Goal: Task Accomplishment & Management: Use online tool/utility

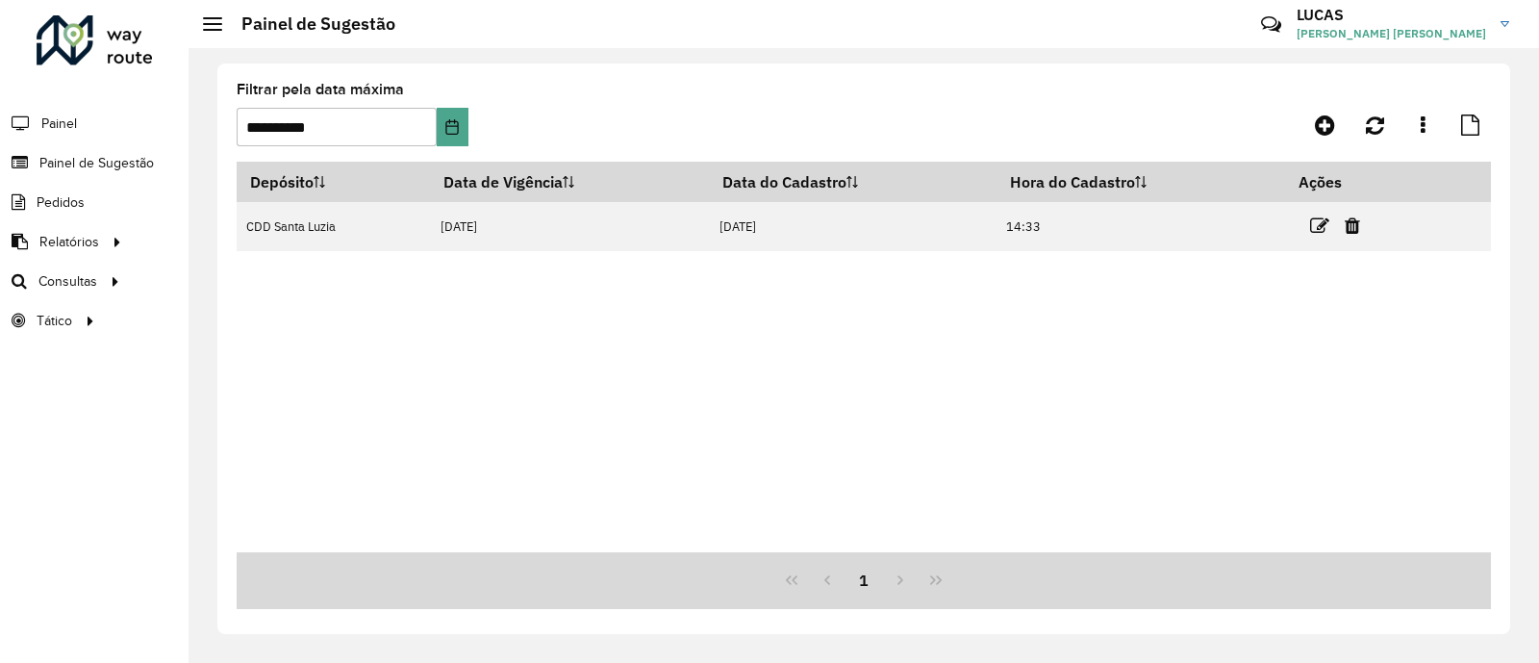
click at [113, 162] on span "Painel de Sugestão" at bounding box center [96, 163] width 114 height 20
click at [264, 286] on span "Roteirização" at bounding box center [257, 281] width 78 height 20
click at [237, 316] on span "Setores" at bounding box center [241, 321] width 47 height 20
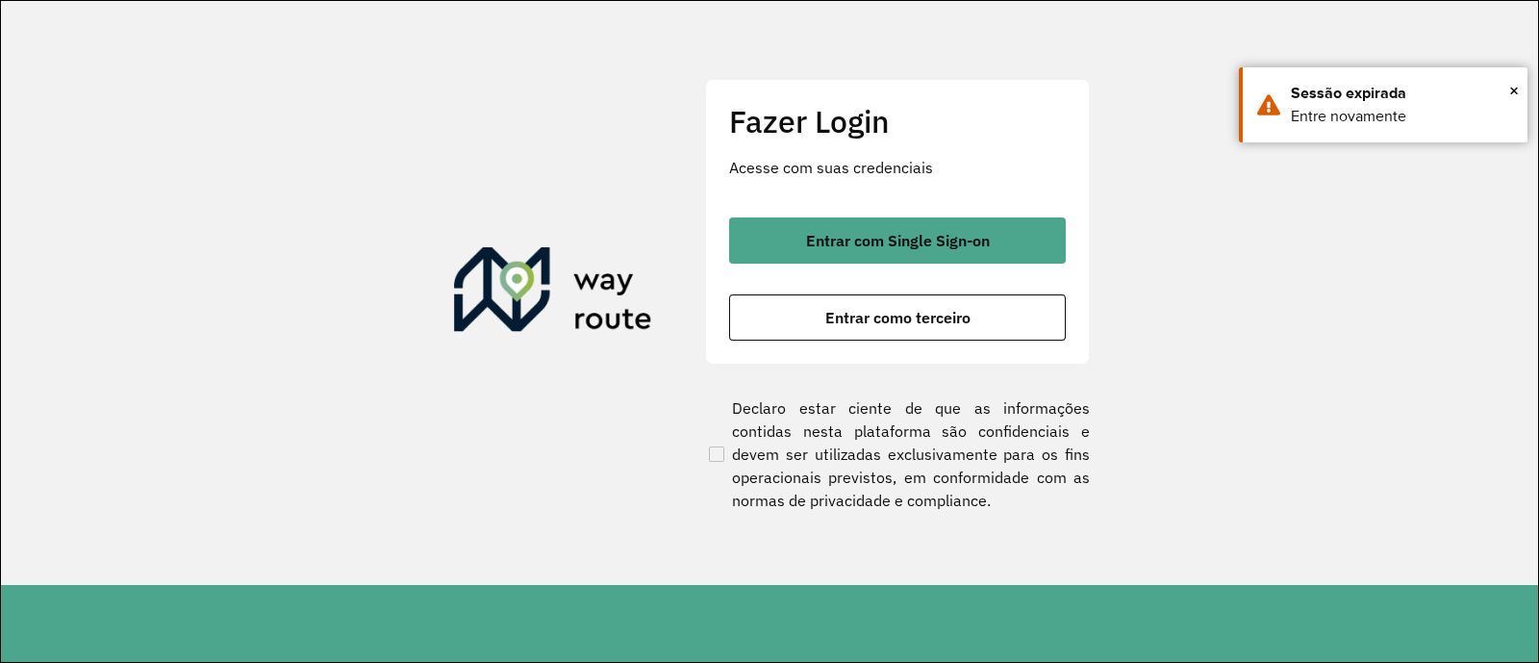
click at [1070, 219] on div "Fazer Login Acesse com suas credenciais Entrar com Single Sign-on Entrar como t…" at bounding box center [897, 221] width 385 height 285
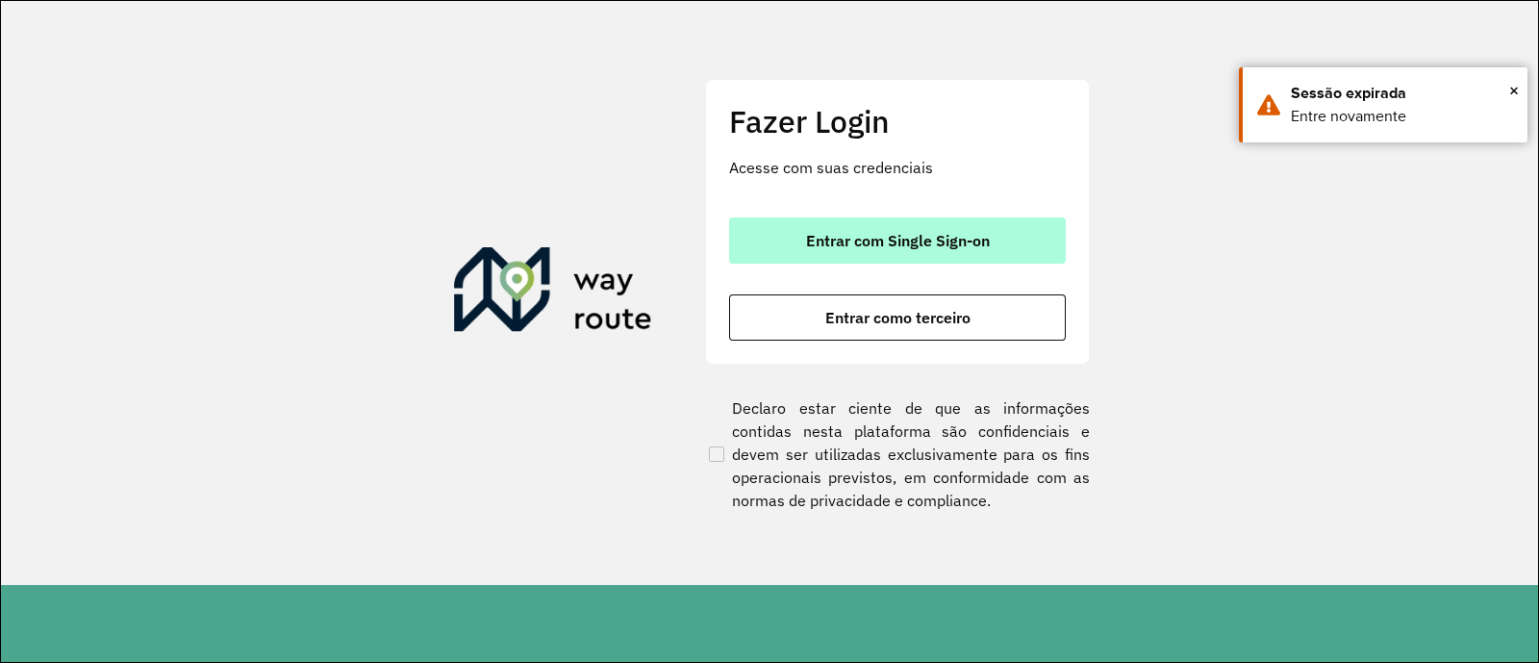
click at [1034, 231] on button "Entrar com Single Sign-on" at bounding box center [897, 240] width 337 height 46
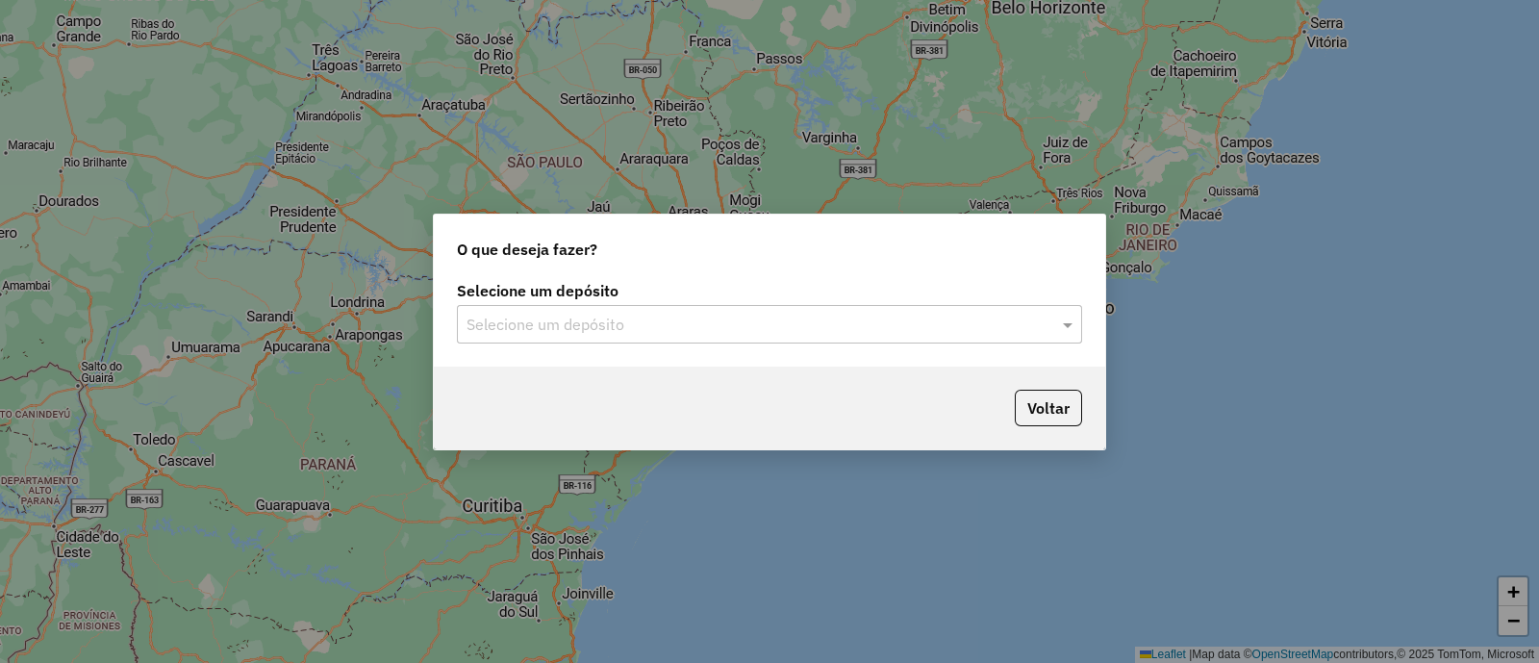
click at [594, 329] on input "text" at bounding box center [751, 325] width 568 height 23
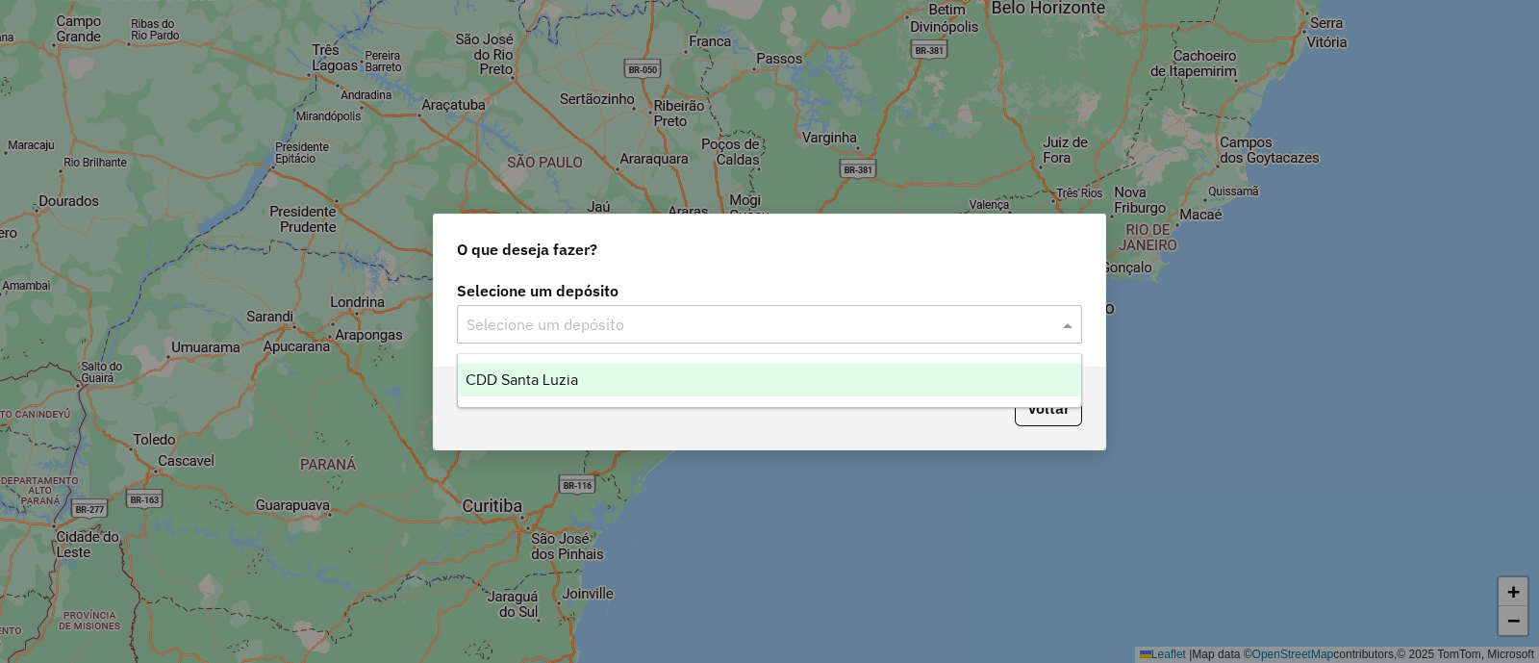
click at [574, 372] on span "CDD Santa Luzia" at bounding box center [522, 379] width 113 height 16
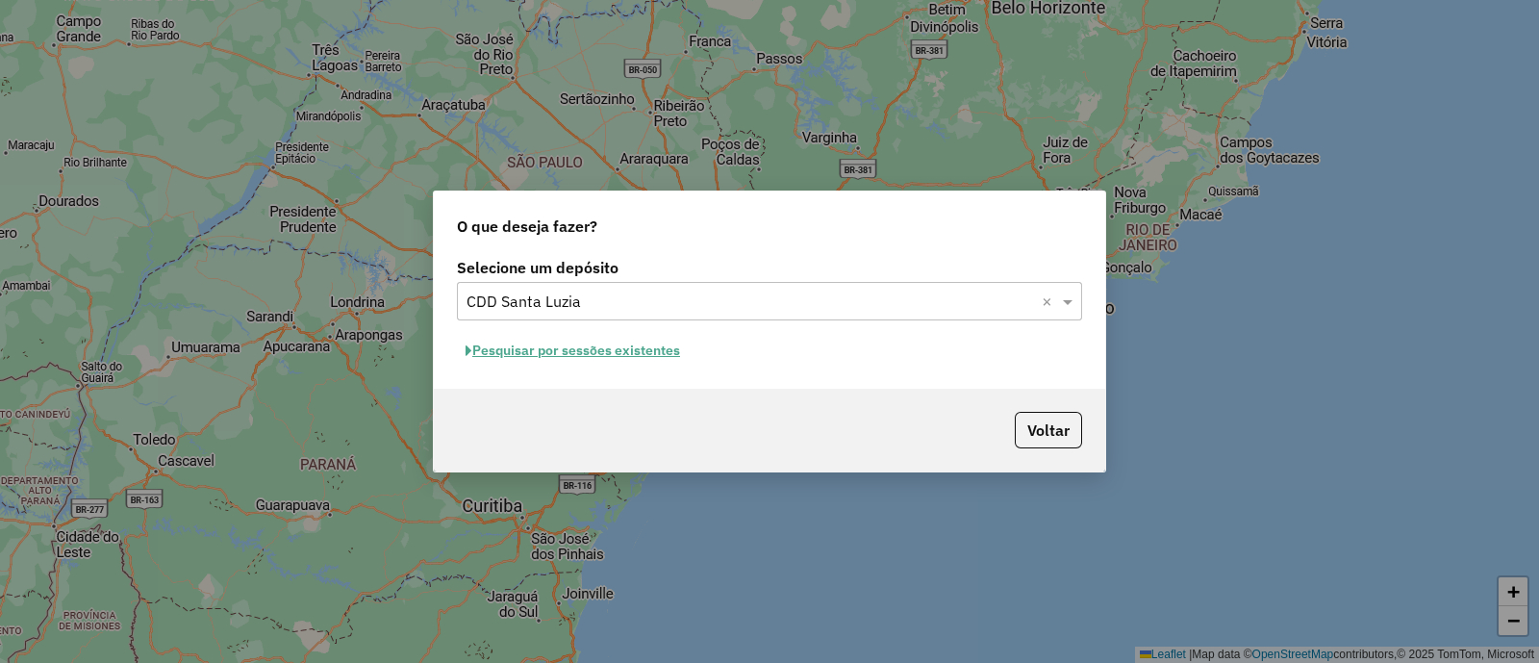
click at [624, 348] on button "Pesquisar por sessões existentes" at bounding box center [573, 351] width 232 height 30
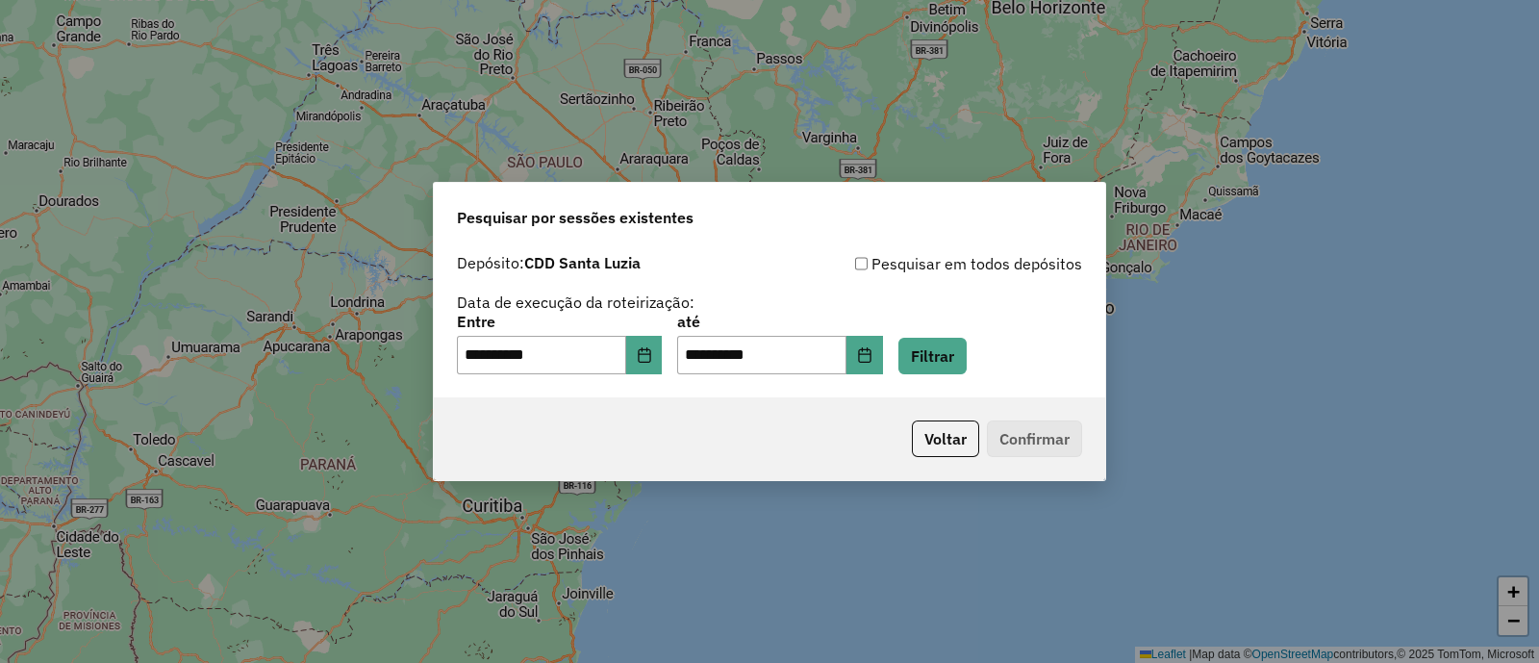
drag, startPoint x: 948, startPoint y: 334, endPoint x: 964, endPoint y: 347, distance: 20.5
click at [952, 337] on div "**********" at bounding box center [769, 345] width 625 height 60
click at [967, 354] on button "Filtrar" at bounding box center [932, 356] width 68 height 37
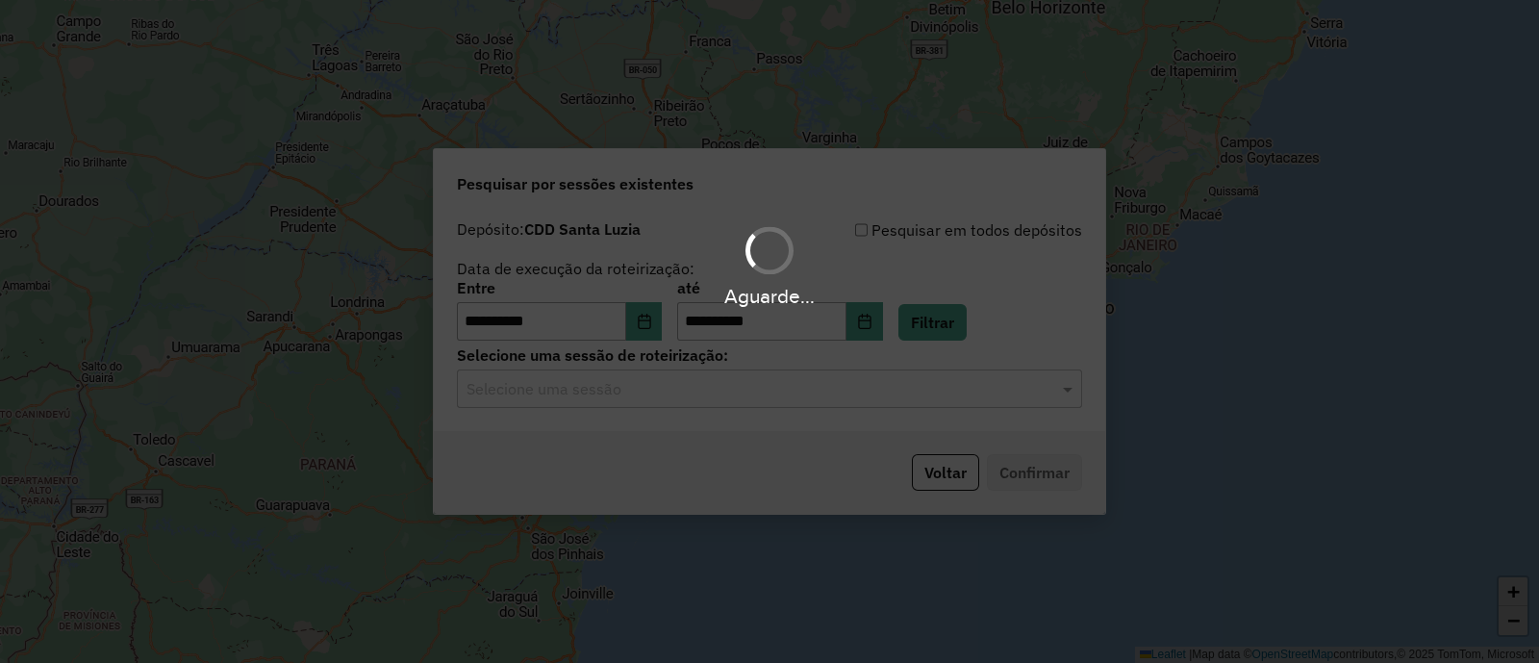
click at [780, 390] on hb-app "**********" at bounding box center [769, 331] width 1539 height 663
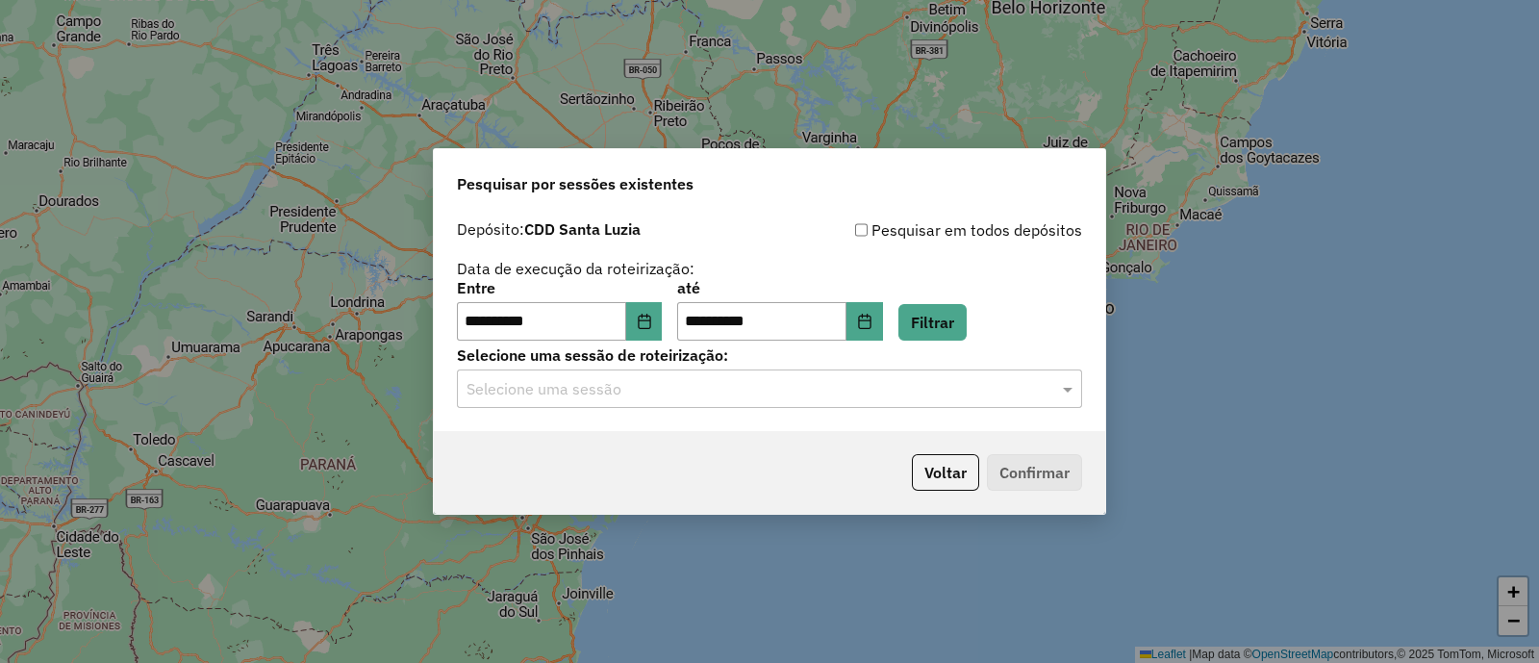
click at [771, 390] on input "text" at bounding box center [751, 389] width 568 height 23
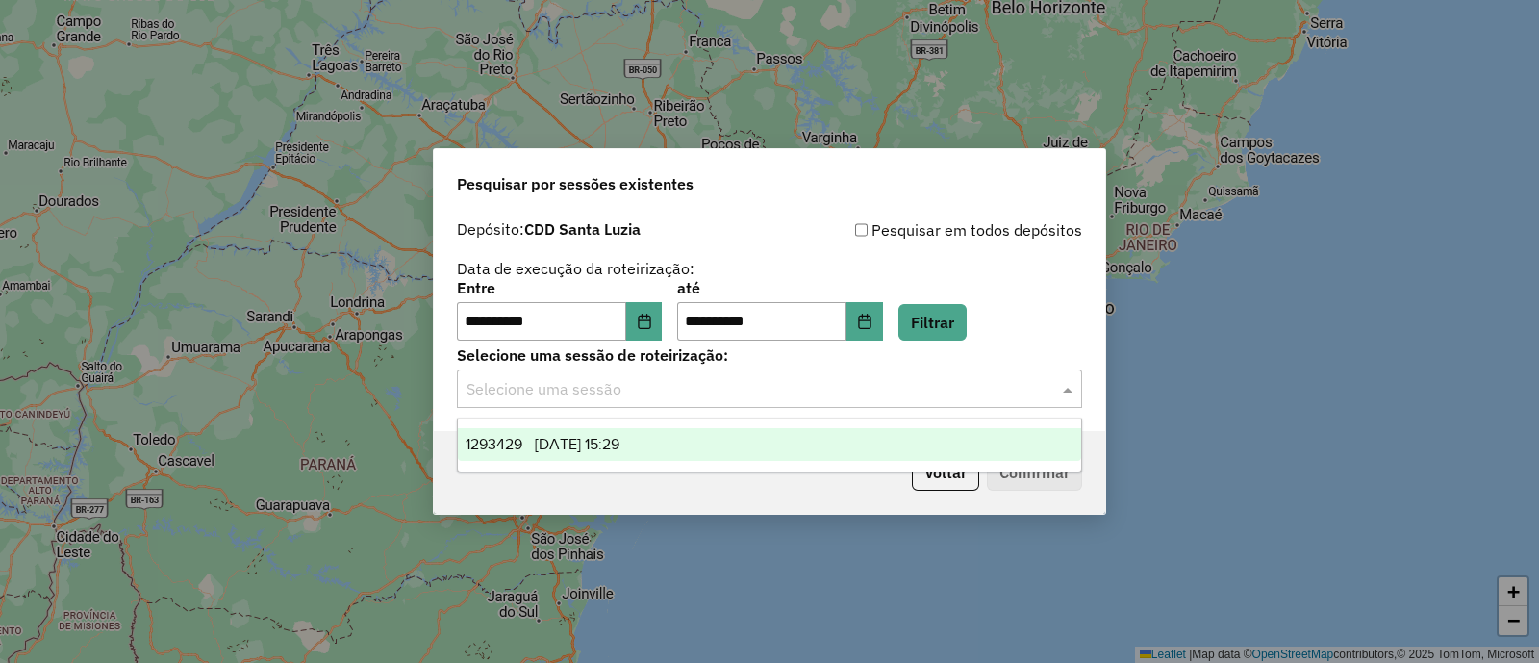
click at [704, 437] on div "1293429 - 13/10/2025 15:29" at bounding box center [769, 444] width 623 height 33
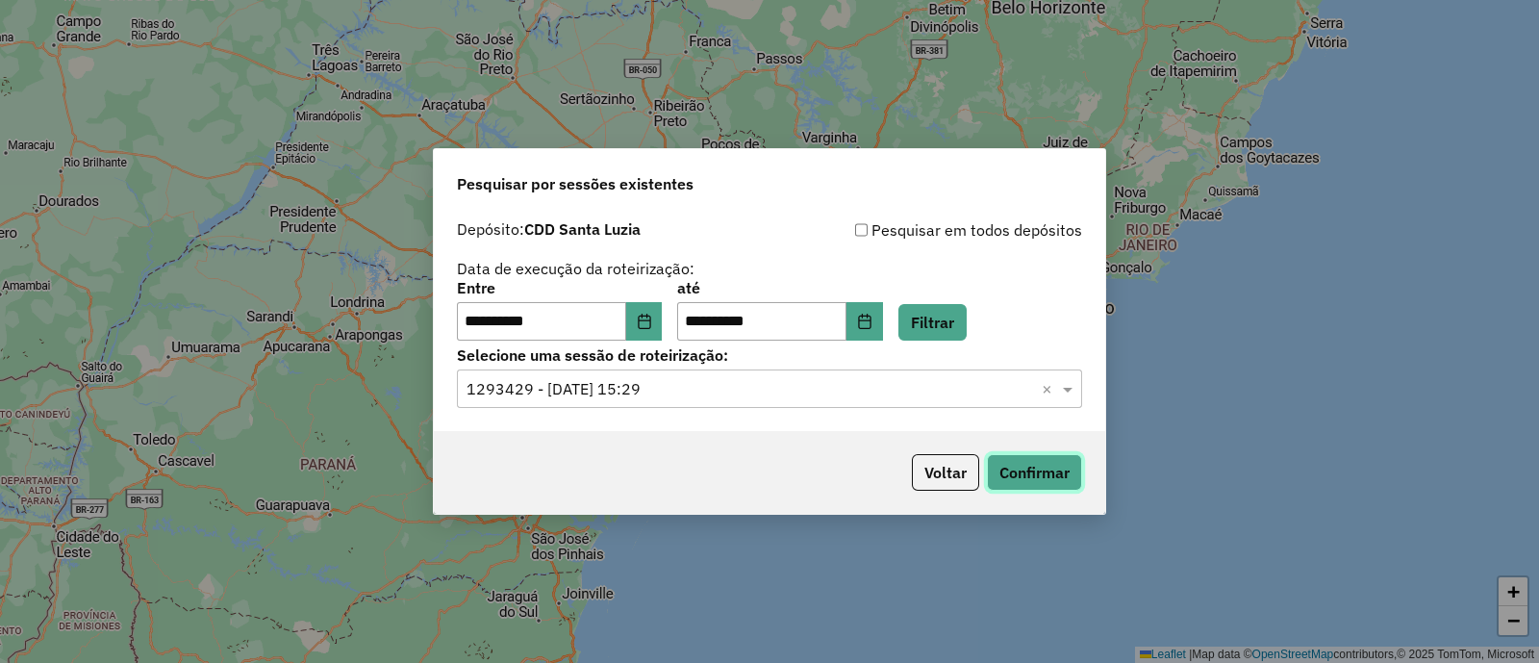
click at [1036, 465] on button "Confirmar" at bounding box center [1034, 472] width 95 height 37
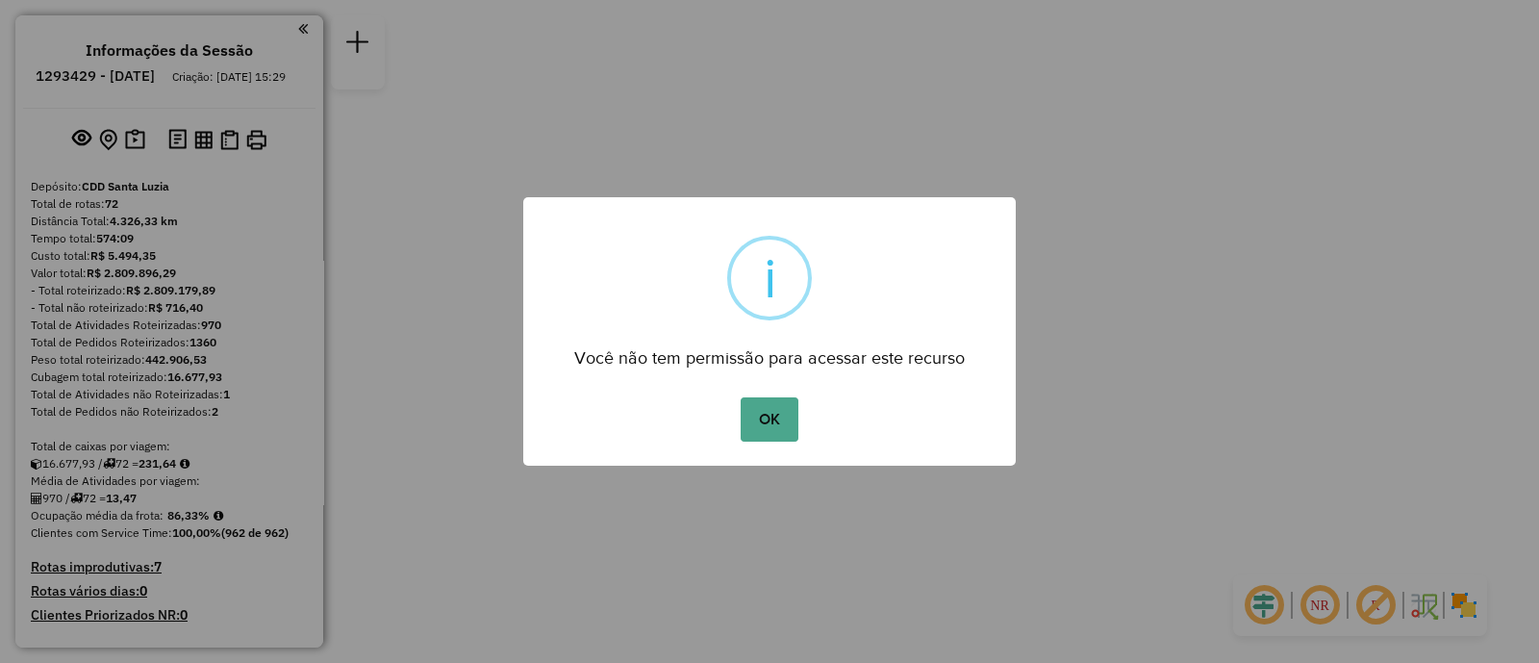
click at [765, 428] on button "OK" at bounding box center [769, 419] width 57 height 44
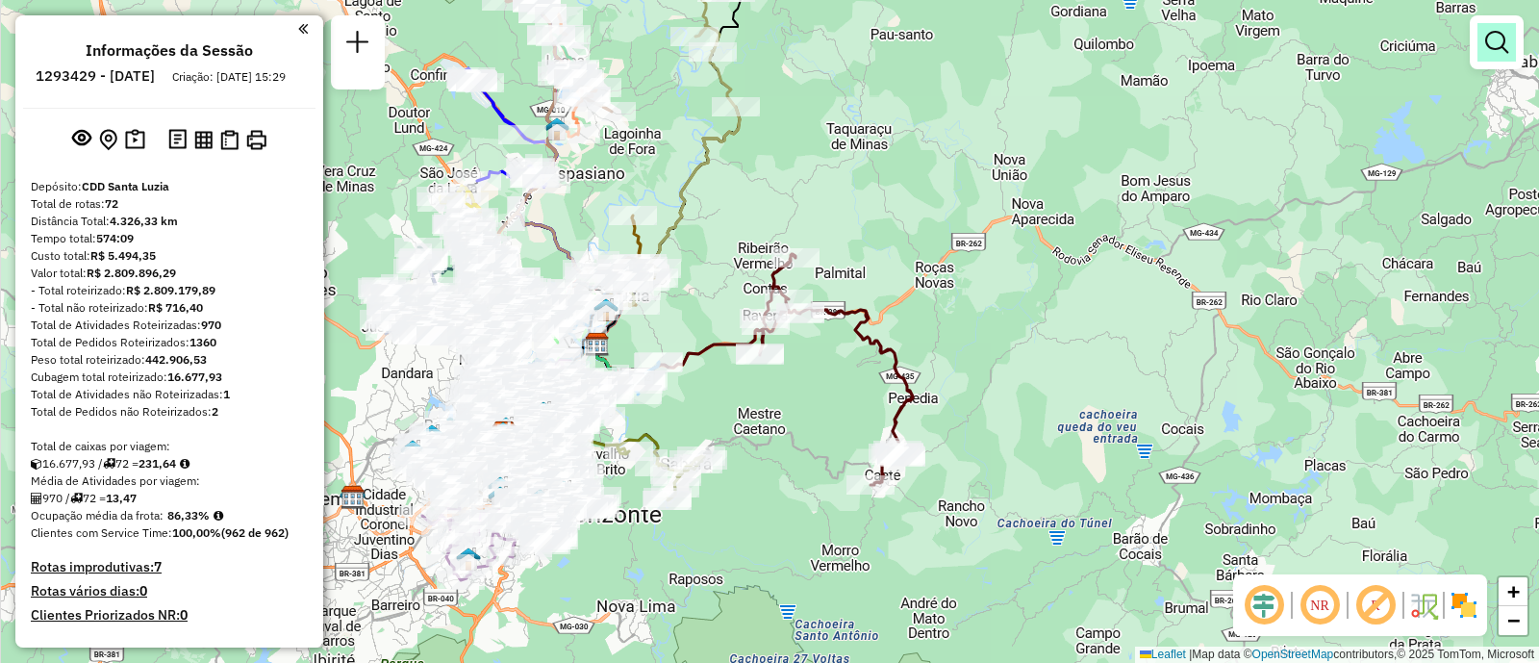
click at [1494, 57] on link at bounding box center [1497, 42] width 38 height 38
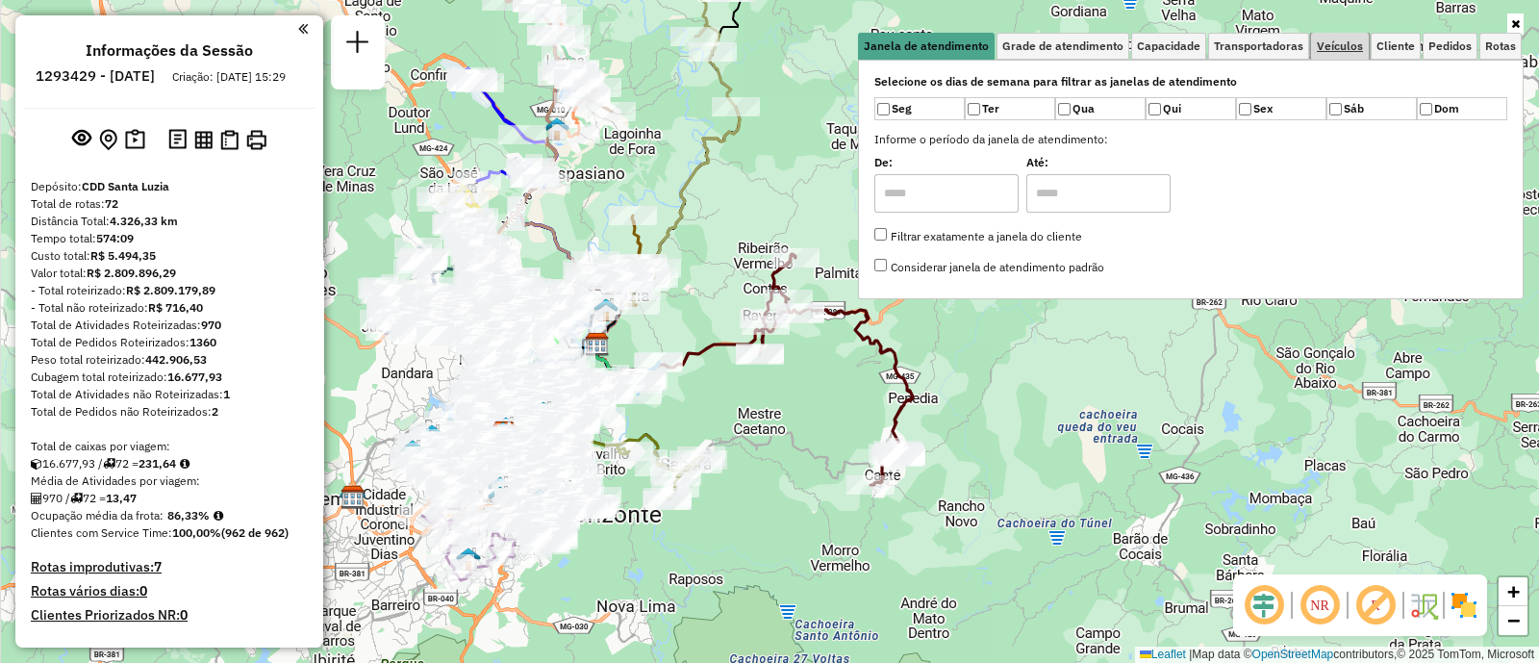
click at [1352, 40] on span "Veículos" at bounding box center [1340, 46] width 46 height 12
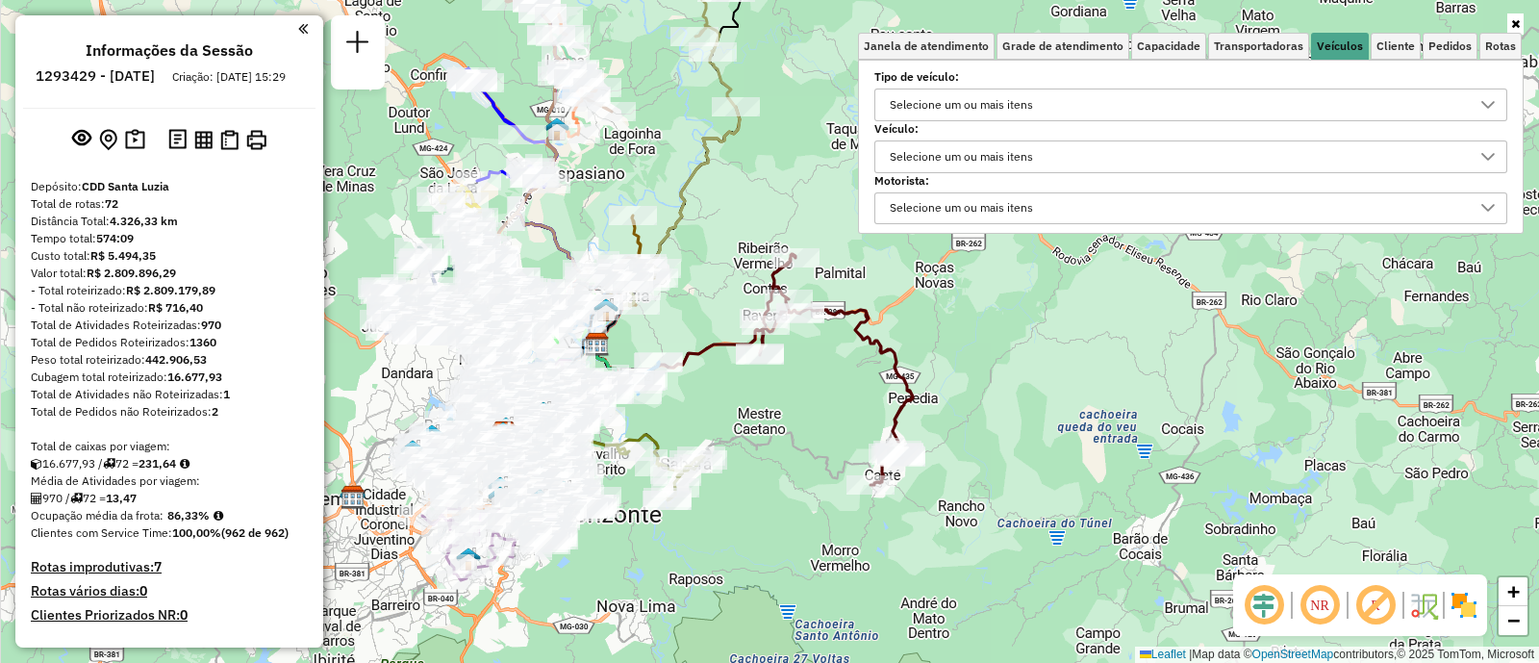
click at [940, 149] on div "Selecione um ou mais itens" at bounding box center [961, 156] width 157 height 31
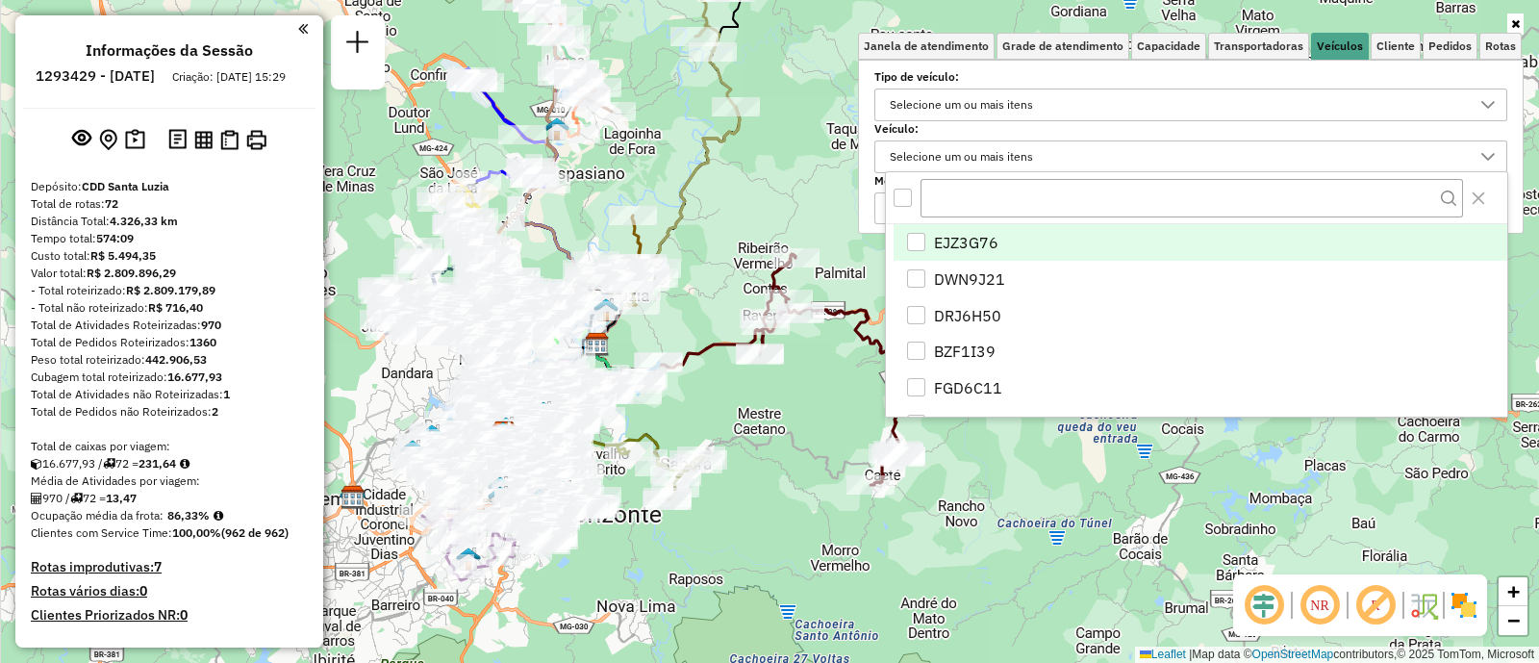
scroll to position [10, 65]
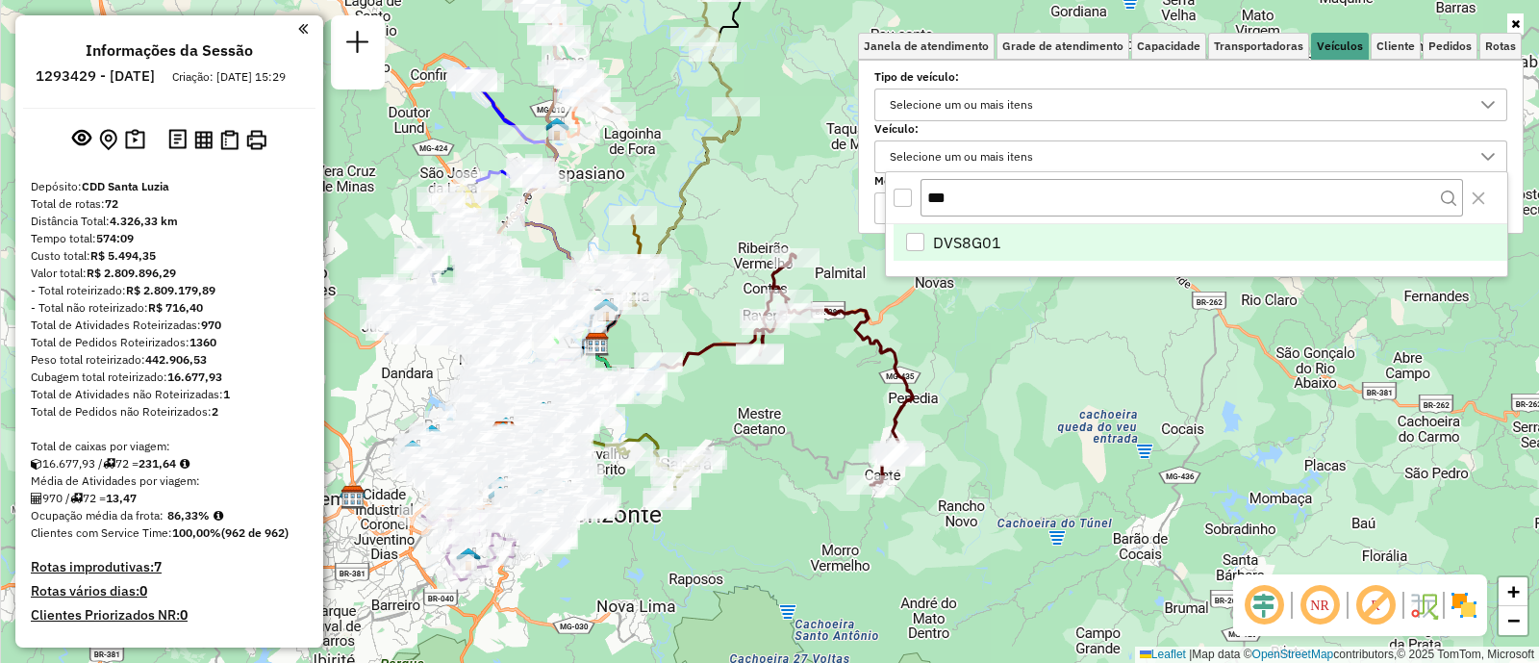
type input "***"
click at [969, 246] on span "DVS8G01" at bounding box center [967, 242] width 68 height 23
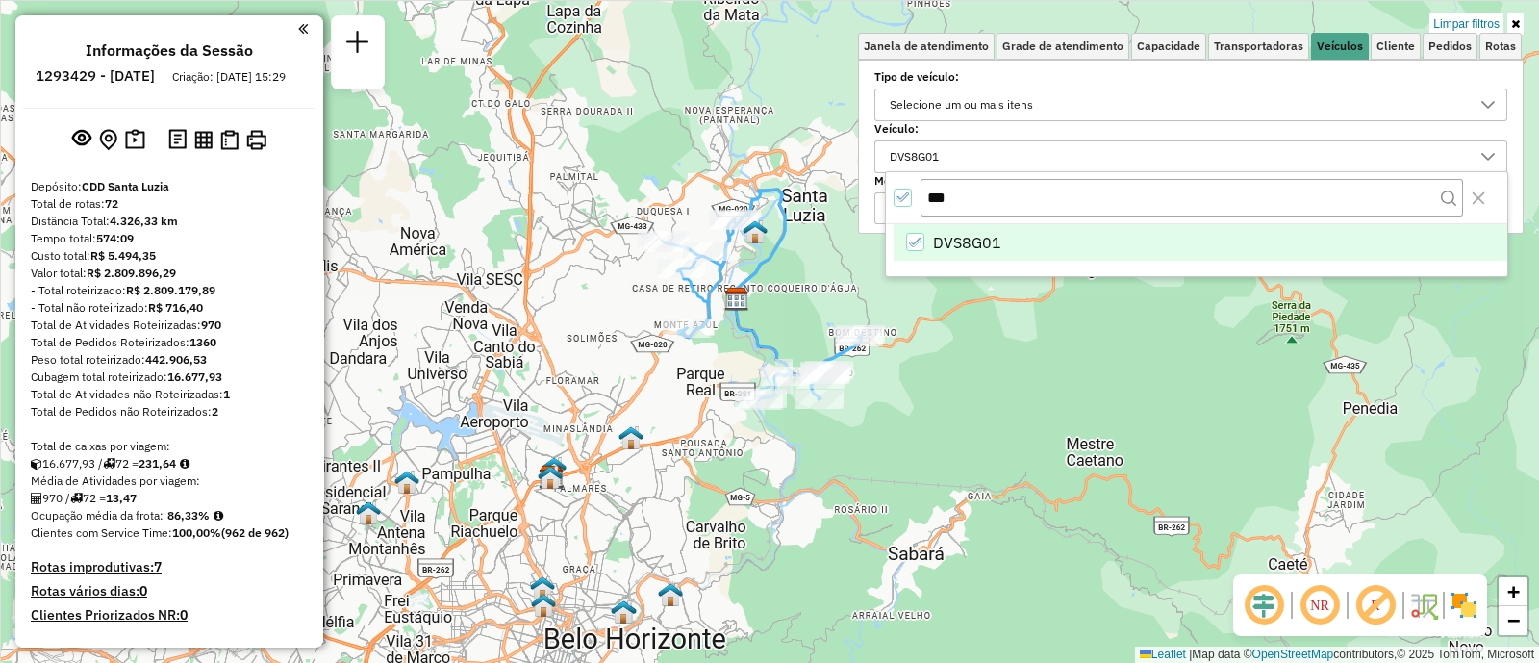
drag, startPoint x: 1018, startPoint y: 447, endPoint x: 986, endPoint y: 494, distance: 56.8
click at [986, 494] on div "Limpar filtros Janela de atendimento Grade de atendimento Capacidade Transporta…" at bounding box center [769, 331] width 1539 height 663
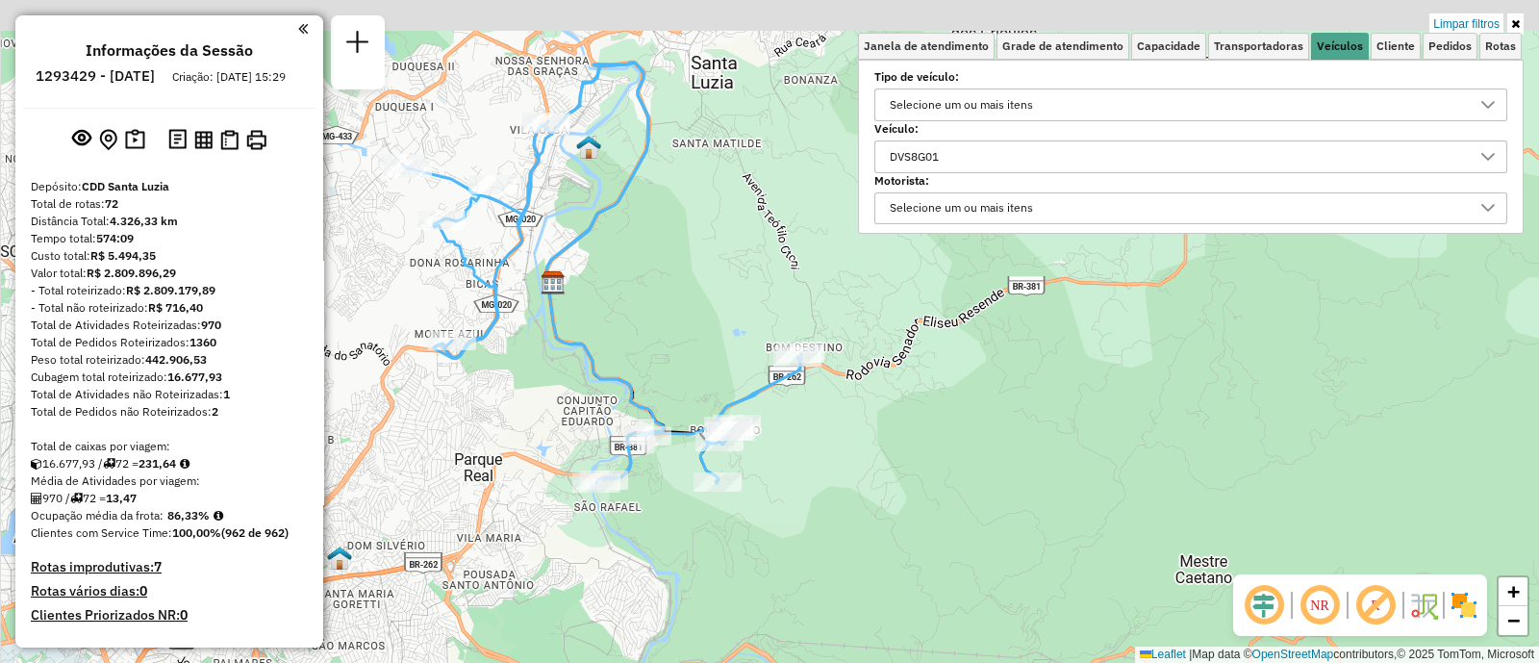
drag, startPoint x: 853, startPoint y: 464, endPoint x: 880, endPoint y: 493, distance: 40.2
click at [875, 493] on div "Limpar filtros Janela de atendimento Grade de atendimento Capacidade Transporta…" at bounding box center [769, 331] width 1539 height 663
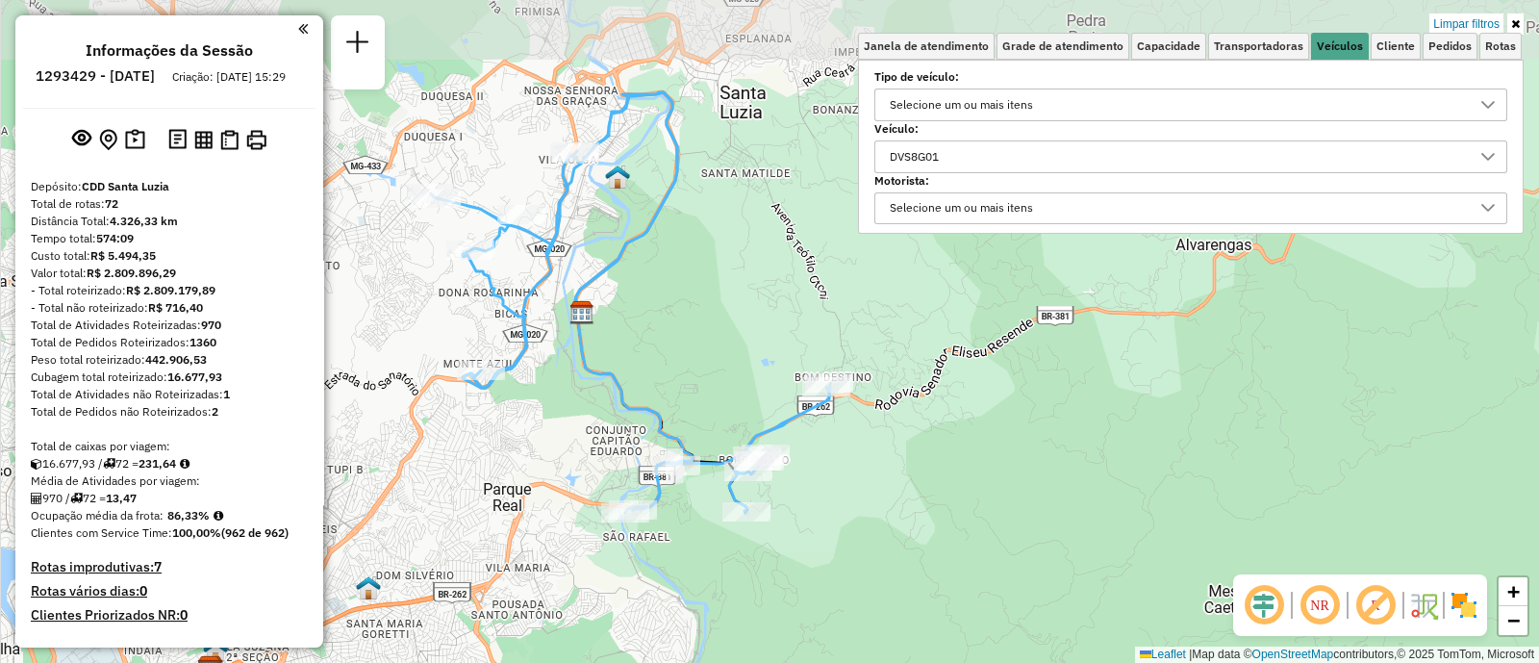
drag, startPoint x: 880, startPoint y: 493, endPoint x: 902, endPoint y: 493, distance: 22.1
click at [902, 493] on div "Limpar filtros Janela de atendimento Grade de atendimento Capacidade Transporta…" at bounding box center [769, 331] width 1539 height 663
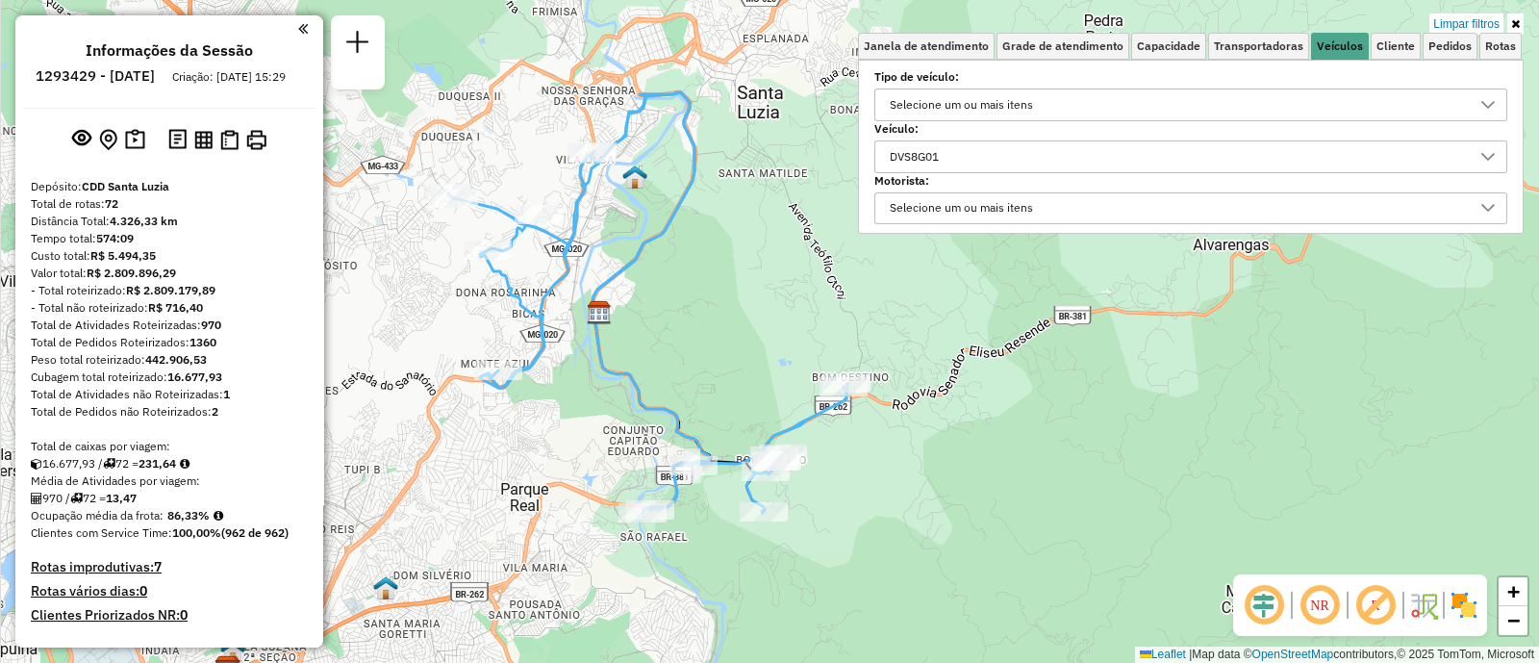
click at [946, 146] on div "DVS8G01" at bounding box center [914, 156] width 63 height 31
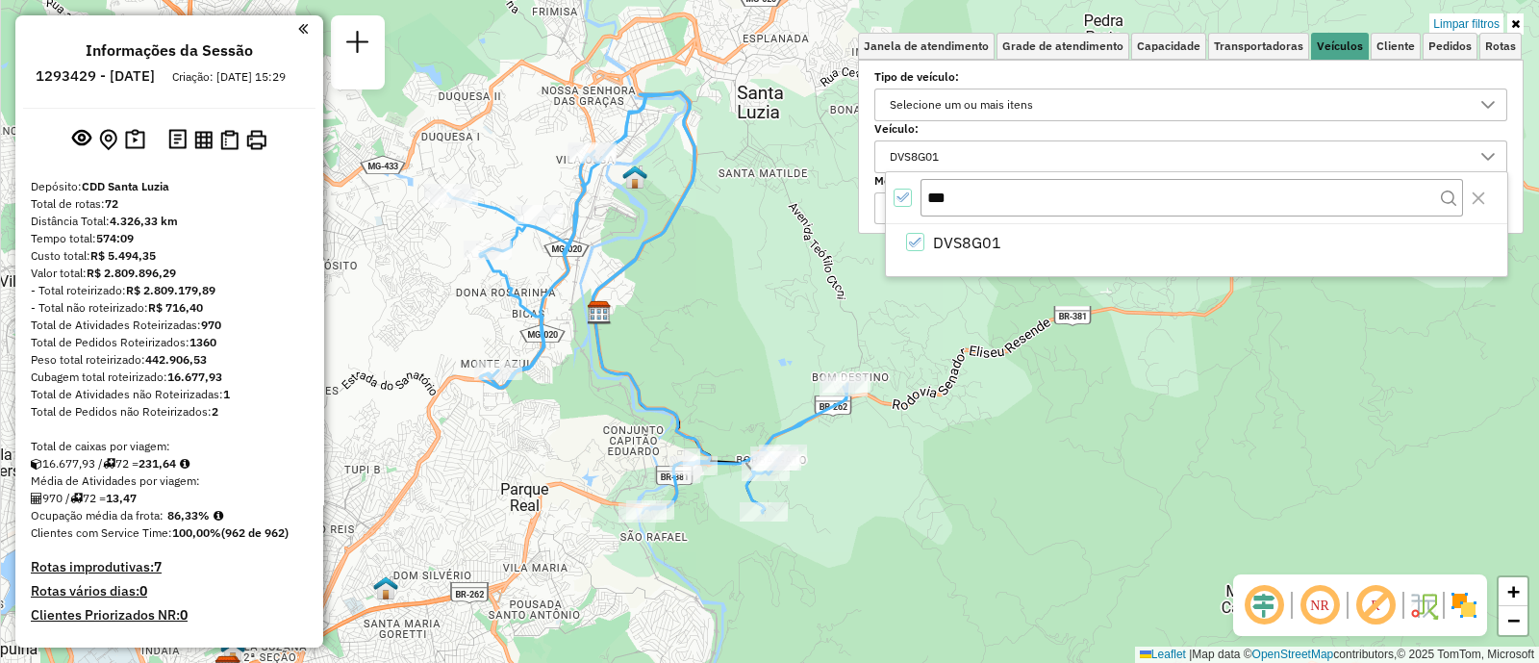
click at [900, 195] on icon "All items selected" at bounding box center [902, 196] width 13 height 13
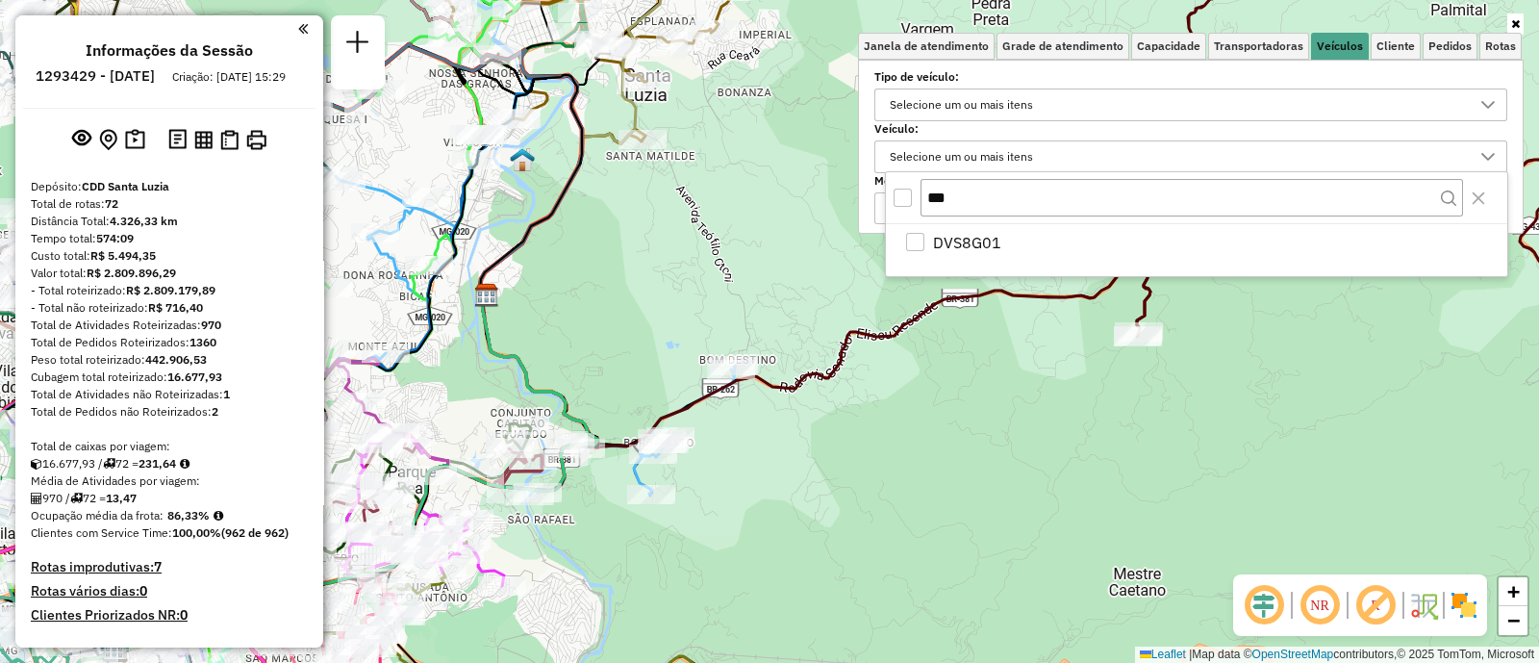
drag, startPoint x: 1051, startPoint y: 618, endPoint x: 818, endPoint y: 678, distance: 241.5
click at [818, 662] on html "Aplicando filtros Pop-up bloqueado! Seu navegador bloqueou automáticamente a ab…" at bounding box center [769, 331] width 1539 height 663
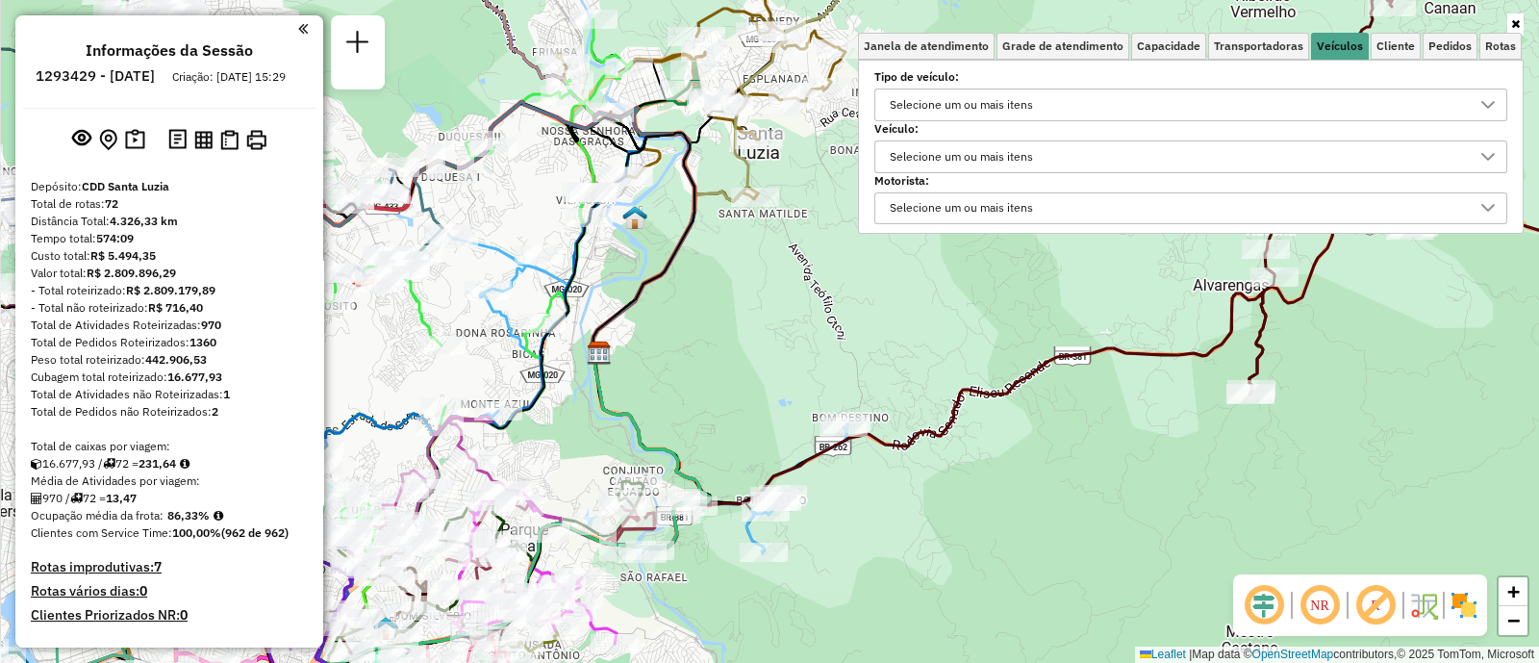
drag, startPoint x: 802, startPoint y: 522, endPoint x: 958, endPoint y: 488, distance: 159.6
click at [957, 492] on div "Janela de atendimento Grade de atendimento Capacidade Transportadoras Veículos …" at bounding box center [769, 331] width 1539 height 663
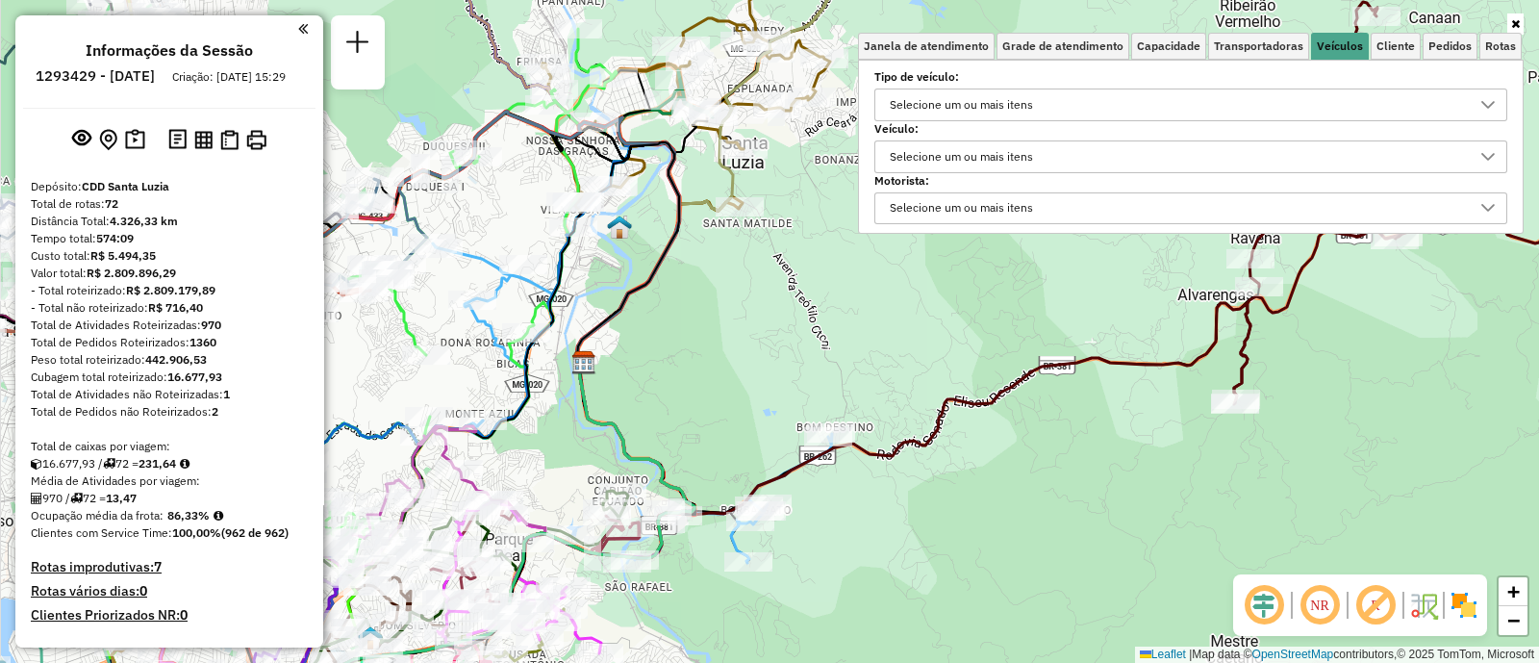
click at [1029, 445] on div "Janela de atendimento Grade de atendimento Capacidade Transportadoras Veículos …" at bounding box center [769, 331] width 1539 height 663
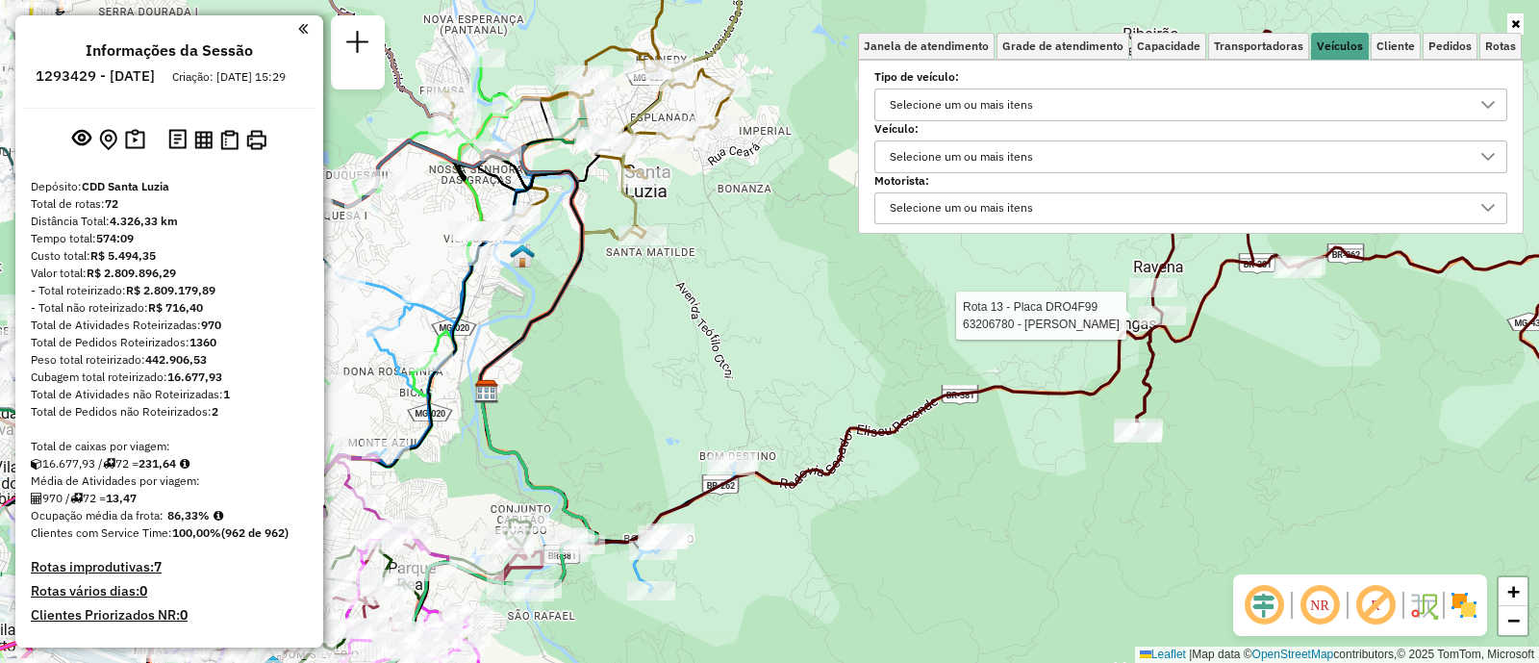
select select "**********"
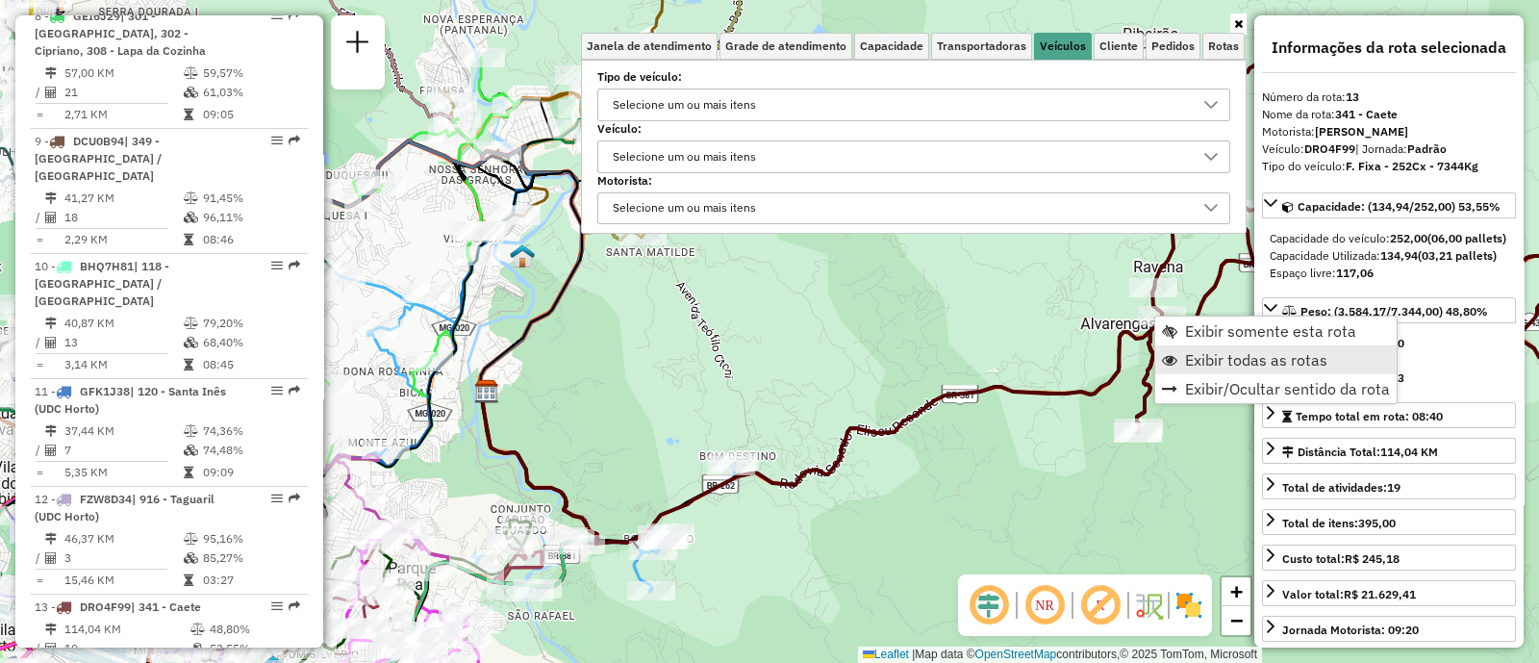
scroll to position [2095, 0]
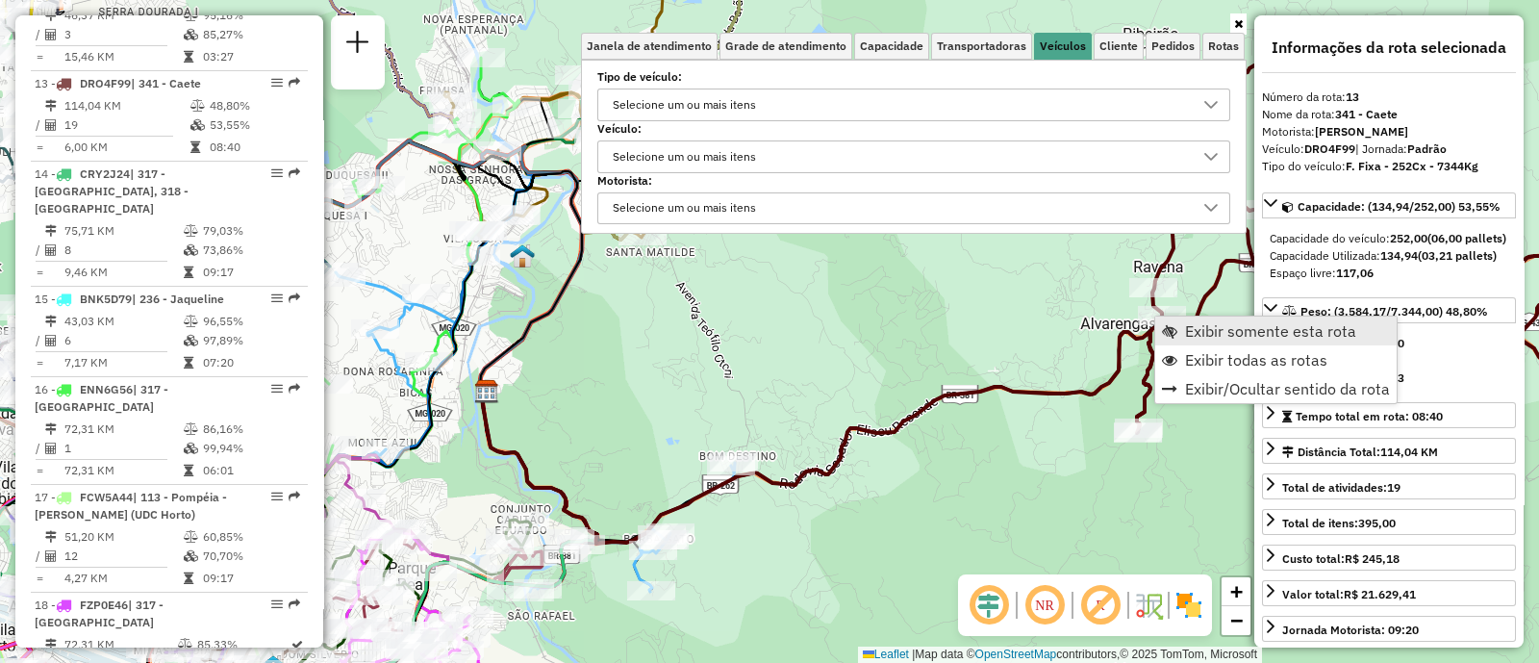
click at [1272, 330] on span "Exibir somente esta rota" at bounding box center [1270, 330] width 171 height 15
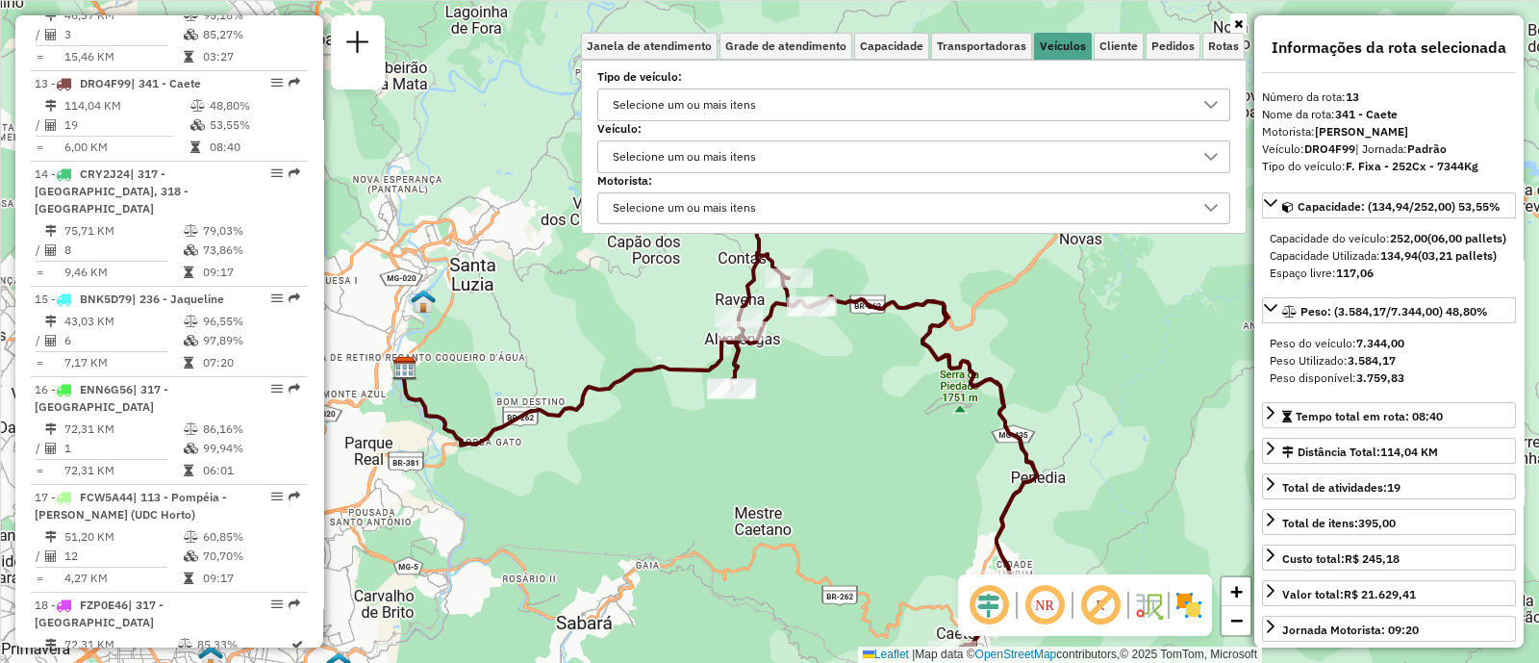
drag, startPoint x: 822, startPoint y: 428, endPoint x: 753, endPoint y: 470, distance: 81.2
click at [761, 481] on div "Janela de atendimento Grade de atendimento Capacidade Transportadoras Veículos …" at bounding box center [769, 331] width 1539 height 663
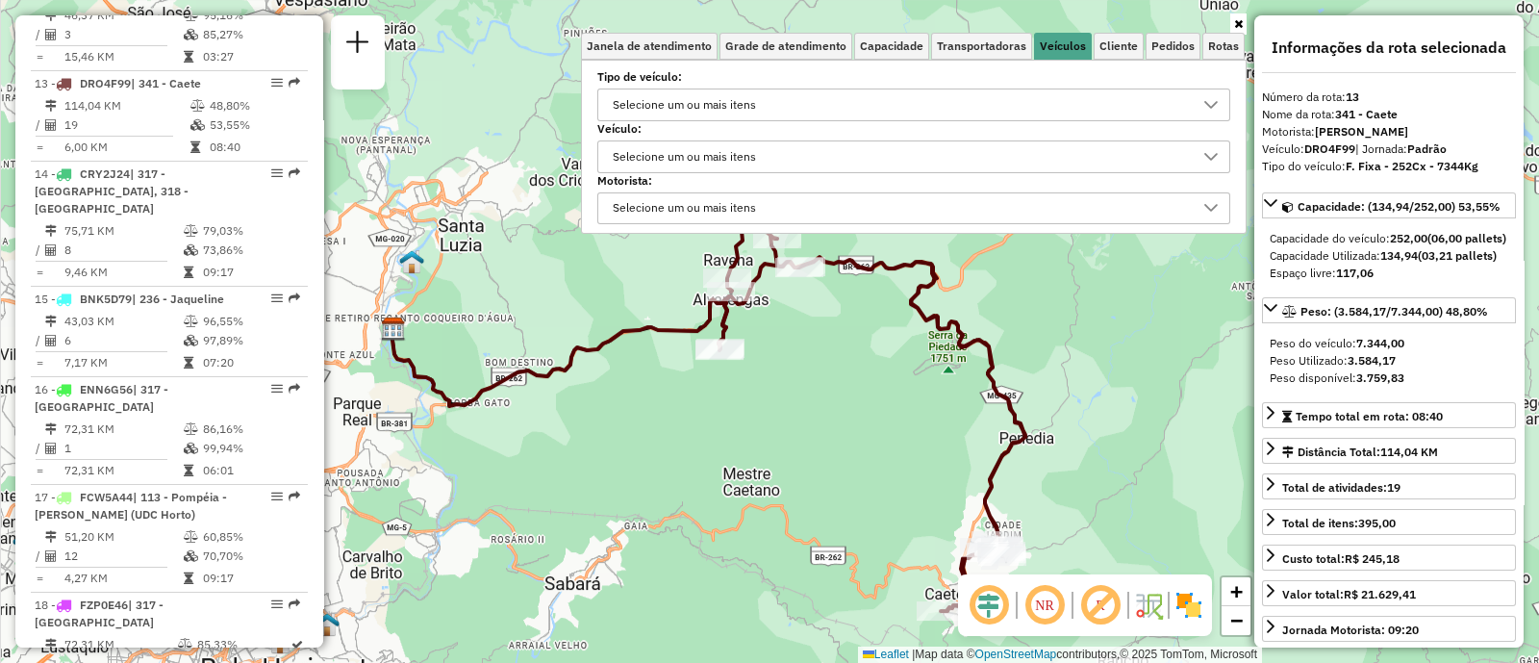
drag, startPoint x: 753, startPoint y: 470, endPoint x: 736, endPoint y: 465, distance: 18.3
click at [736, 465] on div "Janela de atendimento Grade de atendimento Capacidade Transportadoras Veículos …" at bounding box center [769, 331] width 1539 height 663
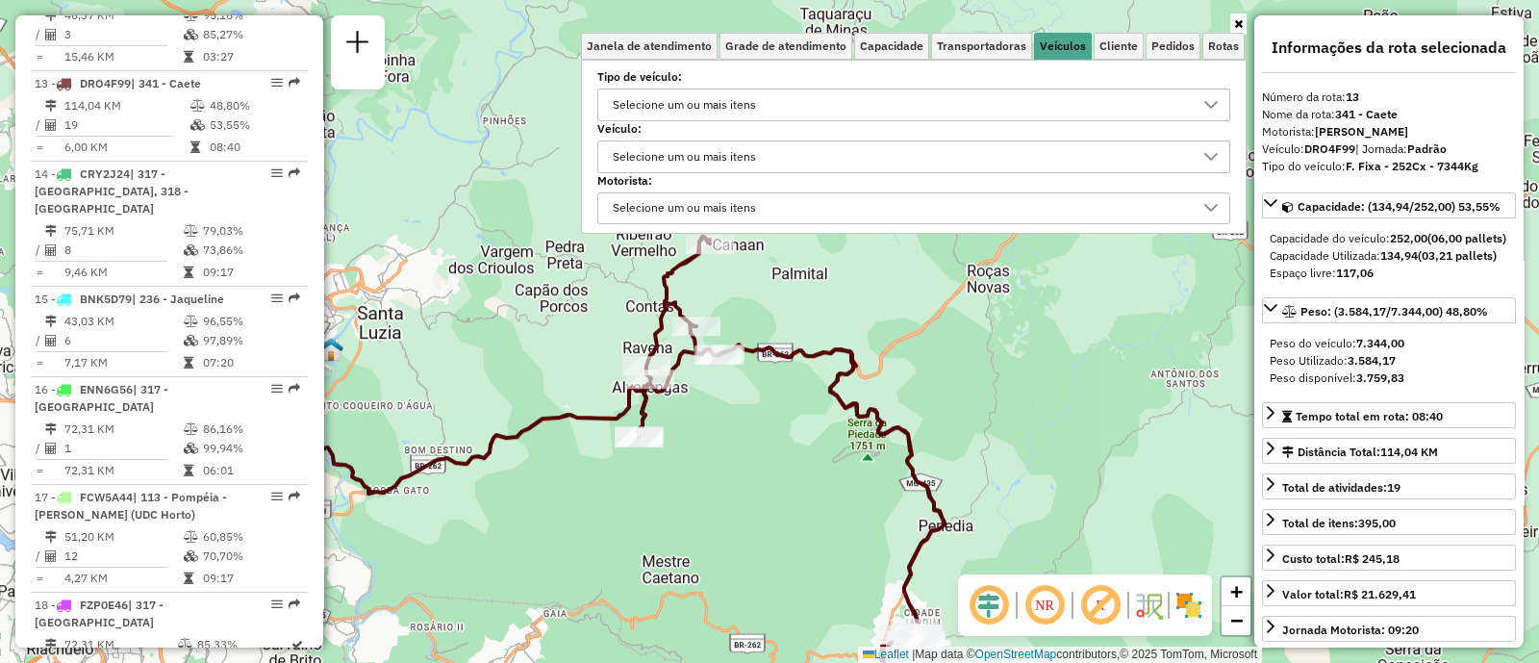
drag, startPoint x: 881, startPoint y: 343, endPoint x: 819, endPoint y: 433, distance: 109.1
click at [819, 433] on div "Janela de atendimento Grade de atendimento Capacidade Transportadoras Veículos …" at bounding box center [769, 331] width 1539 height 663
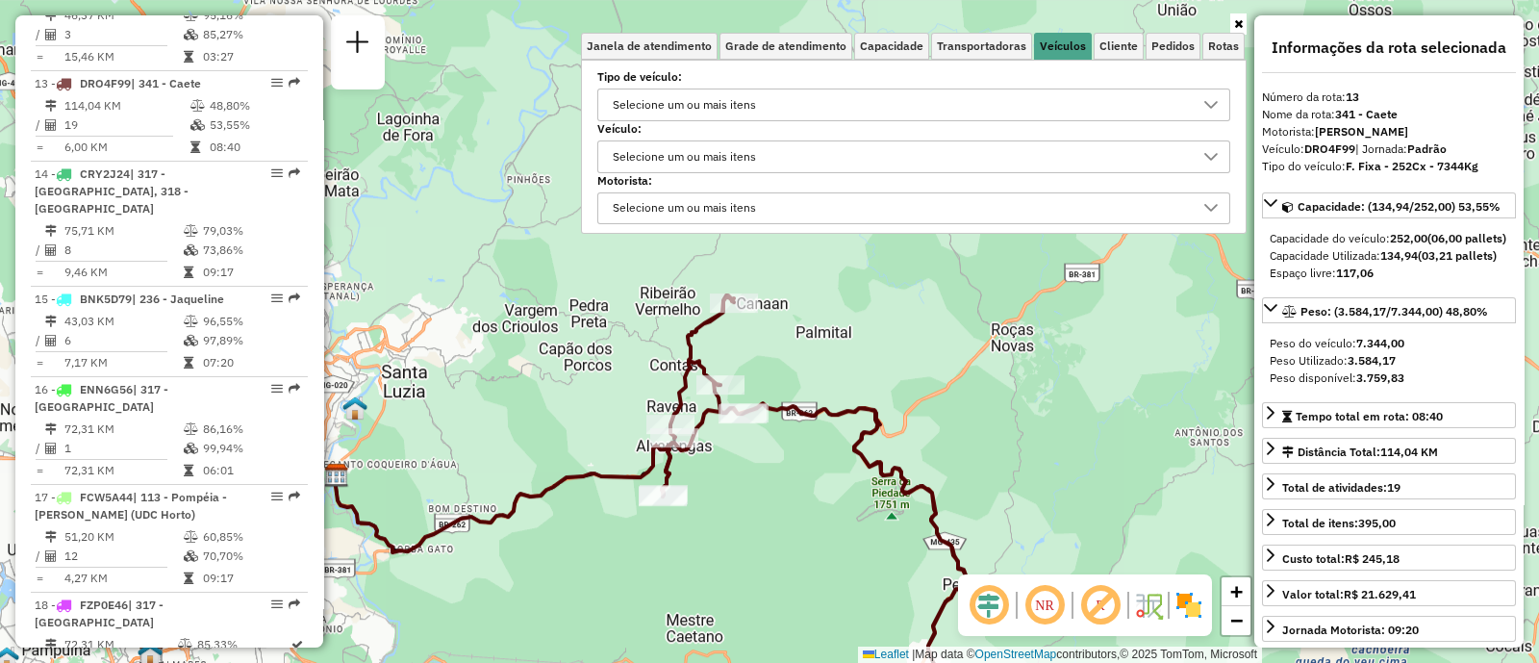
drag, startPoint x: 813, startPoint y: 451, endPoint x: 837, endPoint y: 512, distance: 65.2
click at [837, 512] on div "Janela de atendimento Grade de atendimento Capacidade Transportadoras Veículos …" at bounding box center [769, 331] width 1539 height 663
click at [1241, 21] on icon at bounding box center [1238, 24] width 9 height 12
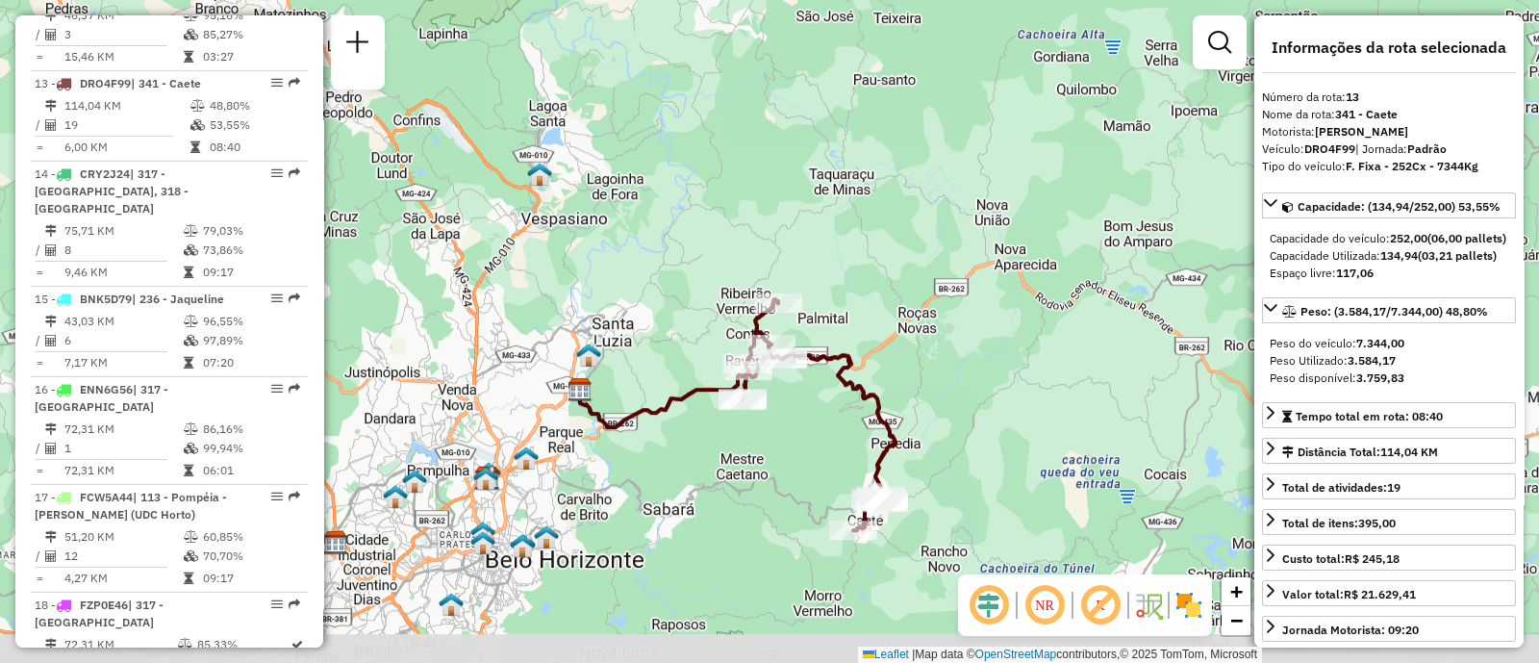
drag, startPoint x: 789, startPoint y: 497, endPoint x: 798, endPoint y: 412, distance: 86.2
click at [798, 412] on div "Janela de atendimento Grade de atendimento Capacidade Transportadoras Veículos …" at bounding box center [769, 331] width 1539 height 663
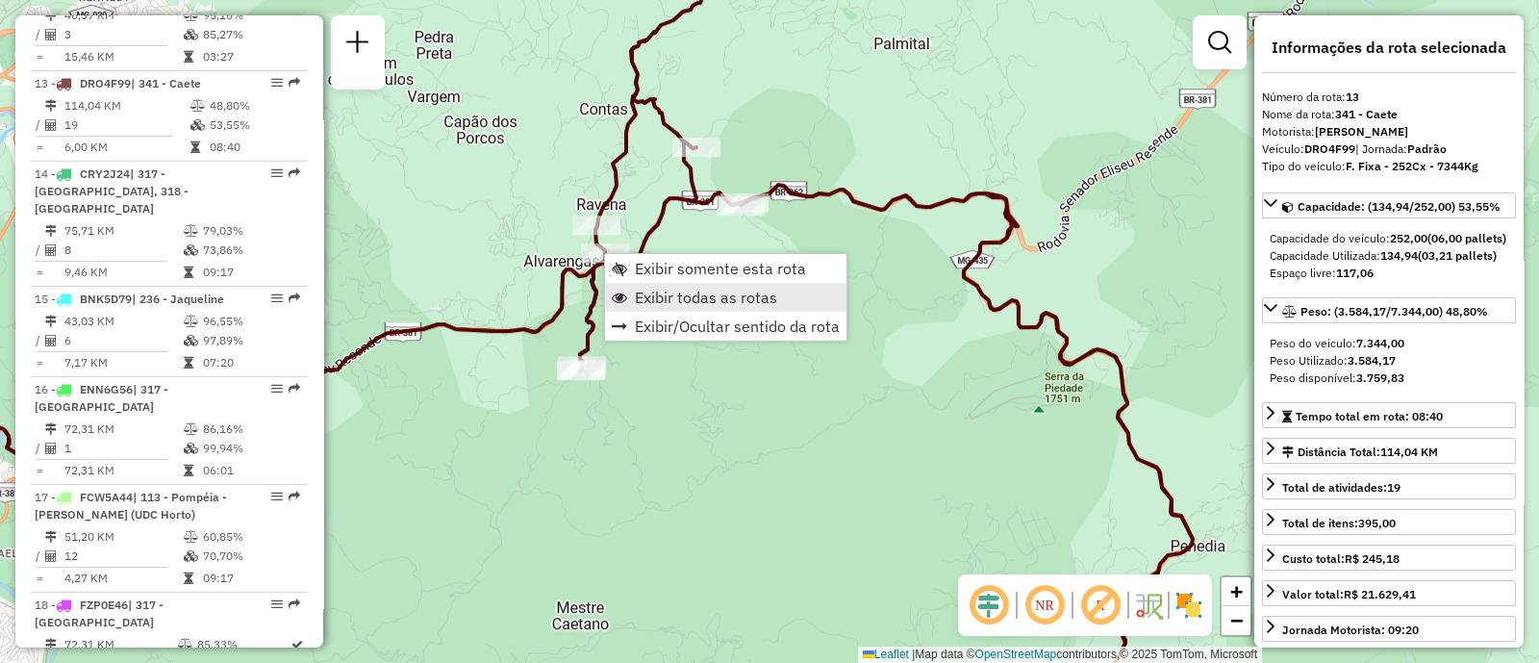
click at [729, 304] on span "Exibir todas as rotas" at bounding box center [706, 297] width 142 height 15
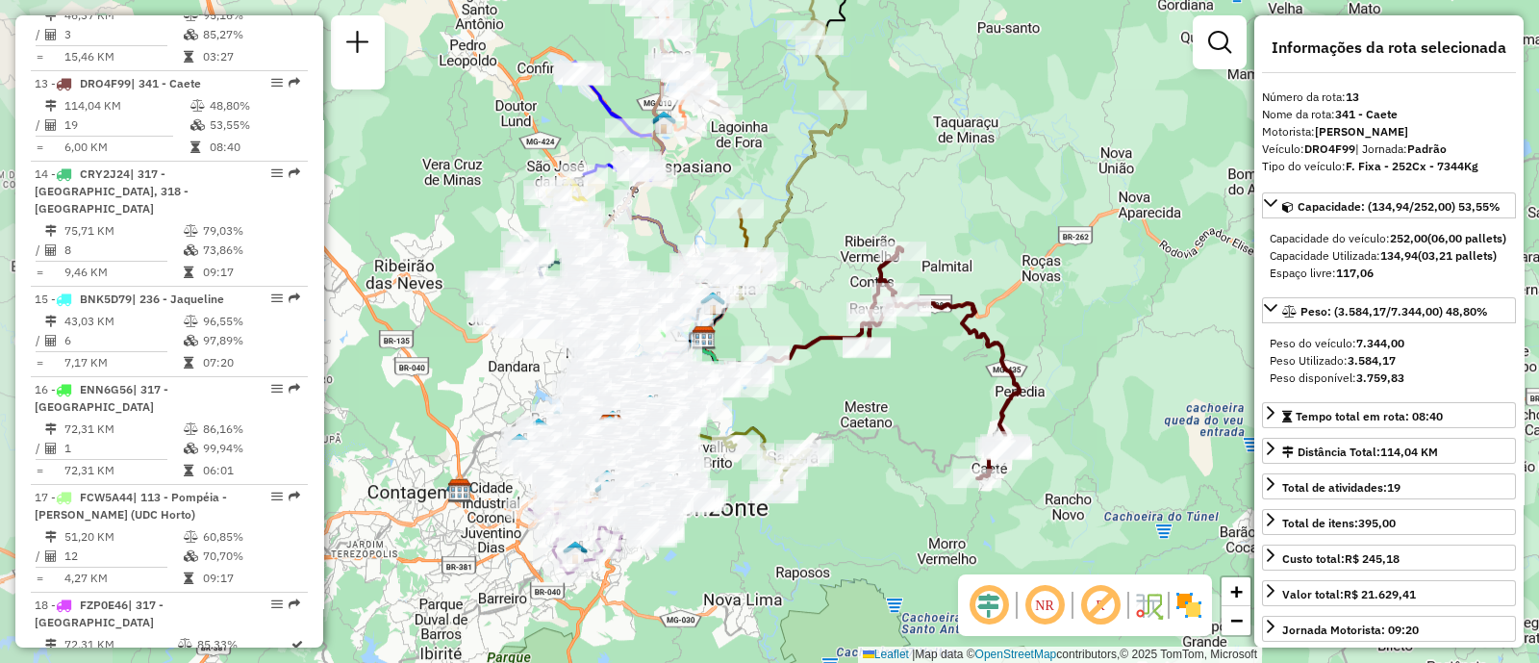
drag, startPoint x: 1085, startPoint y: 367, endPoint x: 1070, endPoint y: 356, distance: 19.2
click at [1070, 356] on div "Janela de atendimento Grade de atendimento Capacidade Transportadoras Veículos …" at bounding box center [769, 331] width 1539 height 663
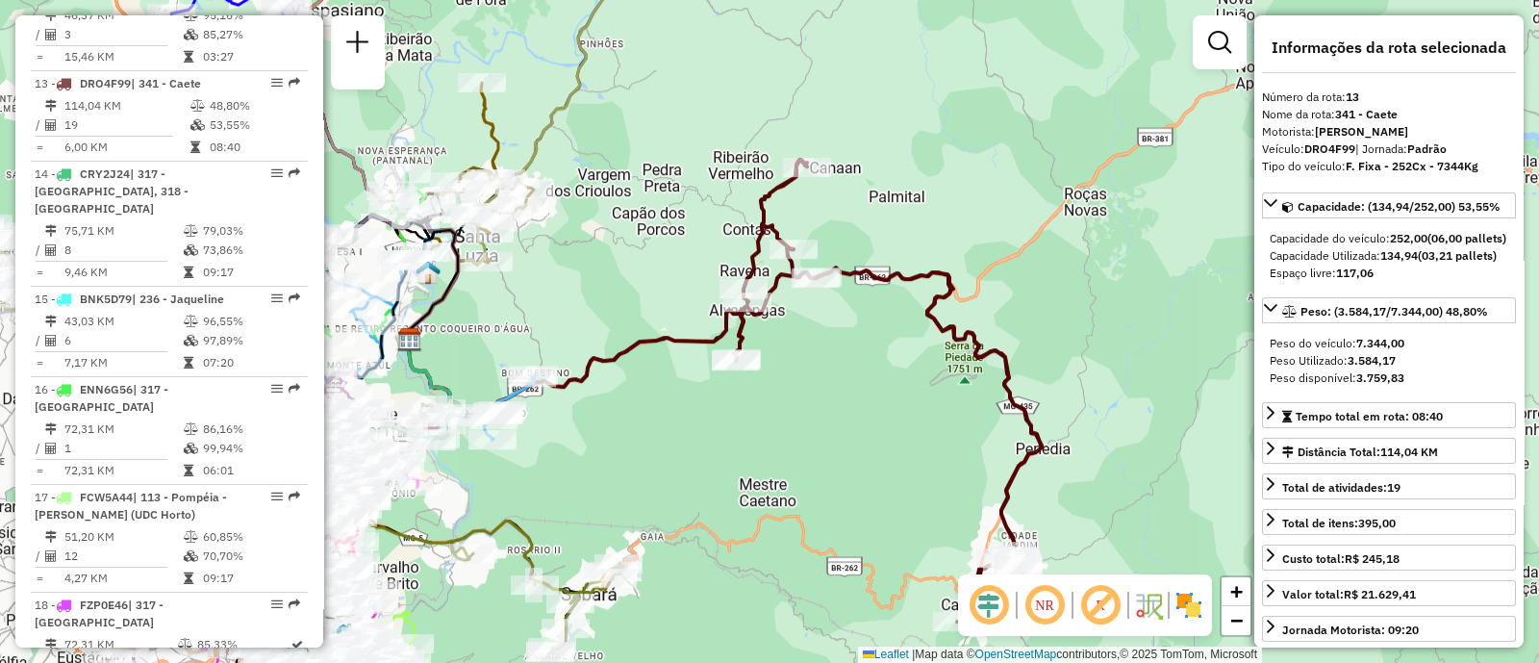
drag, startPoint x: 842, startPoint y: 407, endPoint x: 899, endPoint y: 464, distance: 80.9
click at [899, 464] on div "Janela de atendimento Grade de atendimento Capacidade Transportadoras Veículos …" at bounding box center [769, 331] width 1539 height 663
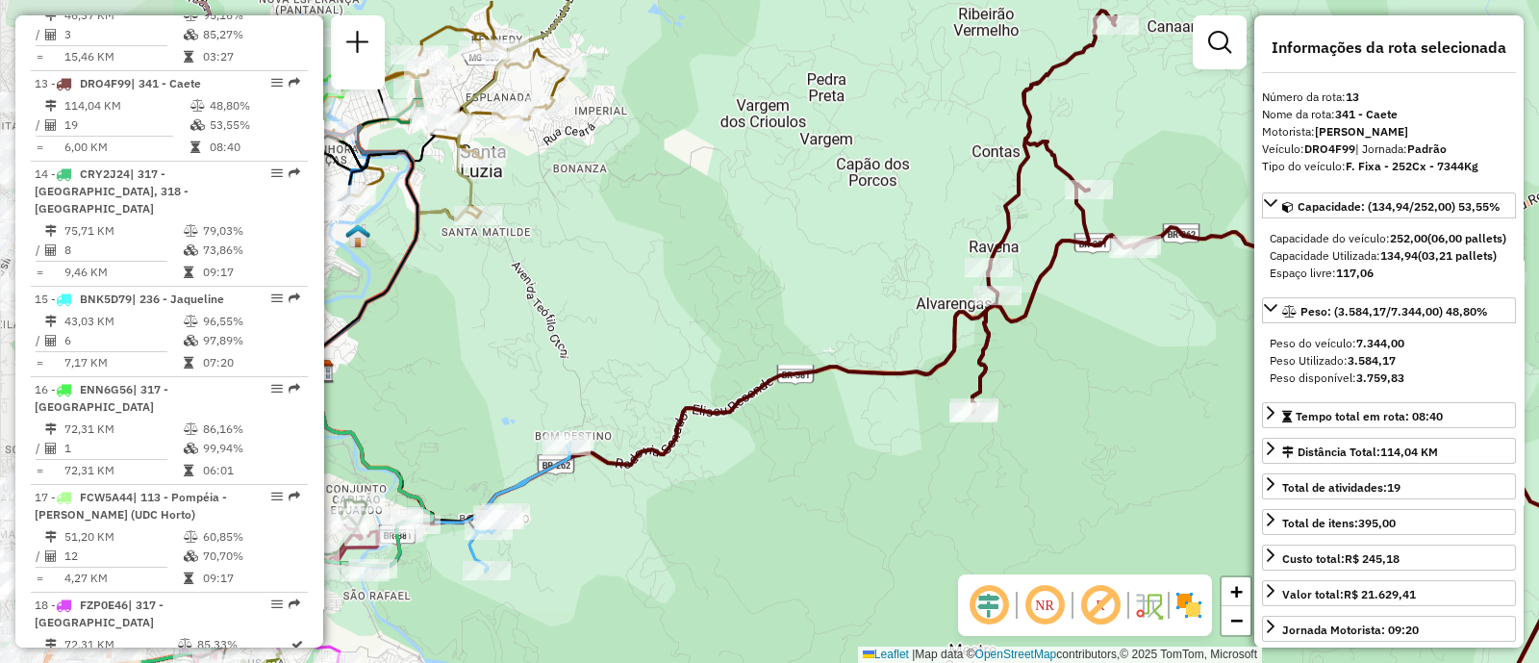
drag, startPoint x: 522, startPoint y: 306, endPoint x: 798, endPoint y: 355, distance: 280.4
click at [799, 366] on icon at bounding box center [652, 418] width 673 height 212
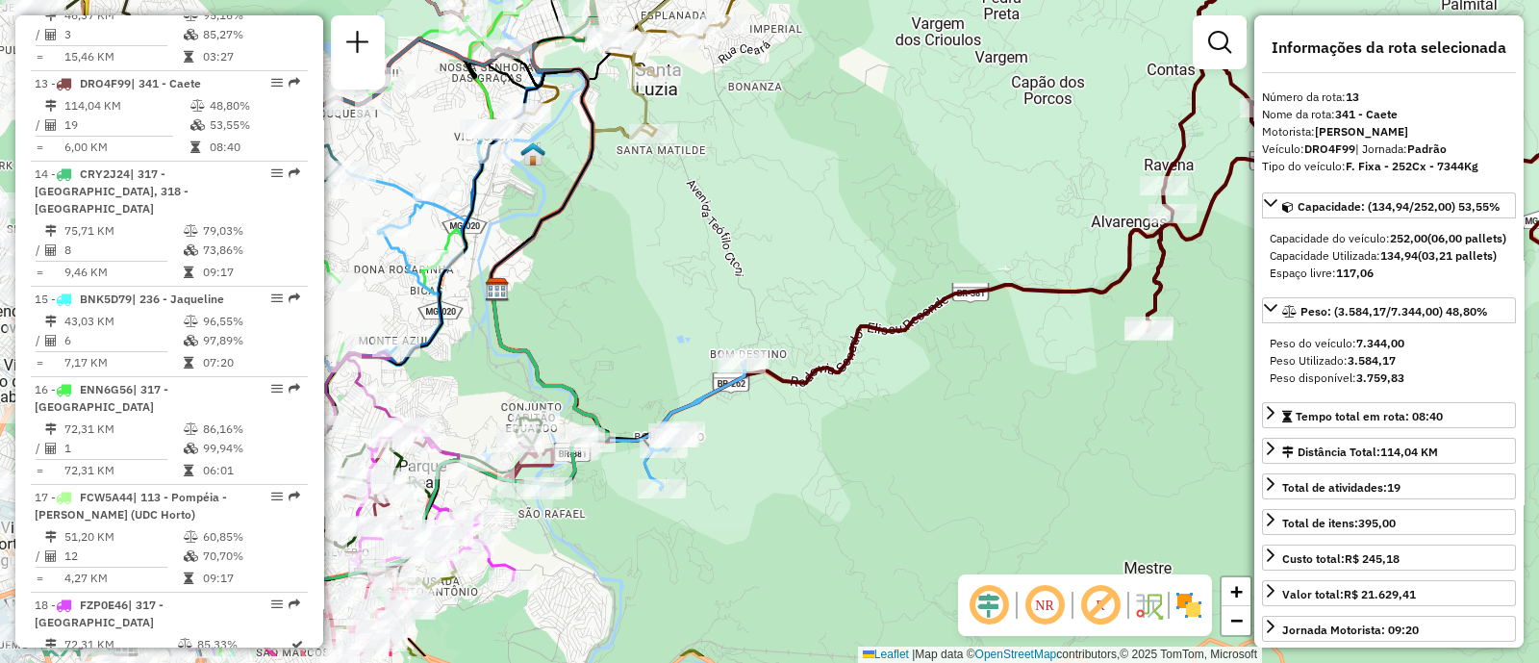
drag, startPoint x: 735, startPoint y: 470, endPoint x: 837, endPoint y: 428, distance: 110.4
click at [837, 428] on div "Janela de atendimento Grade de atendimento Capacidade Transportadoras Veículos …" at bounding box center [769, 331] width 1539 height 663
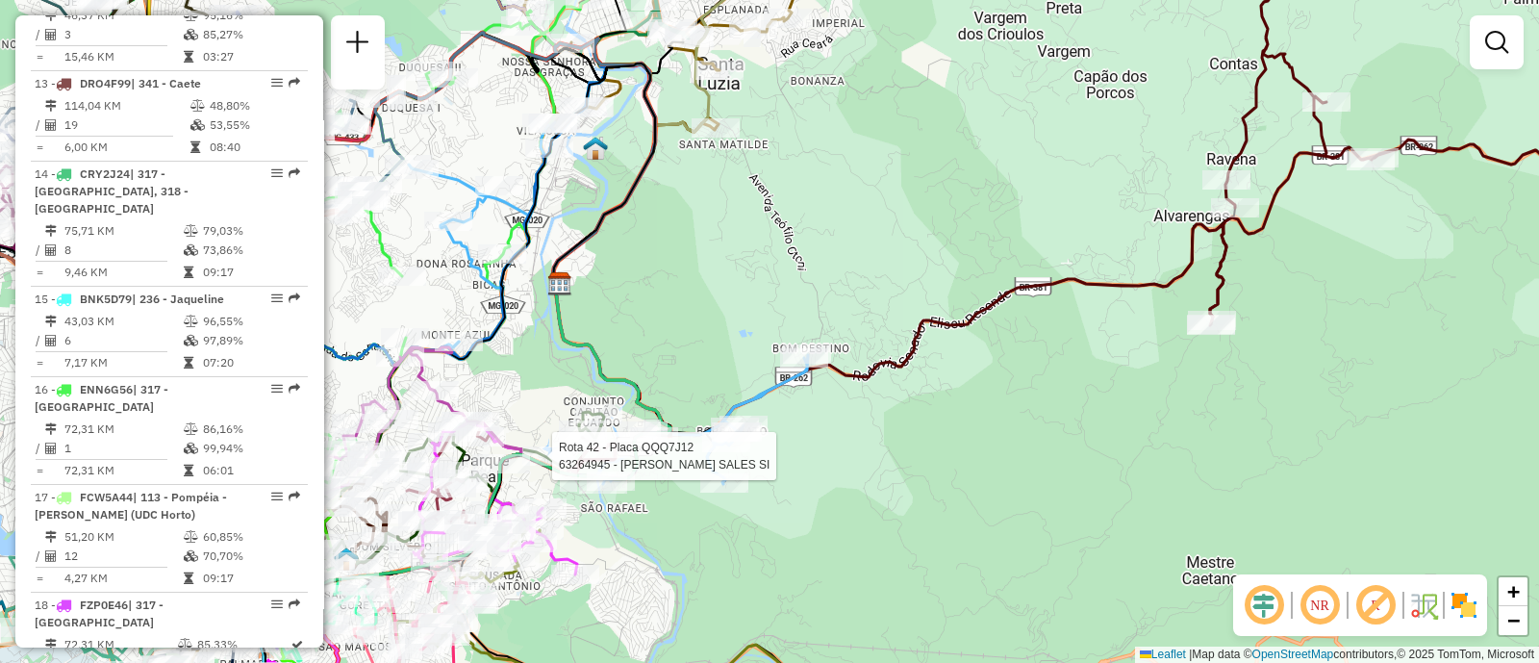
select select "**********"
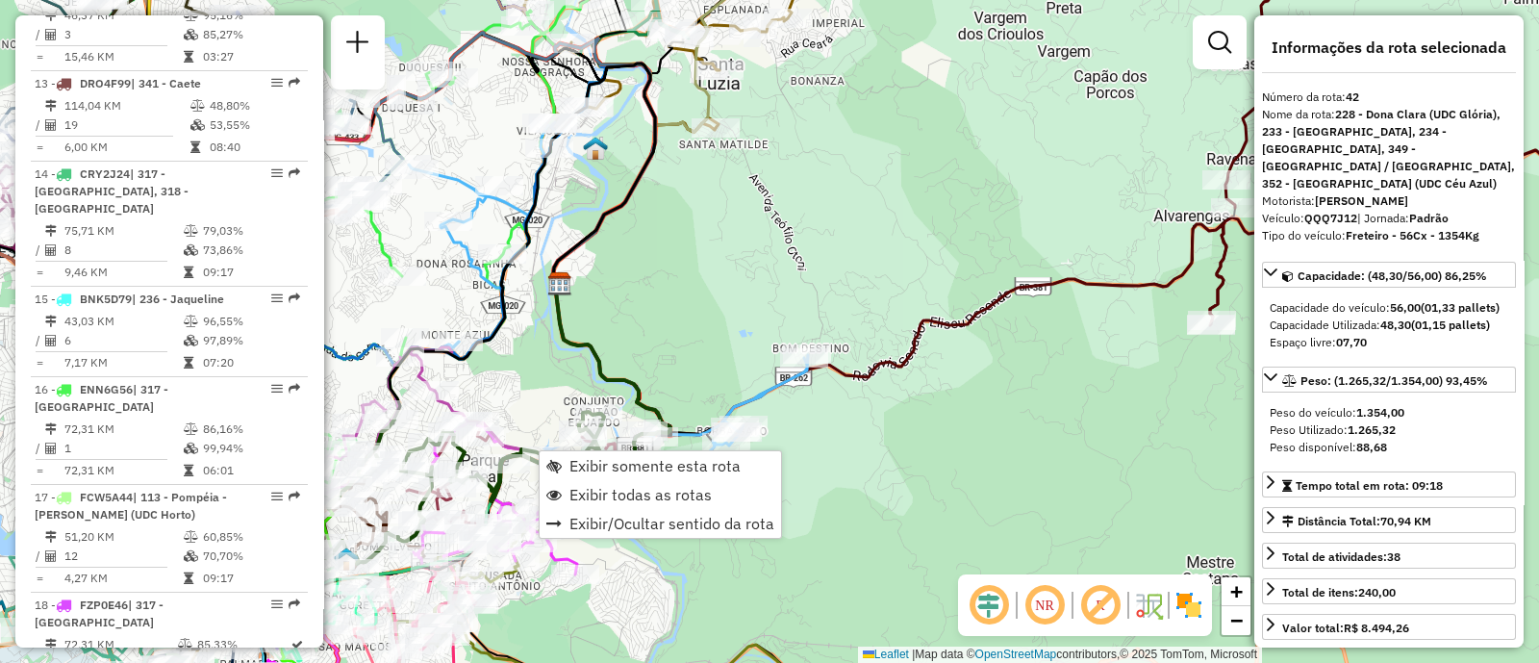
scroll to position [5767, 0]
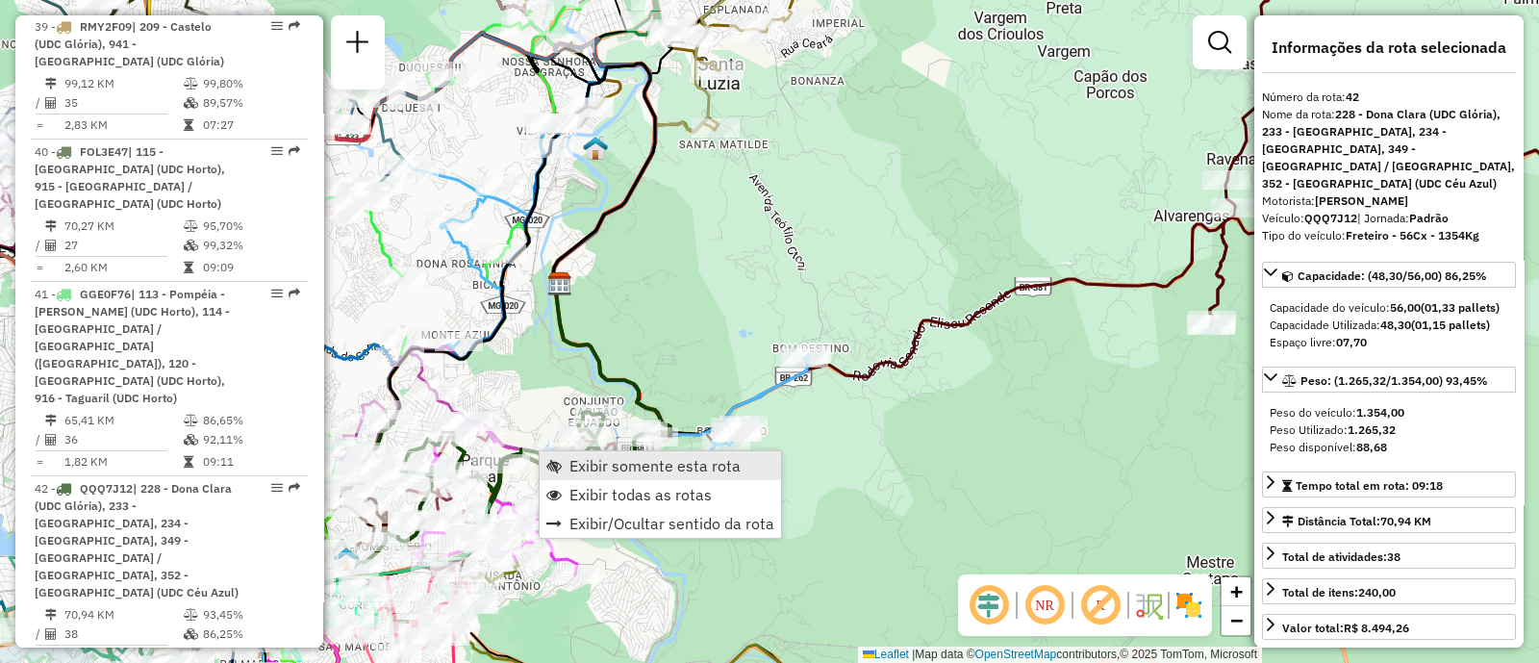
click at [680, 473] on span "Exibir somente esta rota" at bounding box center [654, 465] width 171 height 15
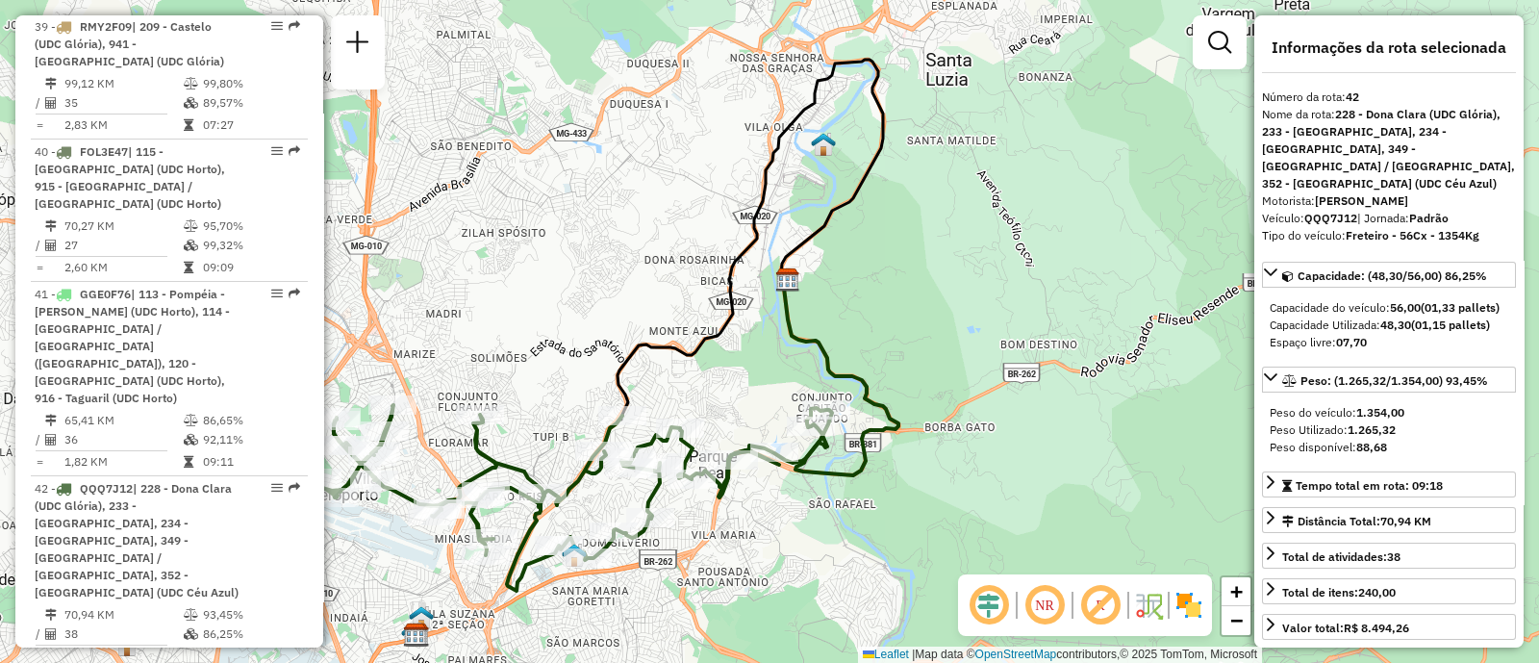
drag, startPoint x: 1006, startPoint y: 468, endPoint x: 946, endPoint y: 466, distance: 60.7
click at [946, 466] on div "Janela de atendimento Grade de atendimento Capacidade Transportadoras Veículos …" at bounding box center [769, 331] width 1539 height 663
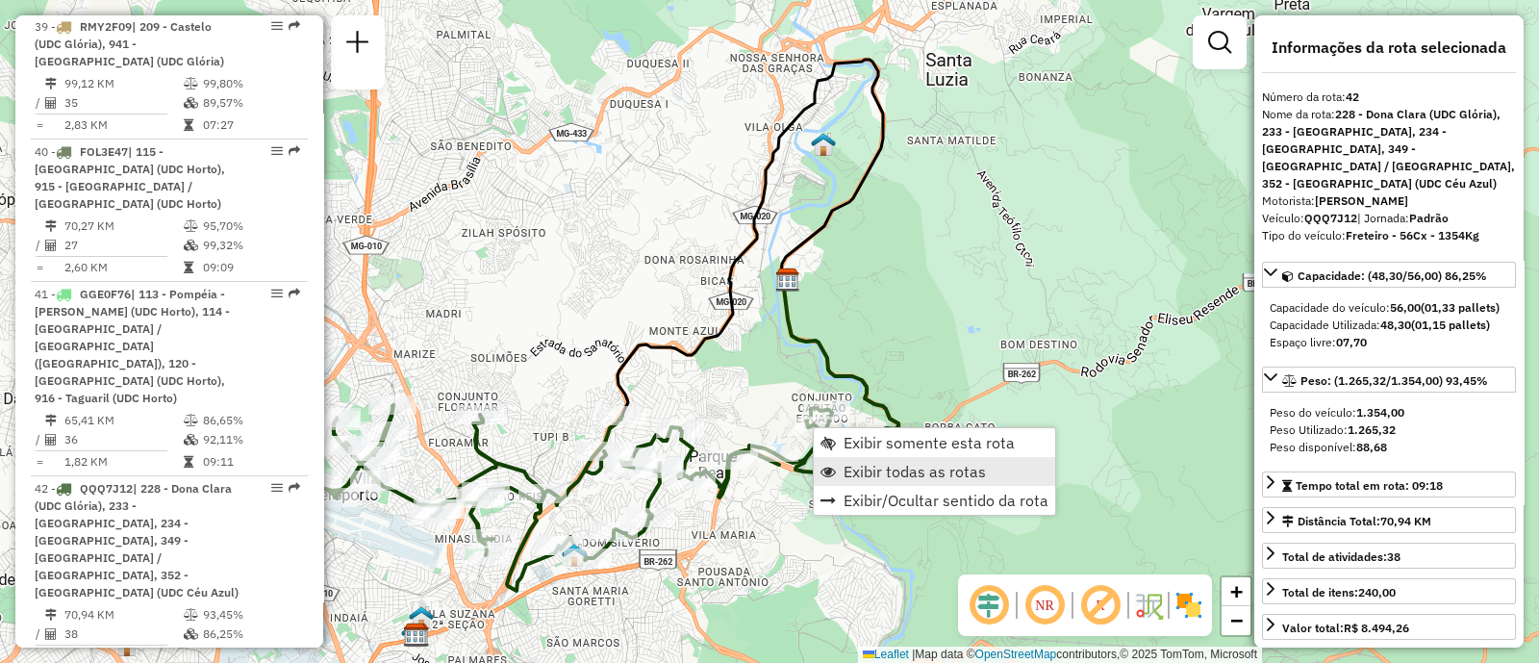
click at [918, 465] on span "Exibir todas as rotas" at bounding box center [915, 471] width 142 height 15
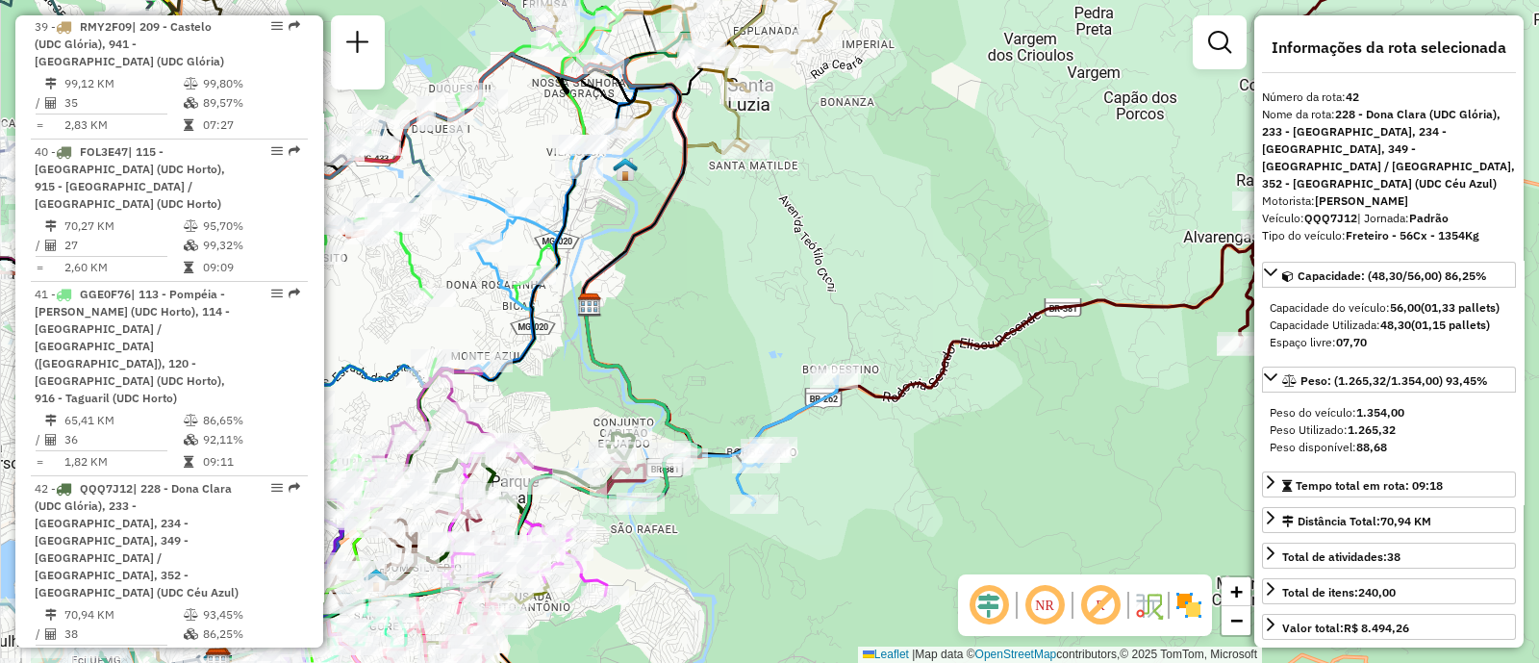
drag, startPoint x: 948, startPoint y: 475, endPoint x: 669, endPoint y: 502, distance: 281.2
click at [711, 515] on div "Janela de atendimento Grade de atendimento Capacidade Transportadoras Veículos …" at bounding box center [769, 331] width 1539 height 663
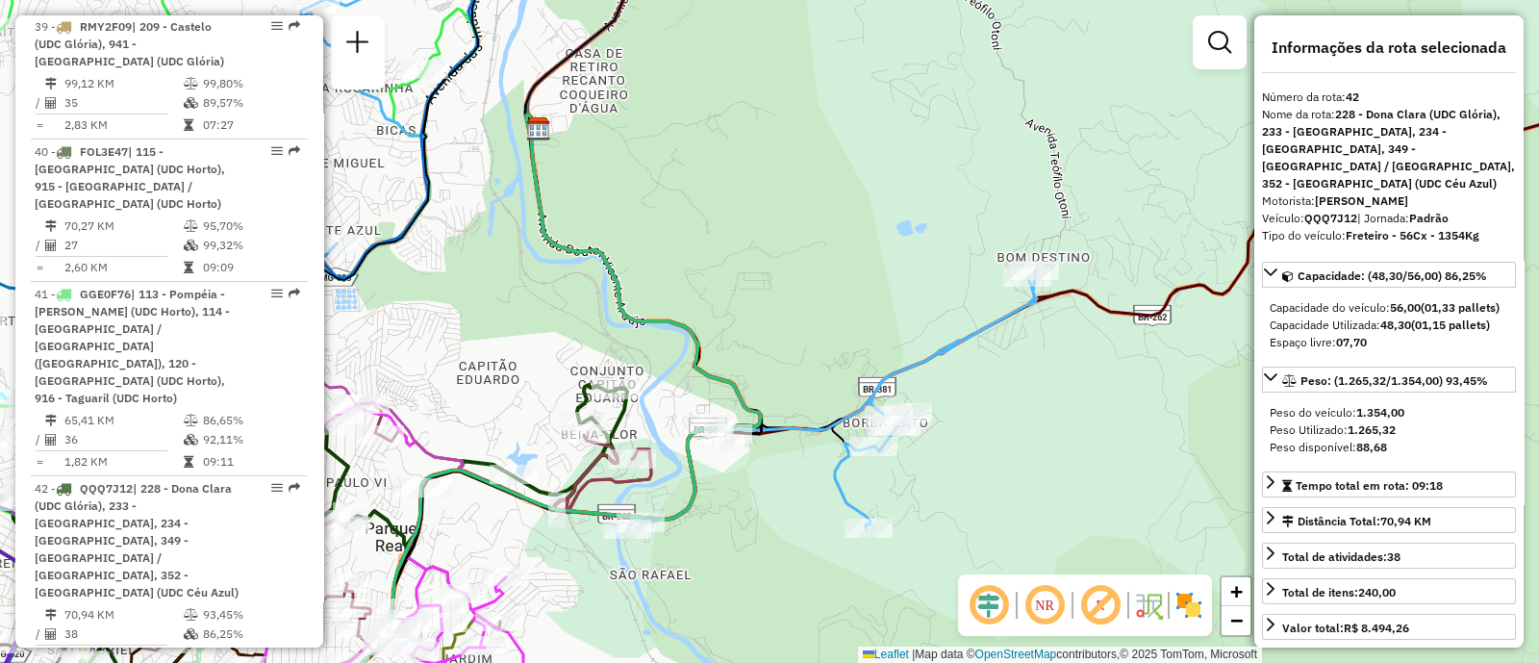
drag, startPoint x: 1000, startPoint y: 457, endPoint x: 1057, endPoint y: 416, distance: 70.2
click at [1071, 445] on div "Janela de atendimento Grade de atendimento Capacidade Transportadoras Veículos …" at bounding box center [769, 331] width 1539 height 663
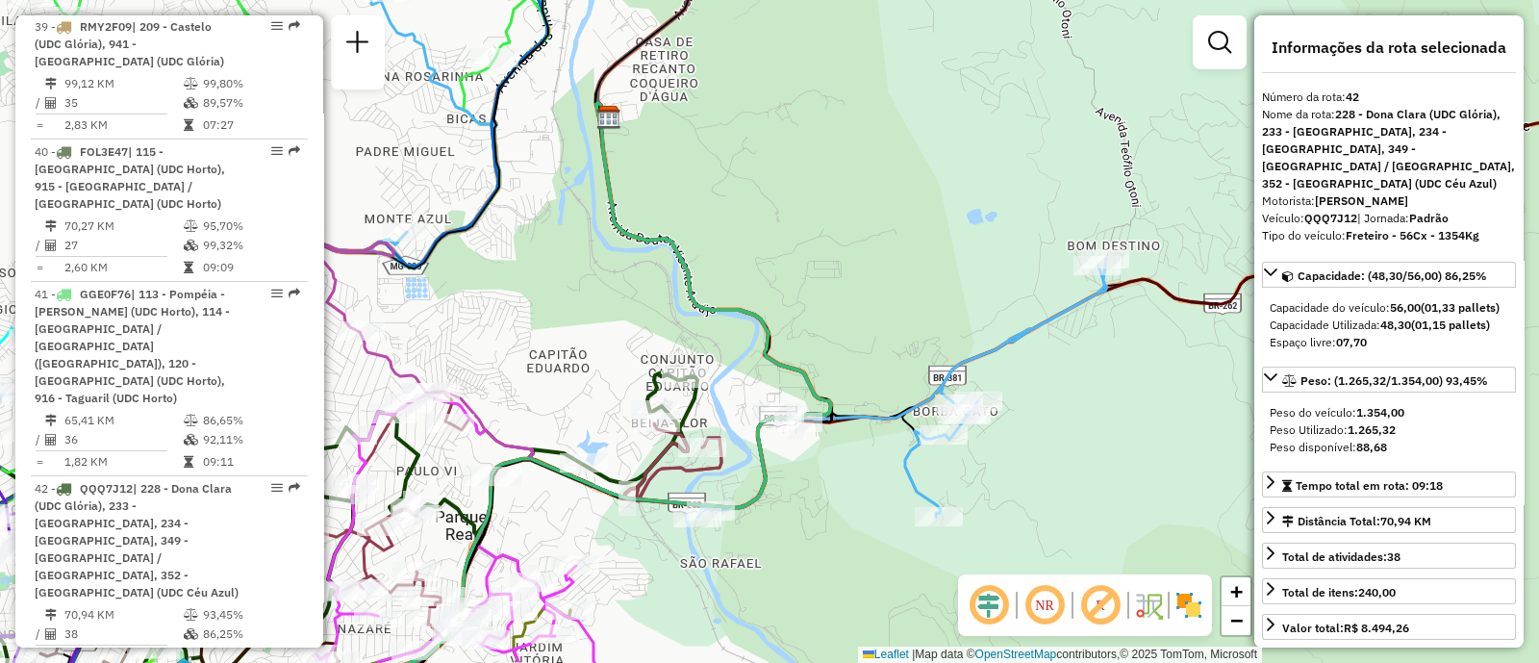
click at [484, 291] on div "Janela de atendimento Grade de atendimento Capacidade Transportadoras Veículos …" at bounding box center [769, 331] width 1539 height 663
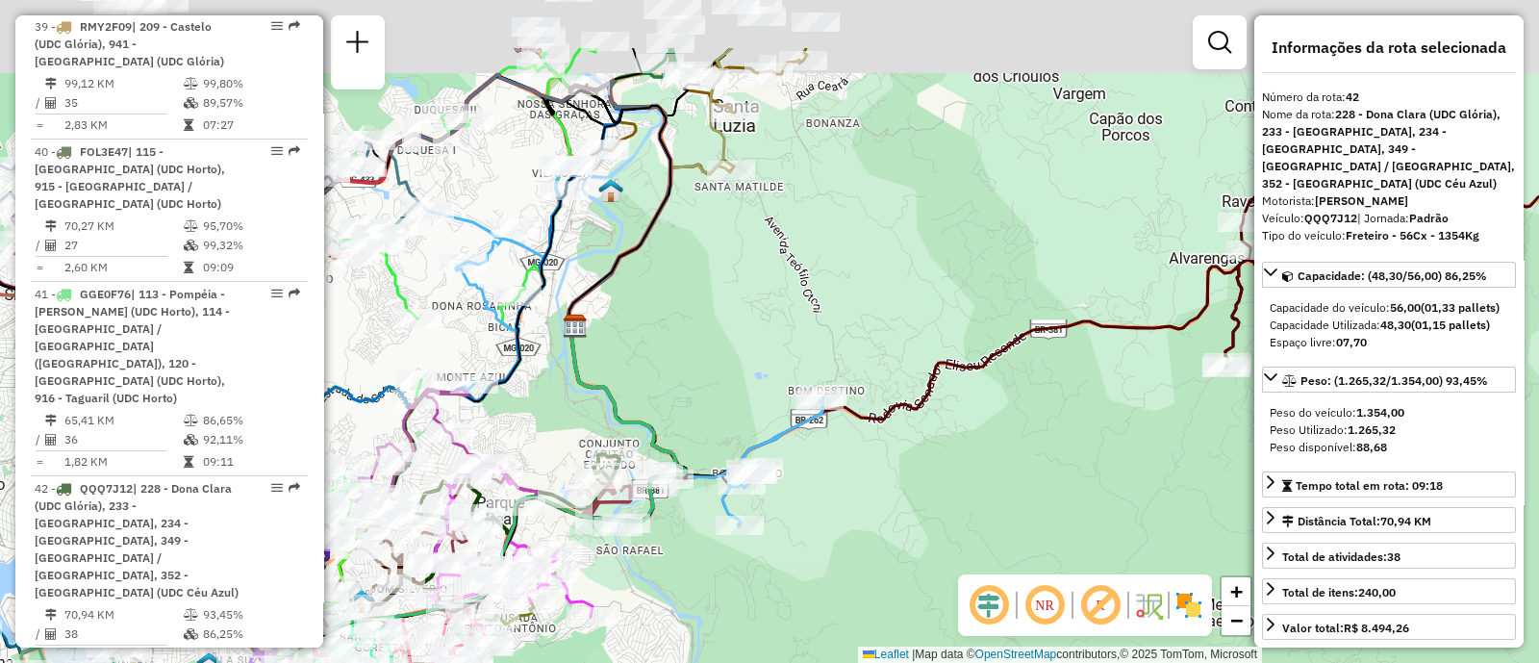
drag, startPoint x: 698, startPoint y: 336, endPoint x: 743, endPoint y: 388, distance: 68.2
click at [742, 388] on div "Janela de atendimento Grade de atendimento Capacidade Transportadoras Veículos …" at bounding box center [769, 331] width 1539 height 663
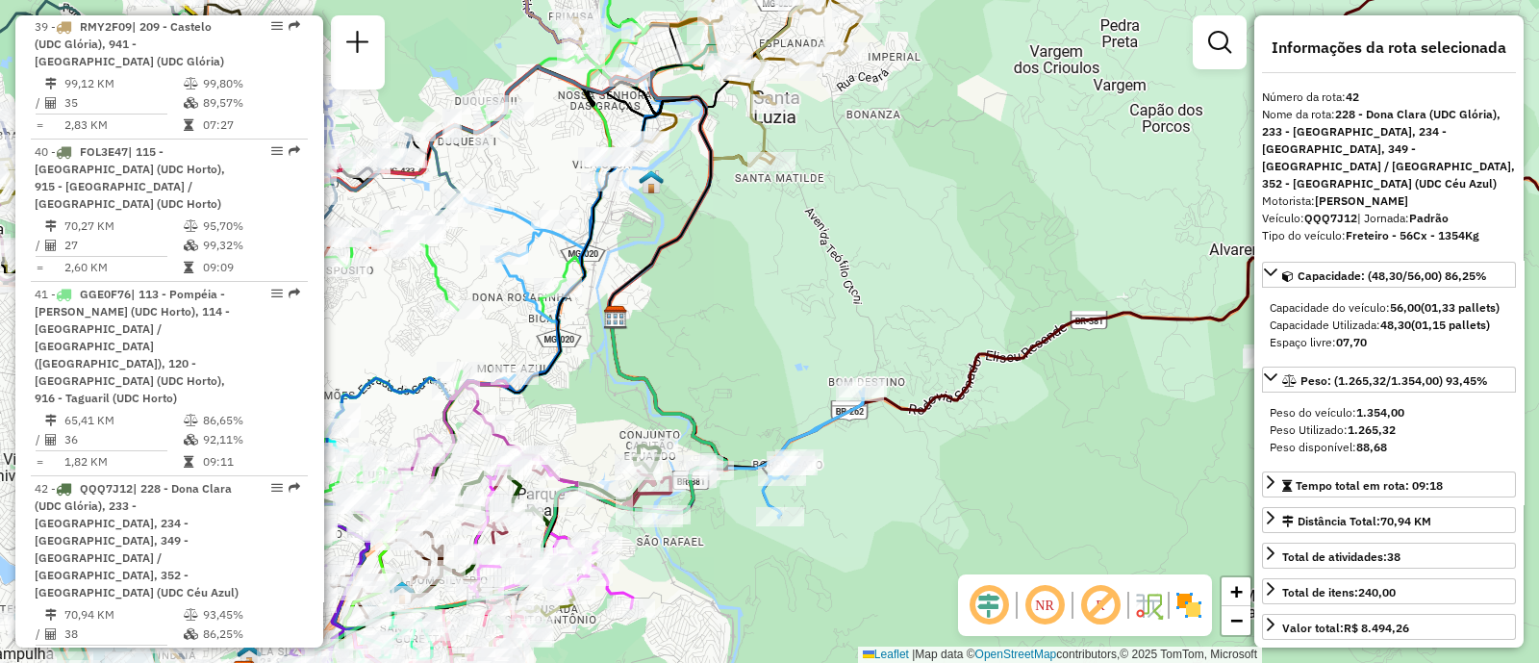
drag, startPoint x: 746, startPoint y: 464, endPoint x: 747, endPoint y: 406, distance: 57.7
click at [747, 406] on div "Janela de atendimento Grade de atendimento Capacidade Transportadoras Veículos …" at bounding box center [769, 331] width 1539 height 663
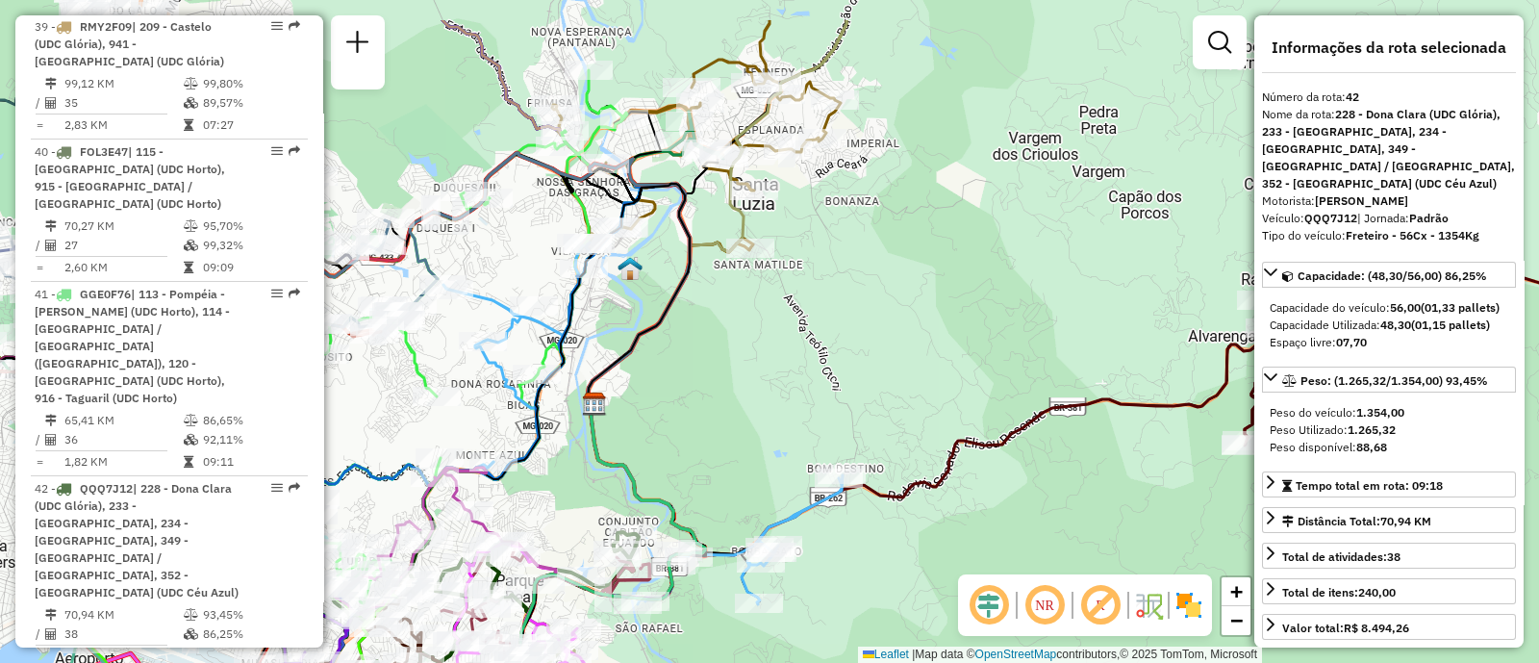
drag, startPoint x: 804, startPoint y: 266, endPoint x: 784, endPoint y: 353, distance: 88.9
click at [782, 354] on div "Janela de atendimento Grade de atendimento Capacidade Transportadoras Veículos …" at bounding box center [769, 331] width 1539 height 663
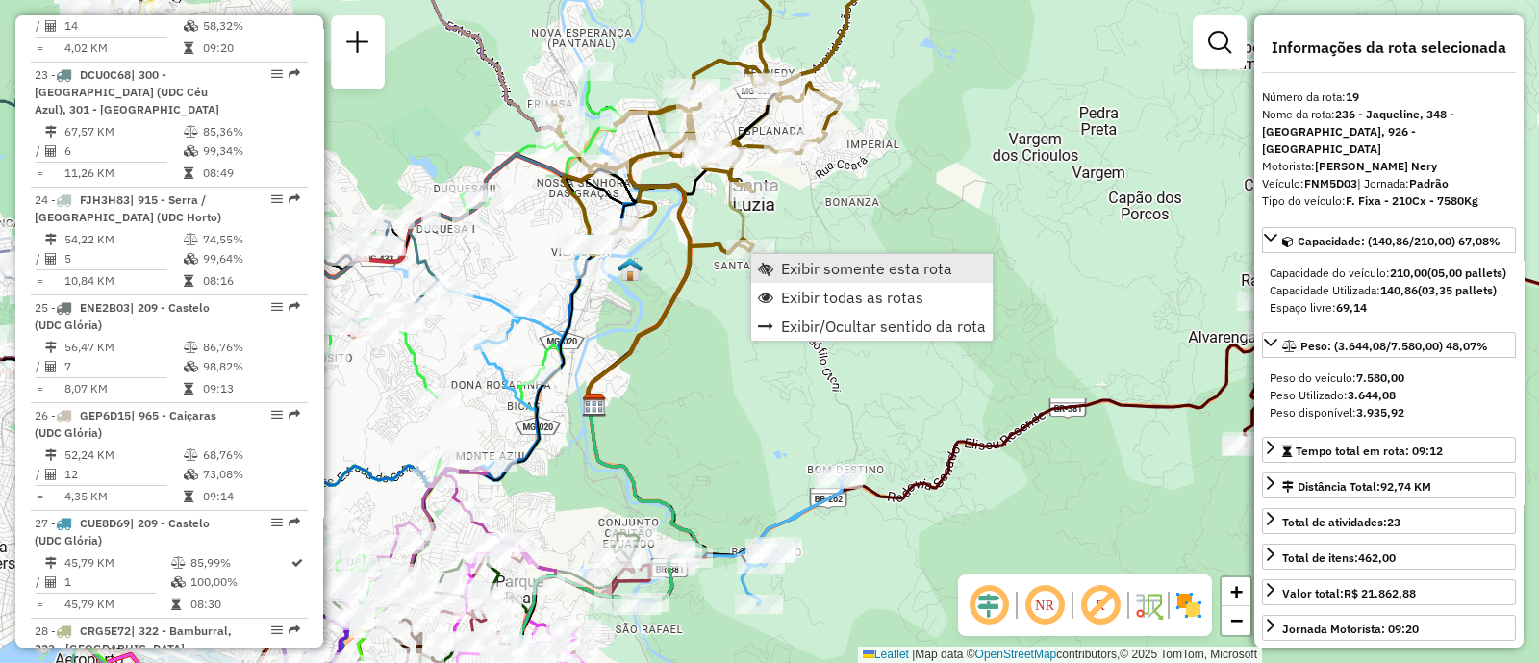
scroll to position [2706, 0]
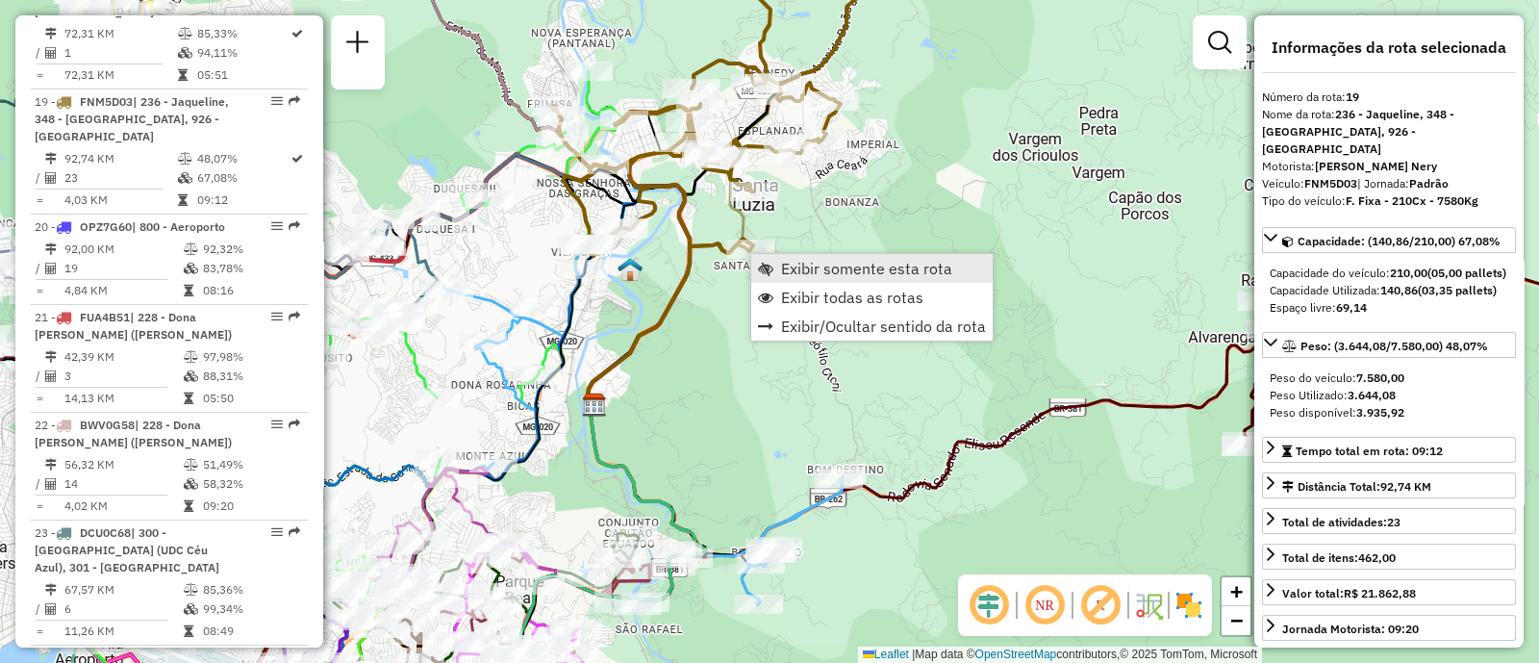
click at [832, 270] on span "Exibir somente esta rota" at bounding box center [866, 268] width 171 height 15
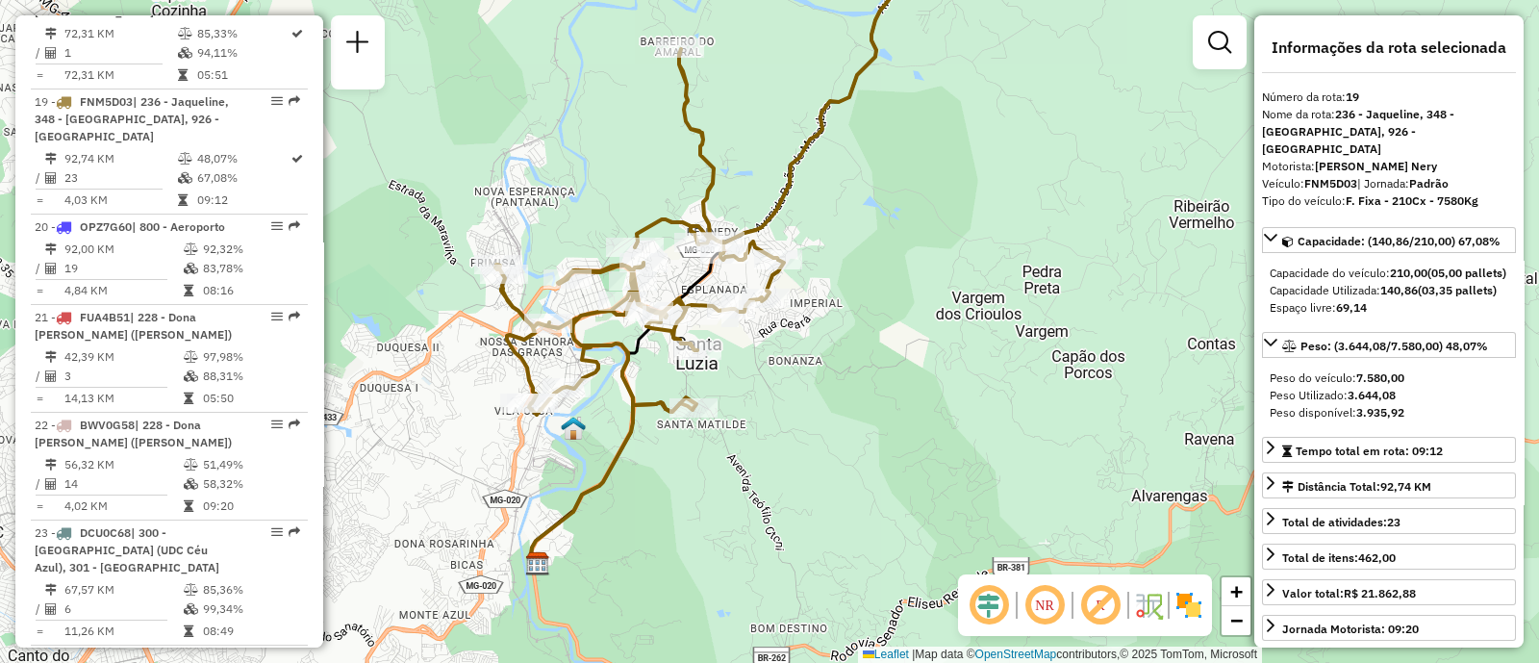
drag, startPoint x: 860, startPoint y: 501, endPoint x: 854, endPoint y: 411, distance: 90.6
click at [854, 411] on div "Janela de atendimento Grade de atendimento Capacidade Transportadoras Veículos …" at bounding box center [769, 331] width 1539 height 663
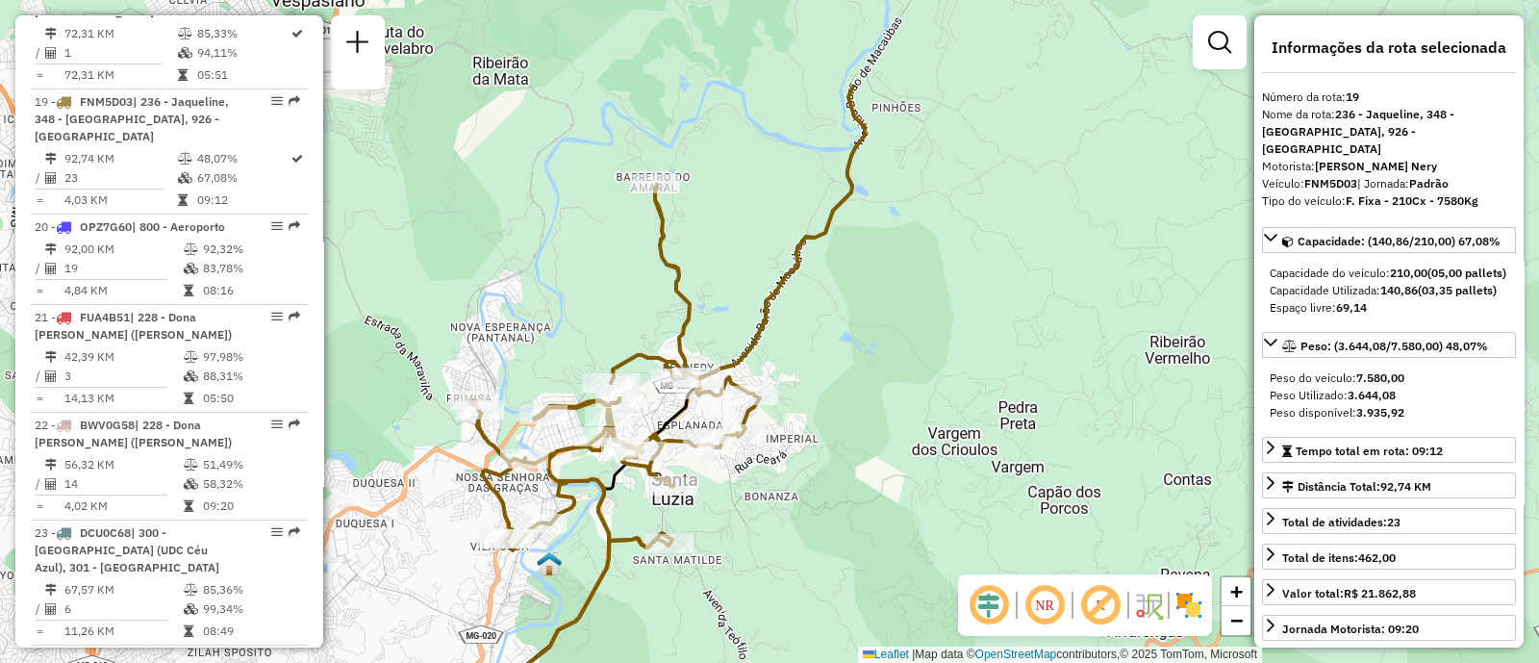
drag, startPoint x: 867, startPoint y: 461, endPoint x: 837, endPoint y: 644, distance: 185.2
click at [837, 644] on div "Janela de atendimento Grade de atendimento Capacidade Transportadoras Veículos …" at bounding box center [769, 331] width 1539 height 663
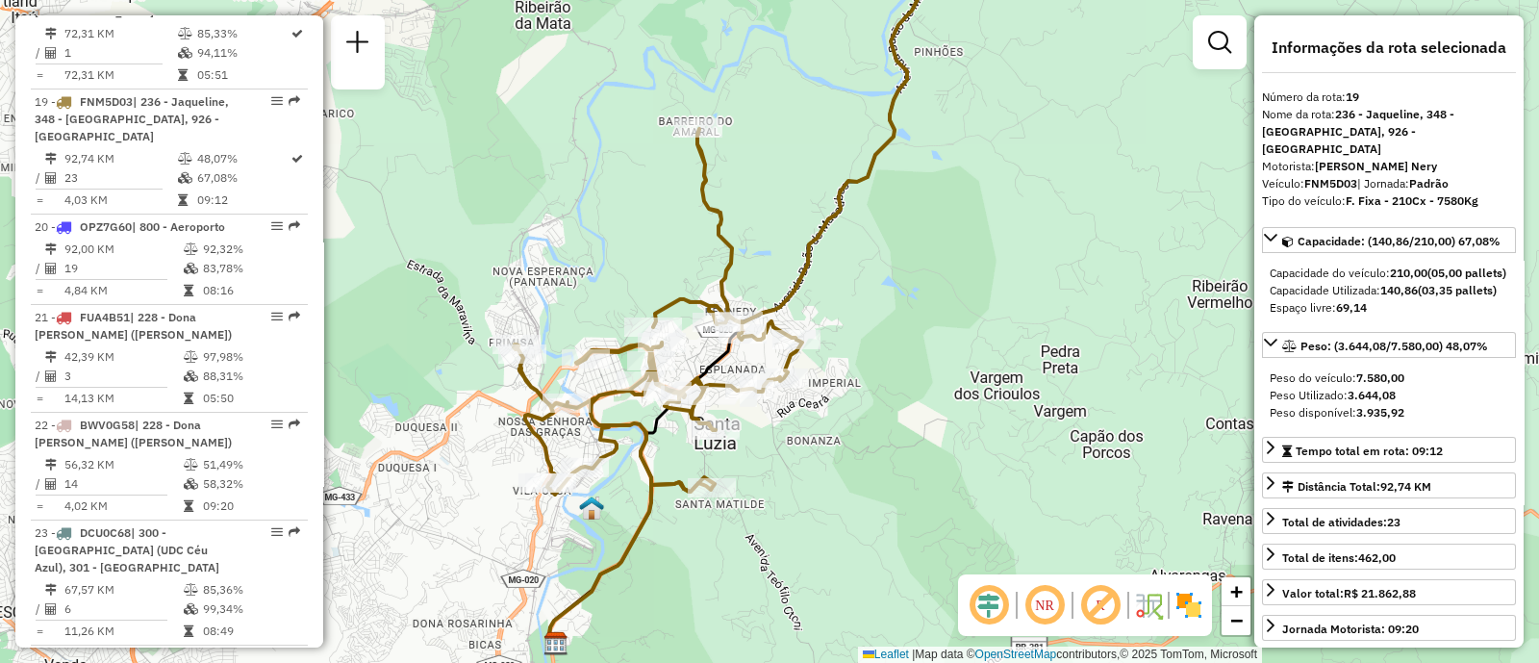
drag, startPoint x: 753, startPoint y: 439, endPoint x: 751, endPoint y: 396, distance: 42.4
click at [751, 396] on div "Janela de atendimento Grade de atendimento Capacidade Transportadoras Veículos …" at bounding box center [769, 331] width 1539 height 663
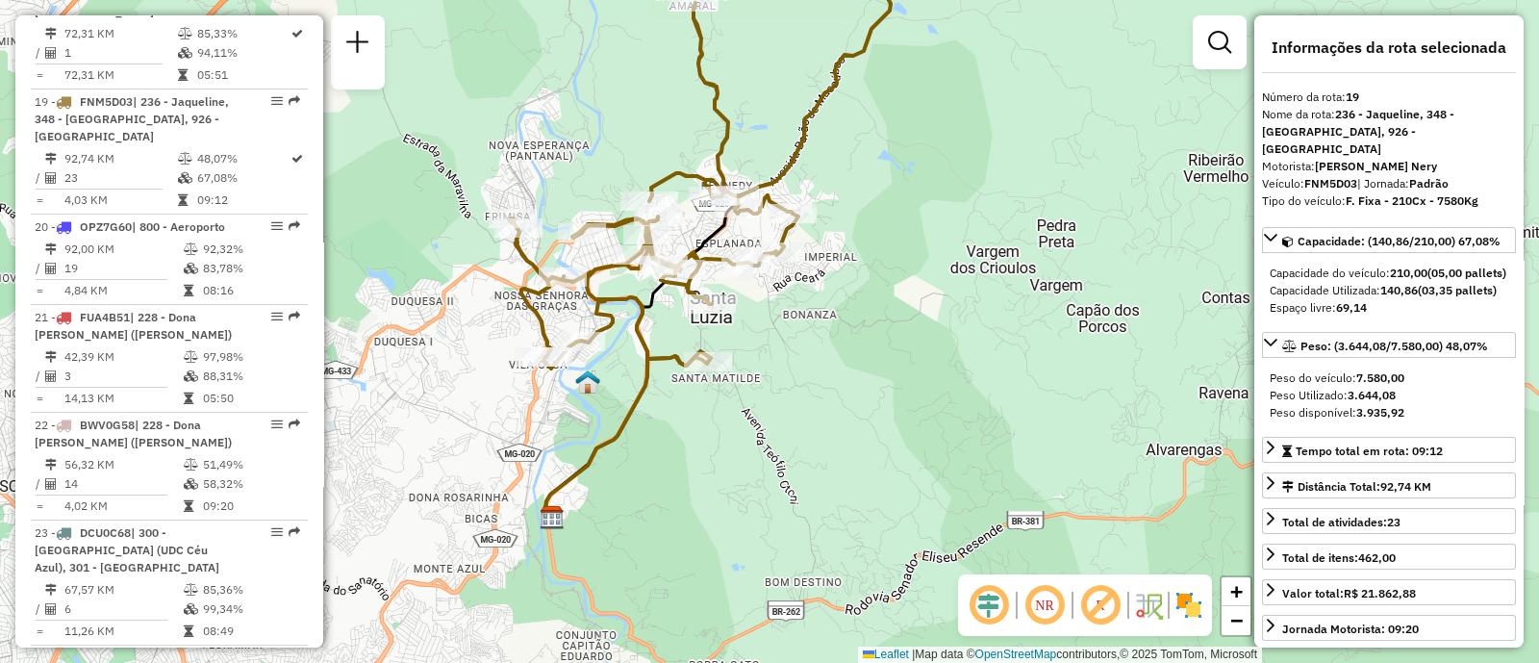
click at [751, 396] on div "Janela de atendimento Grade de atendimento Capacidade Transportadoras Veículos …" at bounding box center [769, 331] width 1539 height 663
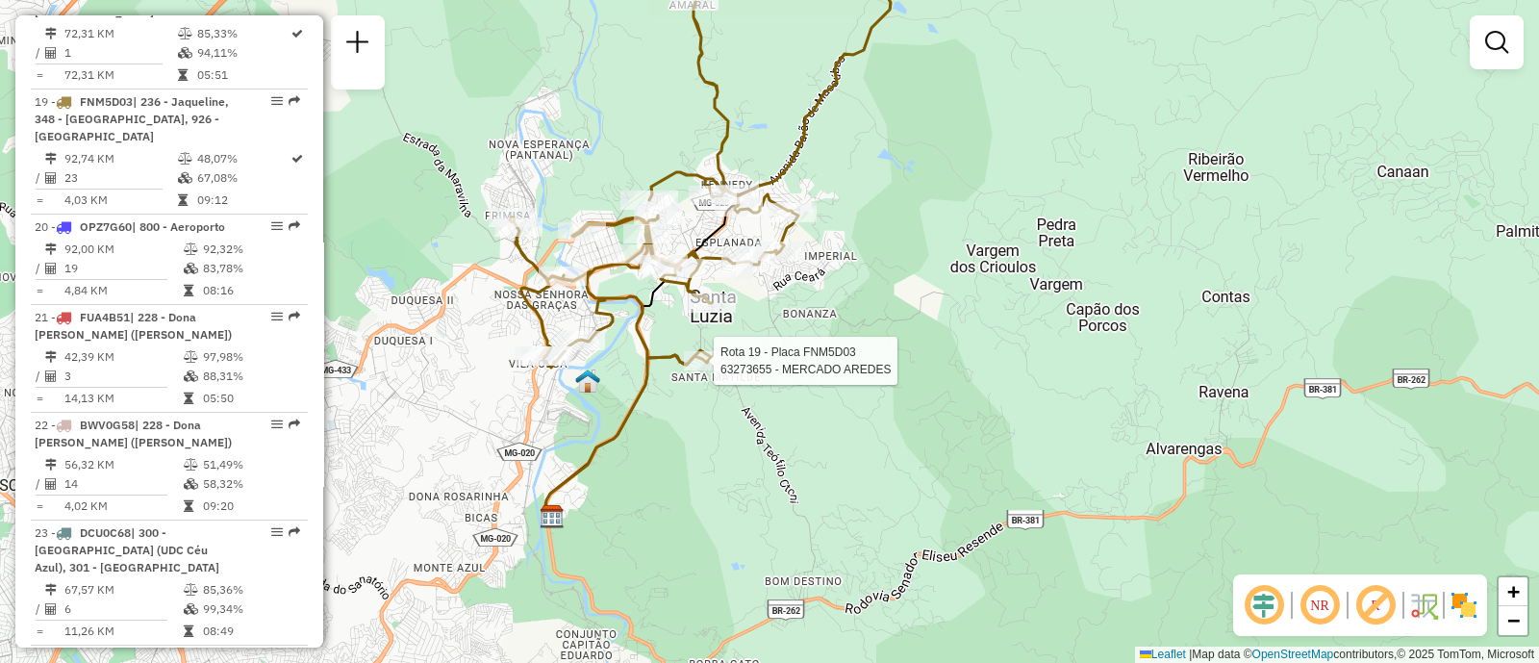
select select "**********"
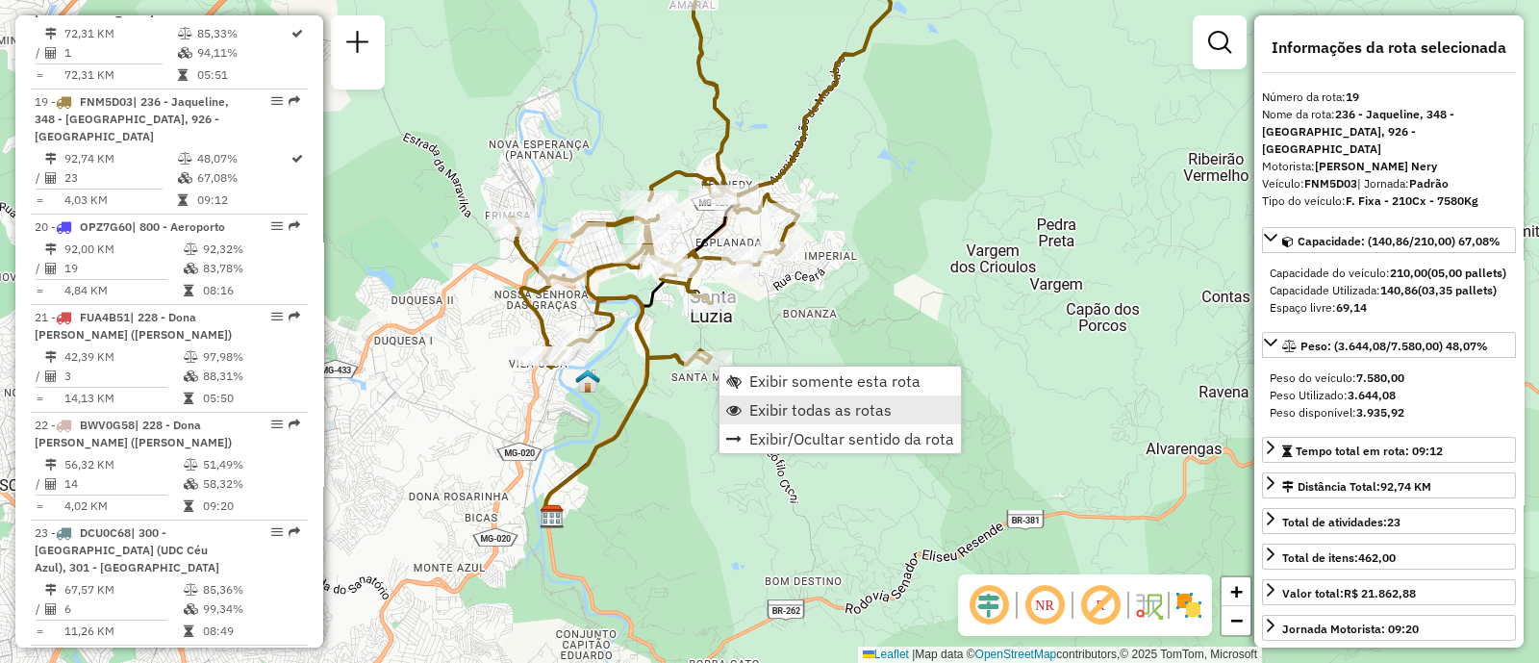
click at [811, 408] on span "Exibir todas as rotas" at bounding box center [820, 409] width 142 height 15
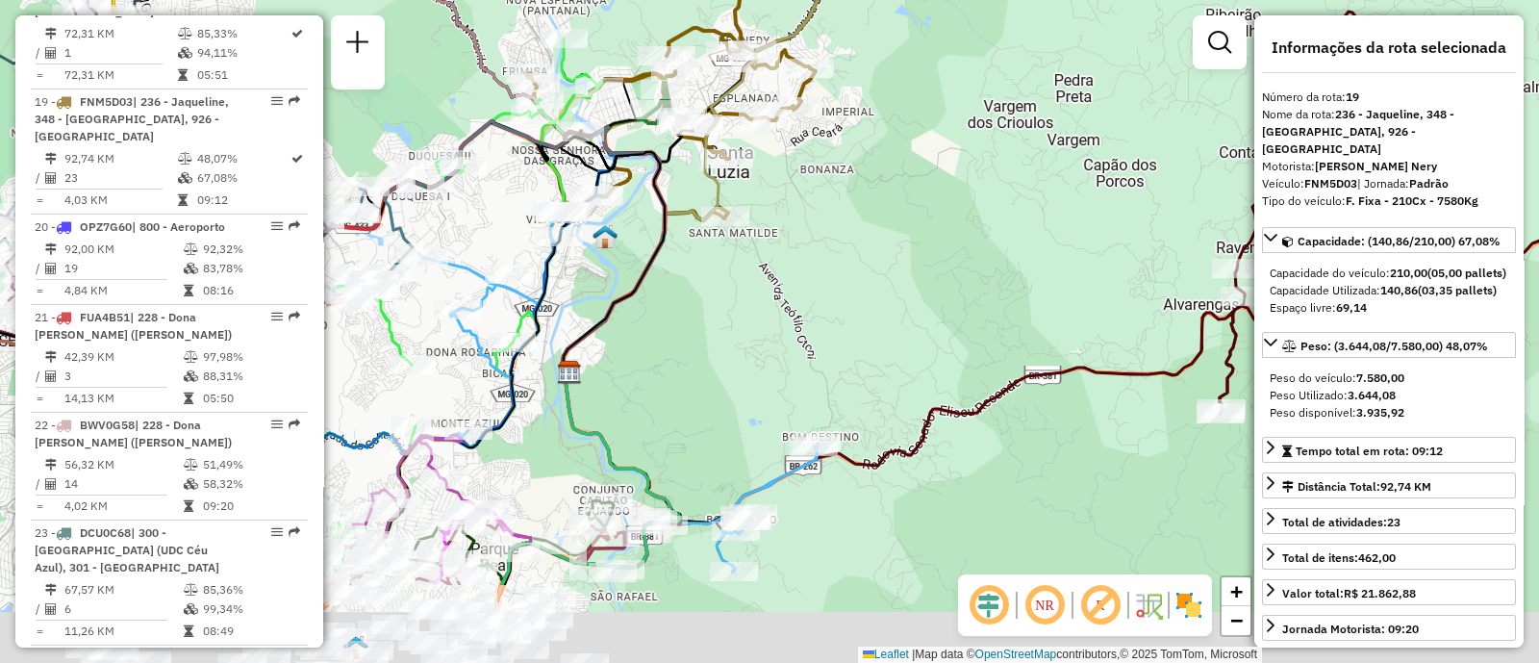
drag, startPoint x: 822, startPoint y: 517, endPoint x: 848, endPoint y: 304, distance: 214.2
click at [848, 304] on div "Janela de atendimento Grade de atendimento Capacidade Transportadoras Veículos …" at bounding box center [769, 331] width 1539 height 663
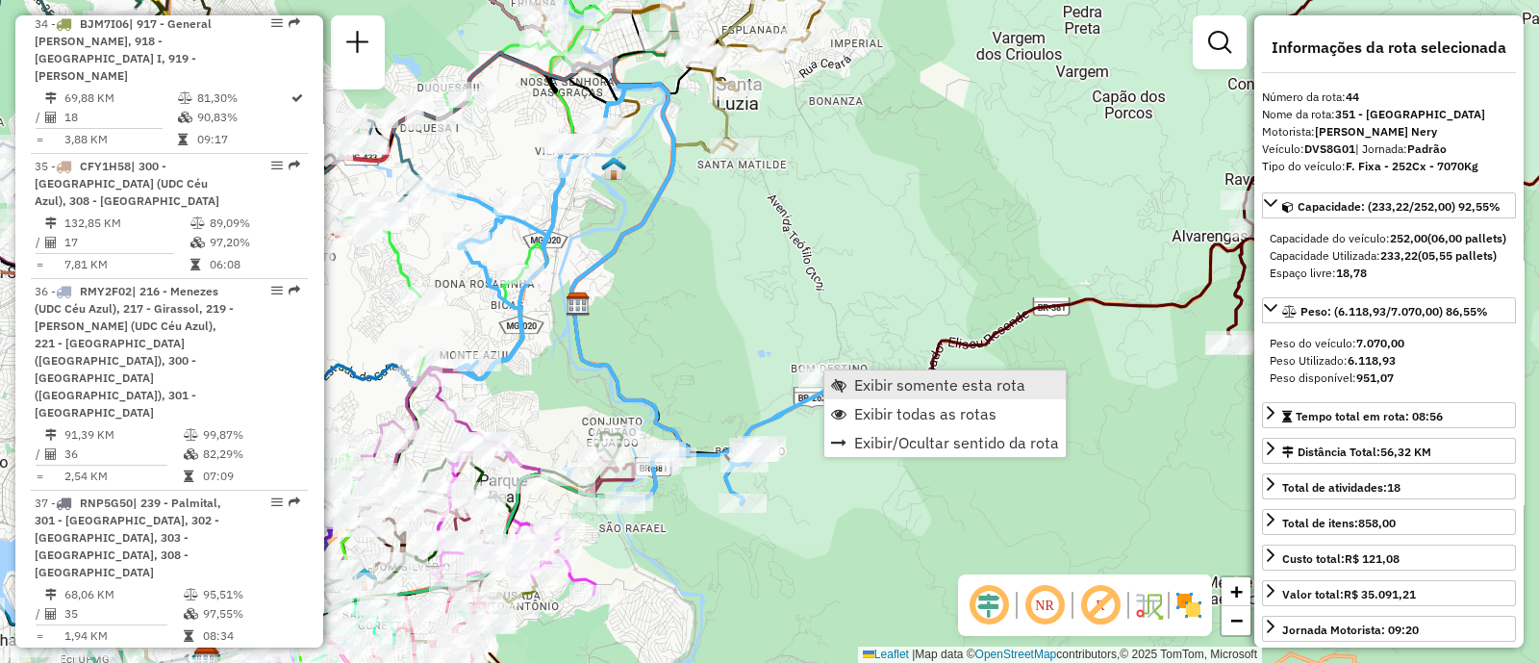
scroll to position [6016, 0]
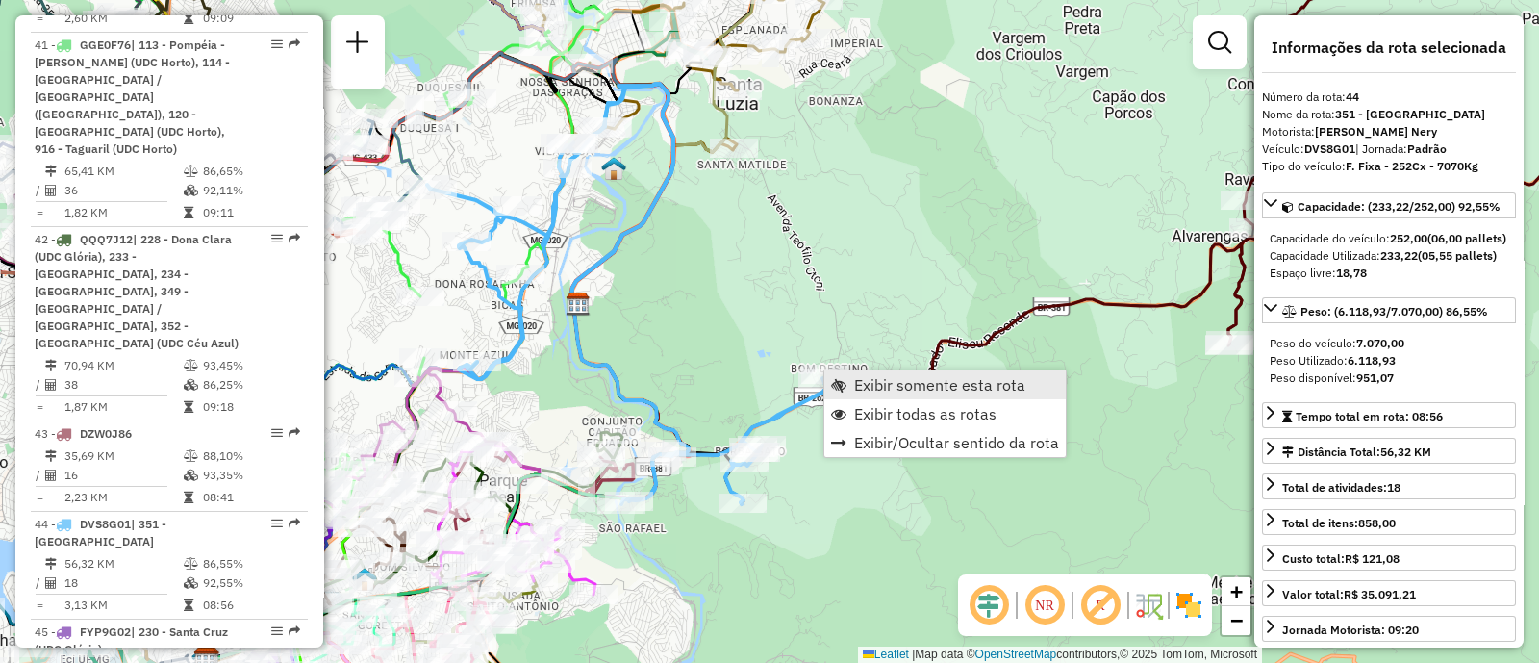
click at [921, 386] on span "Exibir somente esta rota" at bounding box center [939, 384] width 171 height 15
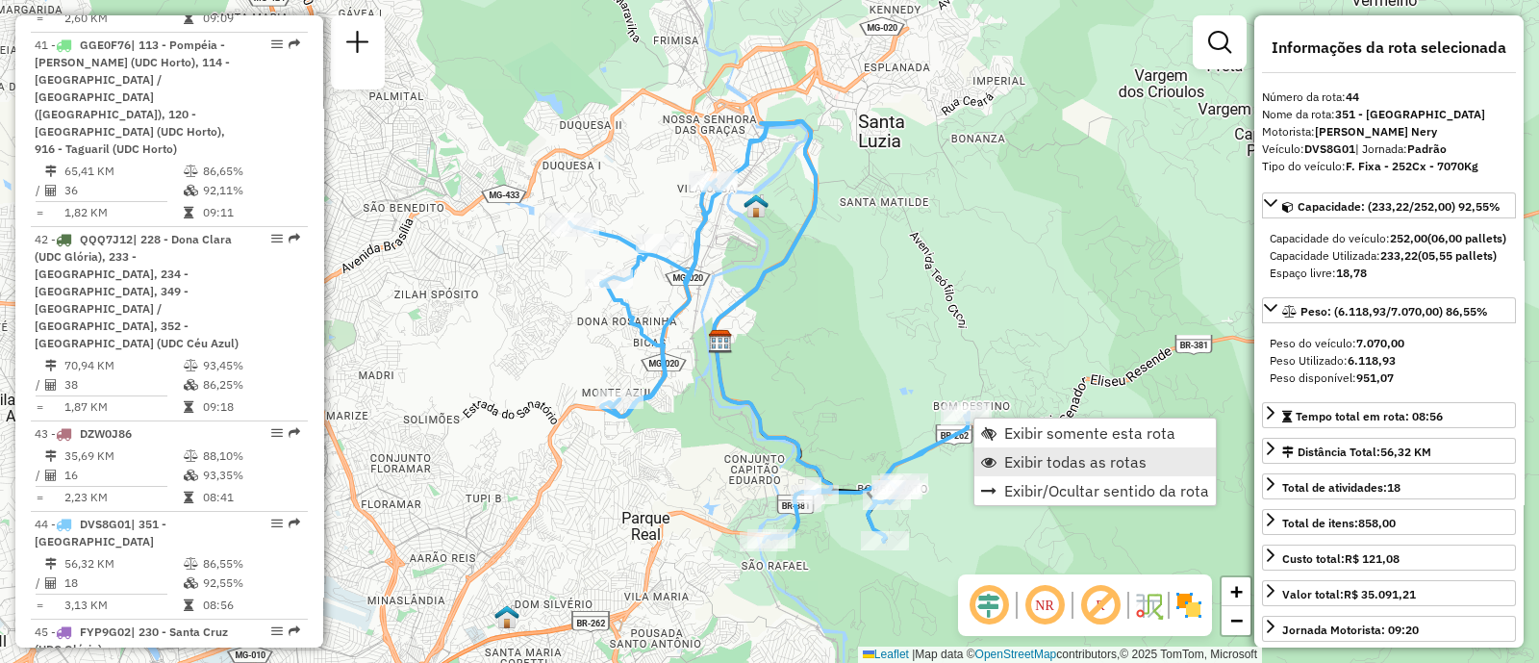
drag, startPoint x: 1049, startPoint y: 466, endPoint x: 923, endPoint y: 493, distance: 129.8
click at [1049, 464] on span "Exibir todas as rotas" at bounding box center [1075, 461] width 142 height 15
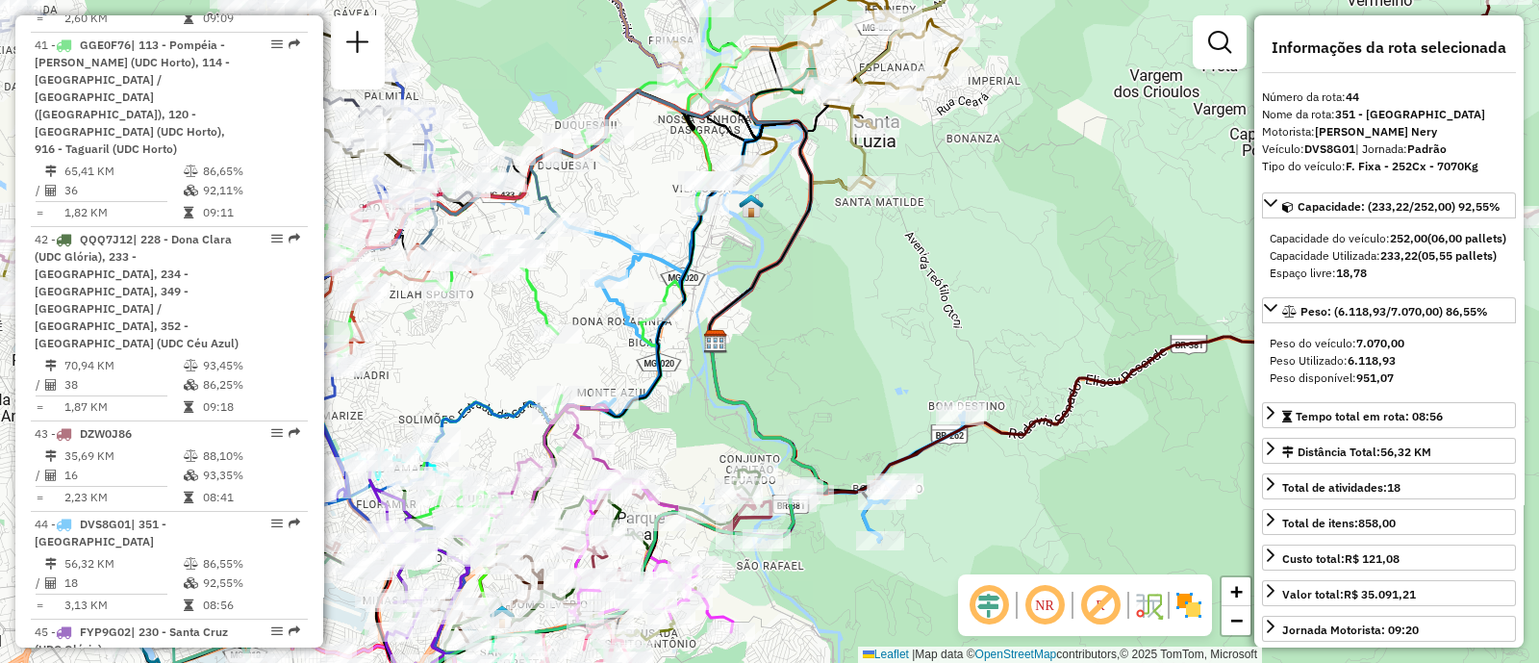
drag, startPoint x: 1136, startPoint y: 451, endPoint x: 1001, endPoint y: 409, distance: 141.2
click at [1009, 418] on div "Janela de atendimento Grade de atendimento Capacidade Transportadoras Veículos …" at bounding box center [769, 331] width 1539 height 663
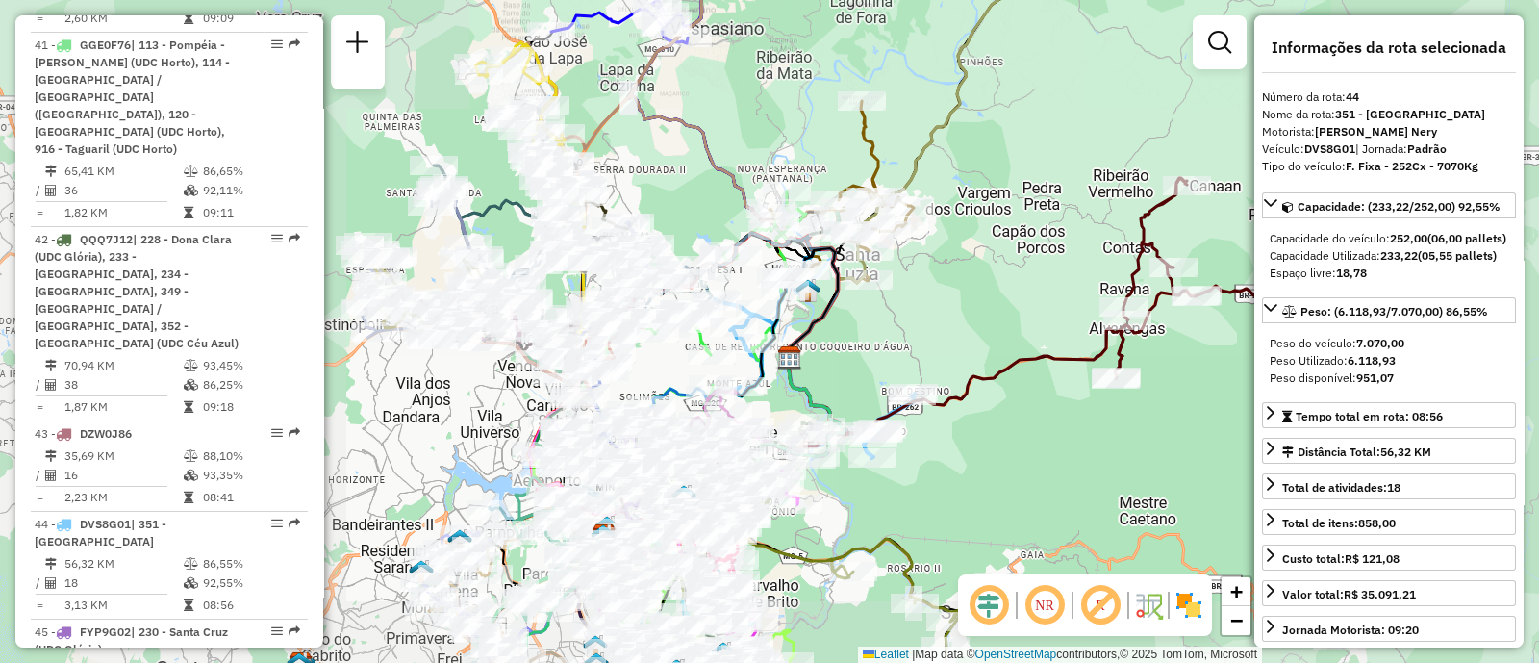
drag, startPoint x: 1081, startPoint y: 414, endPoint x: 918, endPoint y: 423, distance: 163.8
click at [918, 423] on div "Janela de atendimento Grade de atendimento Capacidade Transportadoras Veículos …" at bounding box center [769, 331] width 1539 height 663
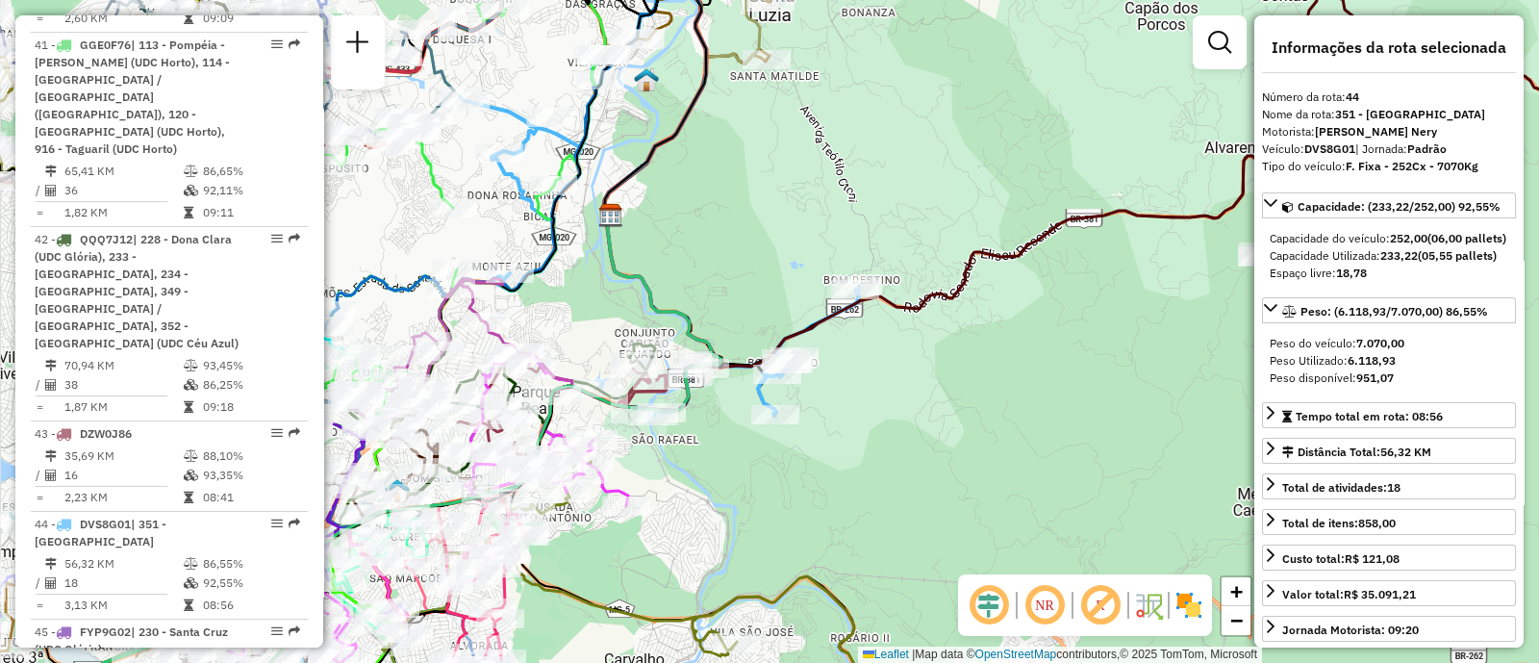
drag, startPoint x: 878, startPoint y: 443, endPoint x: 919, endPoint y: 462, distance: 44.3
click at [960, 467] on div "Janela de atendimento Grade de atendimento Capacidade Transportadoras Veículos …" at bounding box center [769, 331] width 1539 height 663
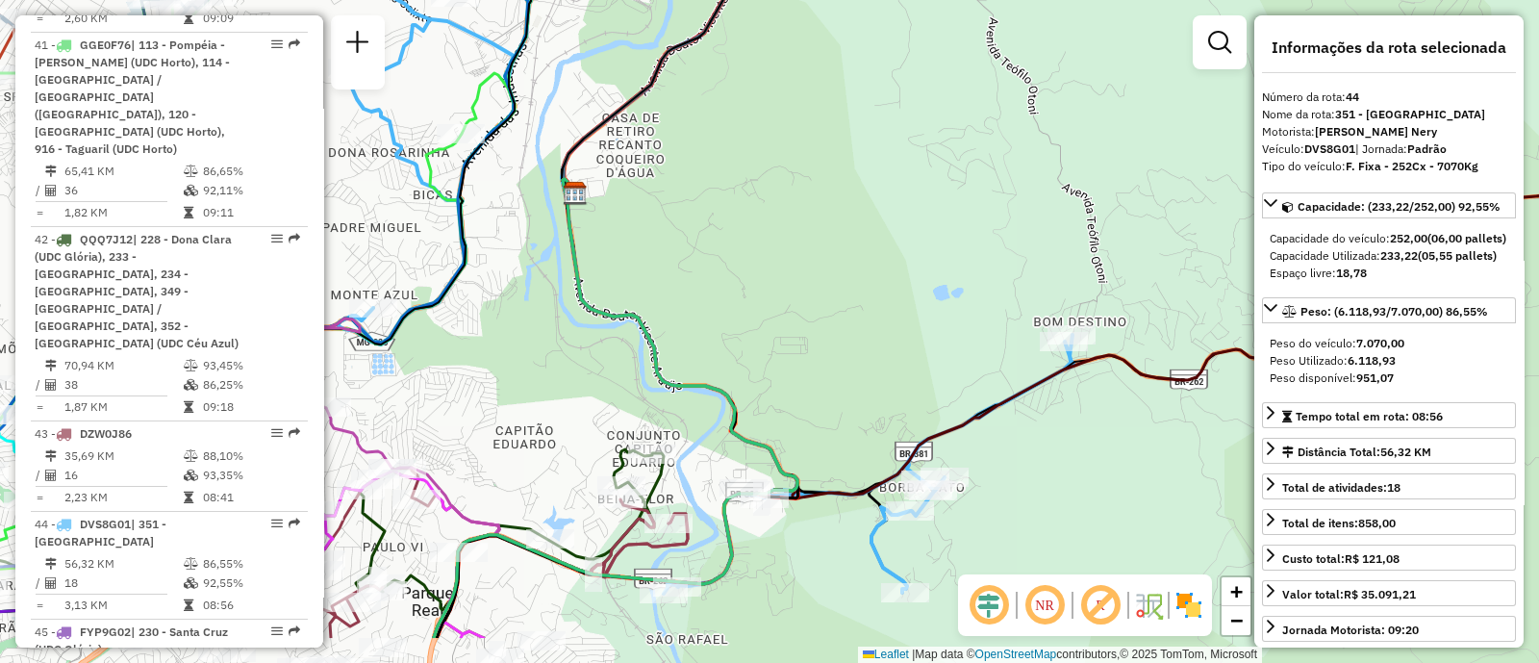
drag, startPoint x: 832, startPoint y: 372, endPoint x: 824, endPoint y: 338, distance: 35.5
click at [824, 338] on div "Janela de atendimento Grade de atendimento Capacidade Transportadoras Veículos …" at bounding box center [769, 331] width 1539 height 663
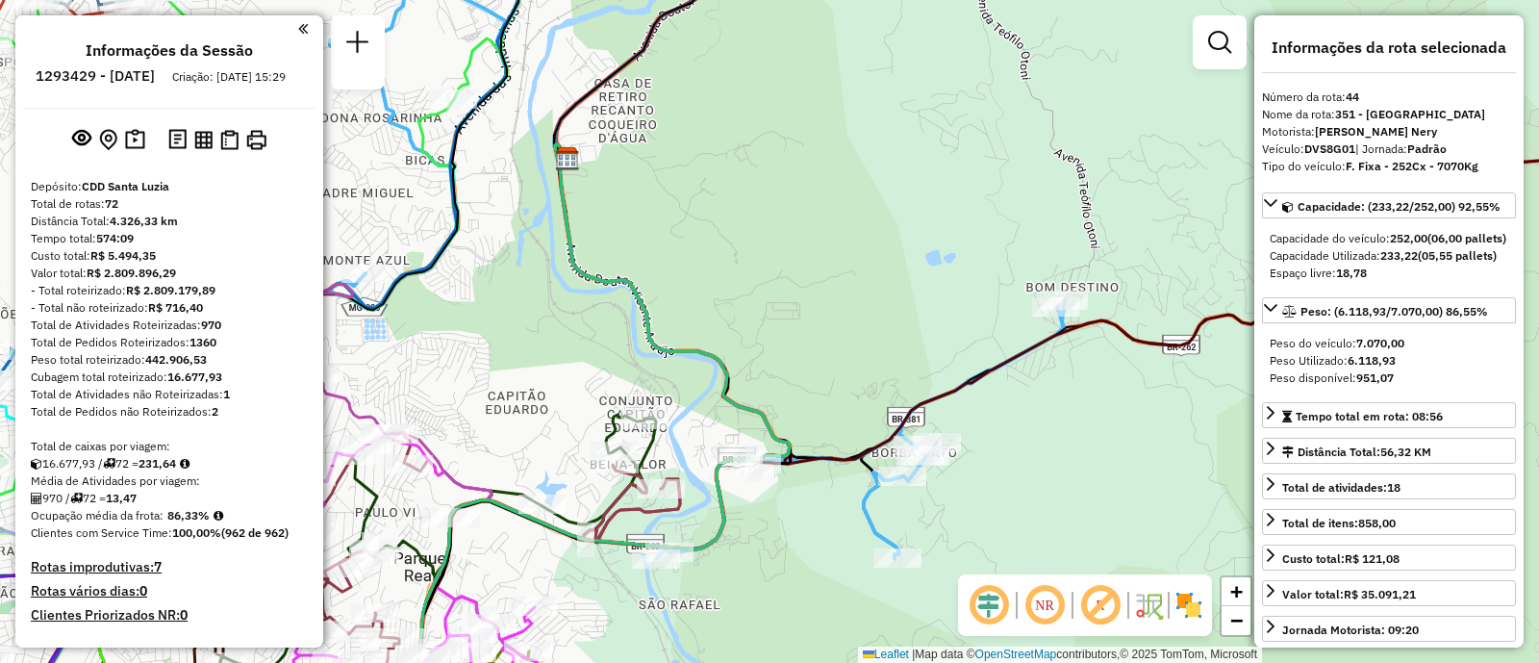
select select "**********"
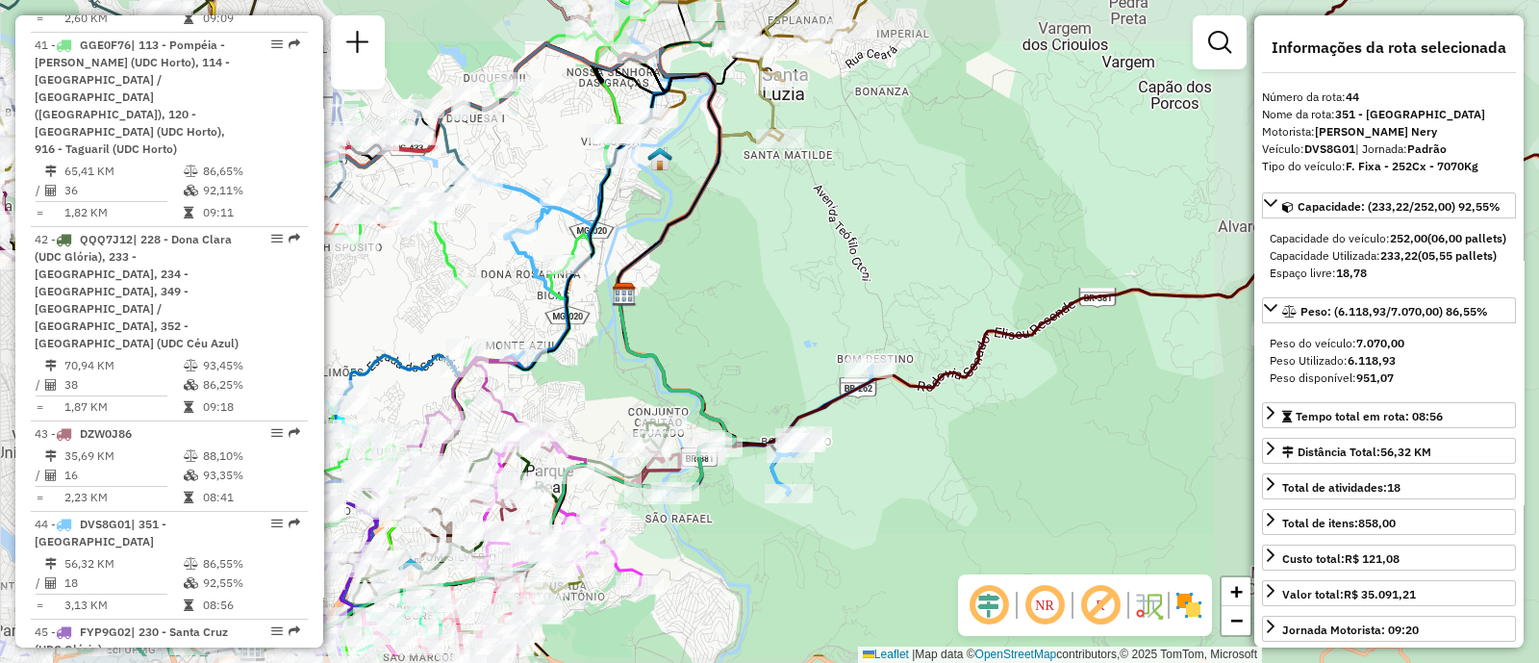
drag, startPoint x: 880, startPoint y: 597, endPoint x: 841, endPoint y: 524, distance: 83.1
click at [841, 524] on div "Janela de atendimento Grade de atendimento Capacidade Transportadoras Veículos …" at bounding box center [769, 331] width 1539 height 663
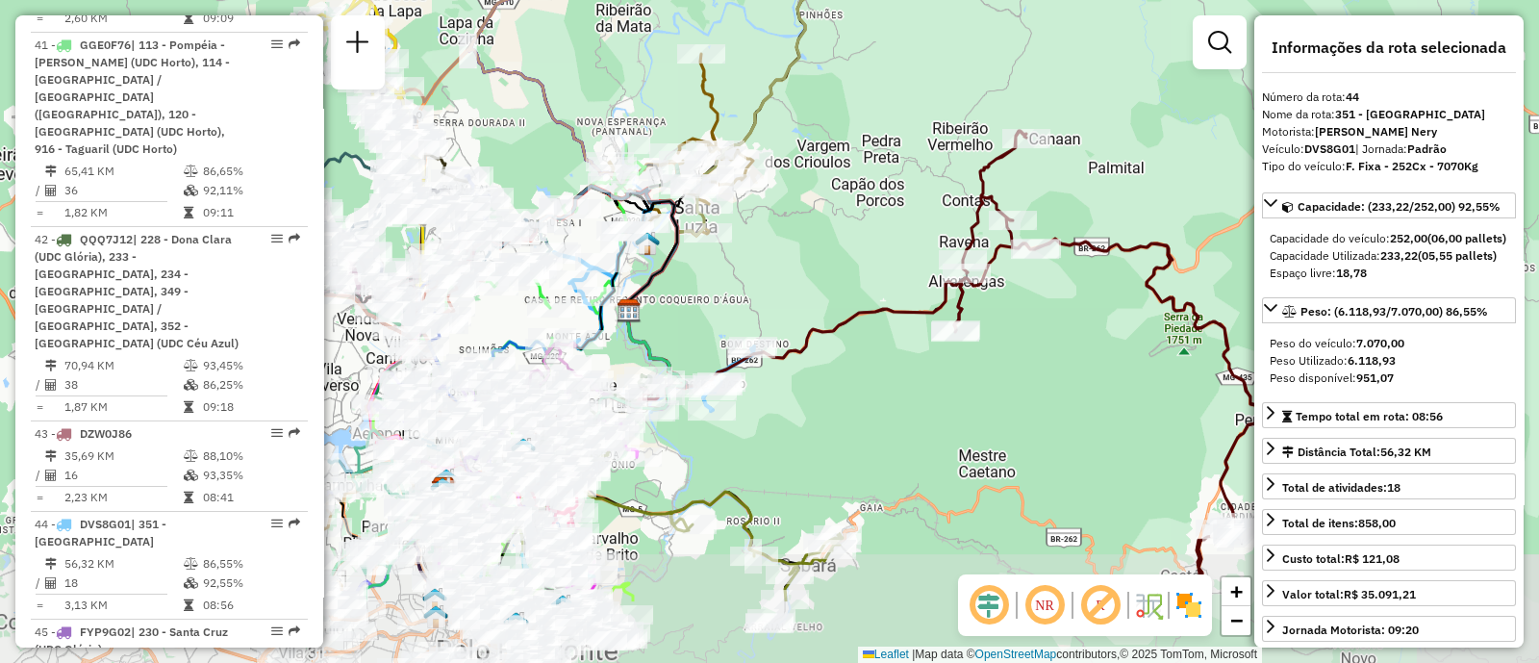
drag, startPoint x: 867, startPoint y: 581, endPoint x: 792, endPoint y: 416, distance: 181.7
click at [792, 409] on div "Janela de atendimento Grade de atendimento Capacidade Transportadoras Veículos …" at bounding box center [769, 331] width 1539 height 663
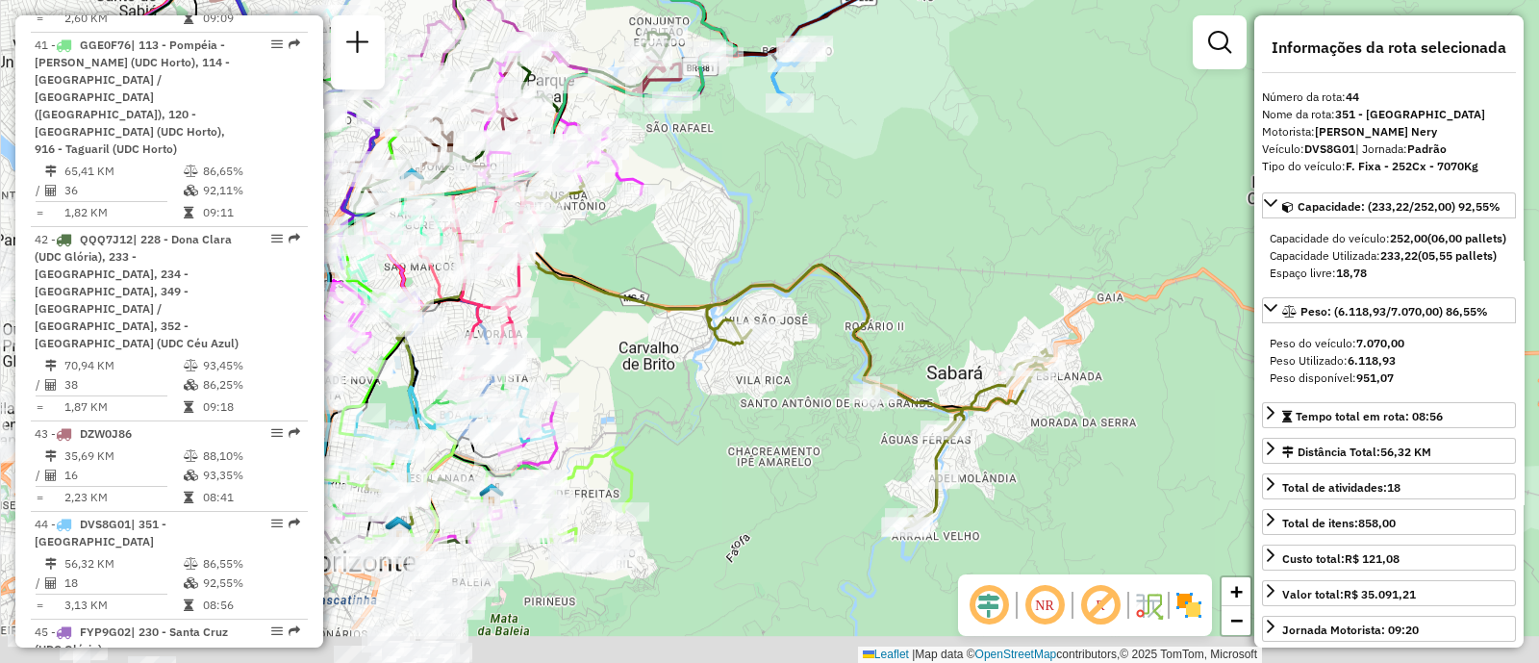
drag, startPoint x: 861, startPoint y: 410, endPoint x: 1019, endPoint y: 243, distance: 229.3
click at [1020, 242] on div "Janela de atendimento Grade de atendimento Capacidade Transportadoras Veículos …" at bounding box center [769, 331] width 1539 height 663
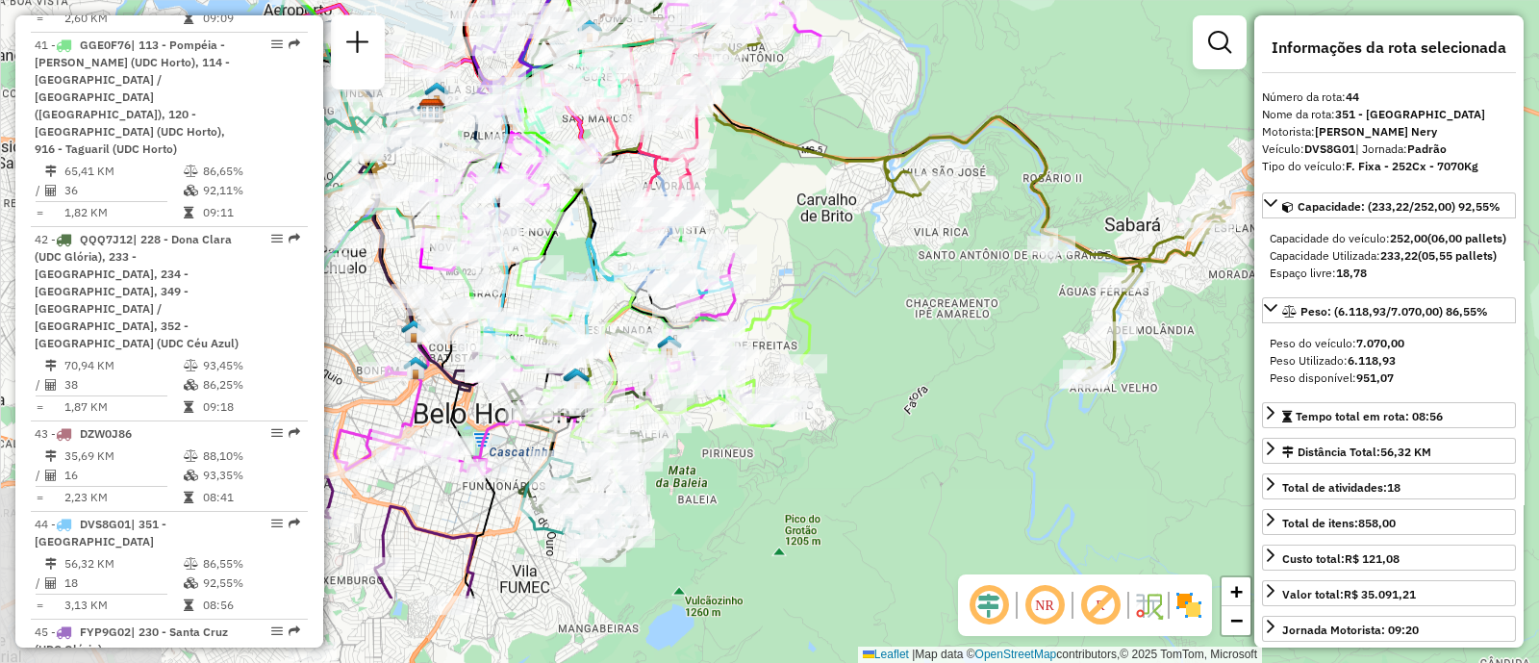
drag, startPoint x: 793, startPoint y: 471, endPoint x: 959, endPoint y: 352, distance: 204.8
click at [959, 352] on div "Janela de atendimento Grade de atendimento Capacidade Transportadoras Veículos …" at bounding box center [769, 331] width 1539 height 663
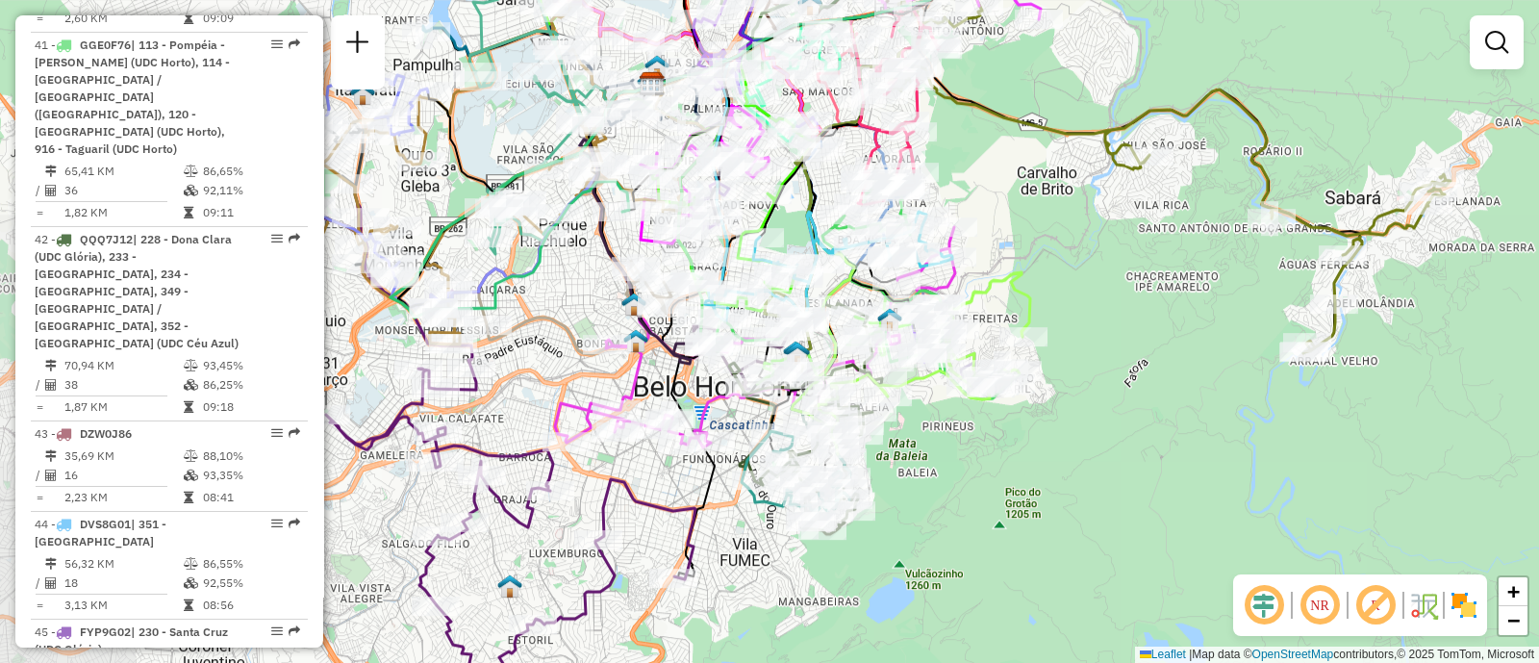
drag, startPoint x: 743, startPoint y: 513, endPoint x: 942, endPoint y: 486, distance: 200.9
click at [942, 486] on div "Janela de atendimento Grade de atendimento Capacidade Transportadoras Veículos …" at bounding box center [769, 331] width 1539 height 663
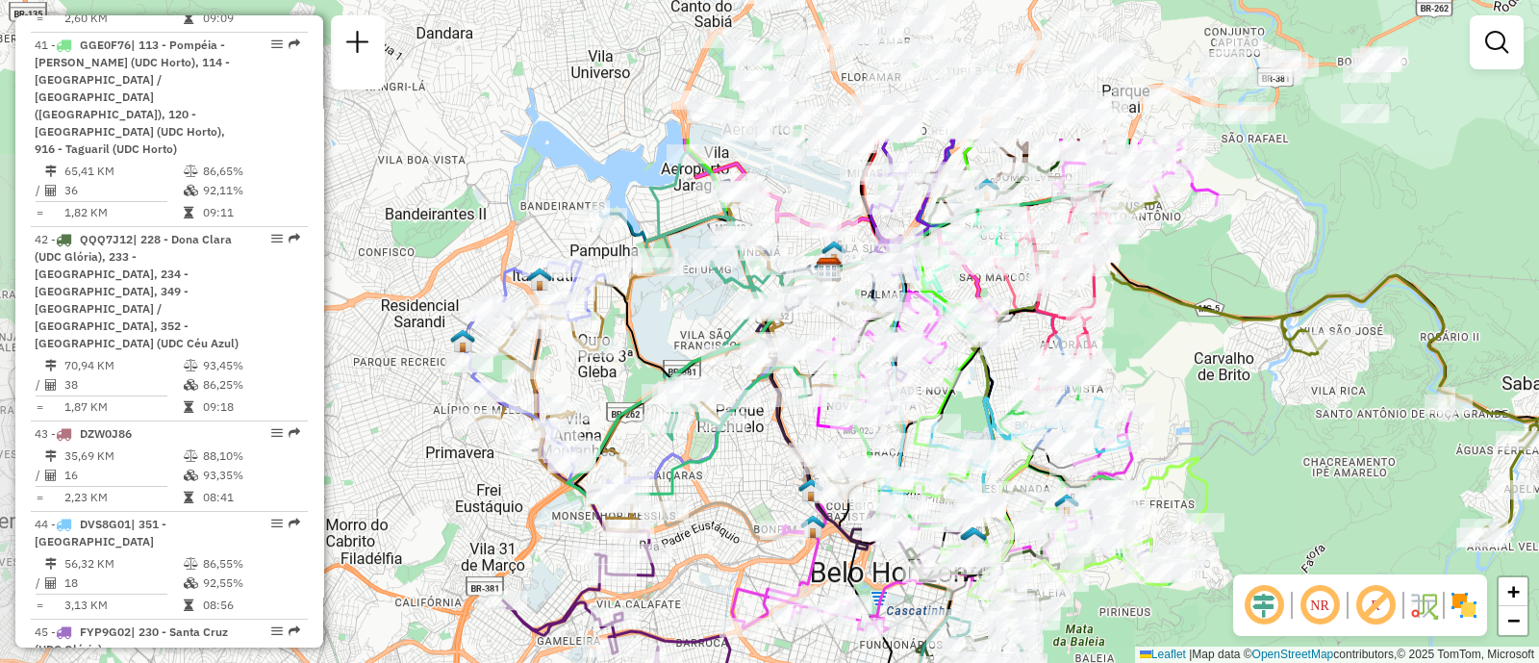
drag, startPoint x: 569, startPoint y: 370, endPoint x: 741, endPoint y: 548, distance: 247.0
click at [741, 548] on div "Janela de atendimento Grade de atendimento Capacidade Transportadoras Veículos …" at bounding box center [769, 331] width 1539 height 663
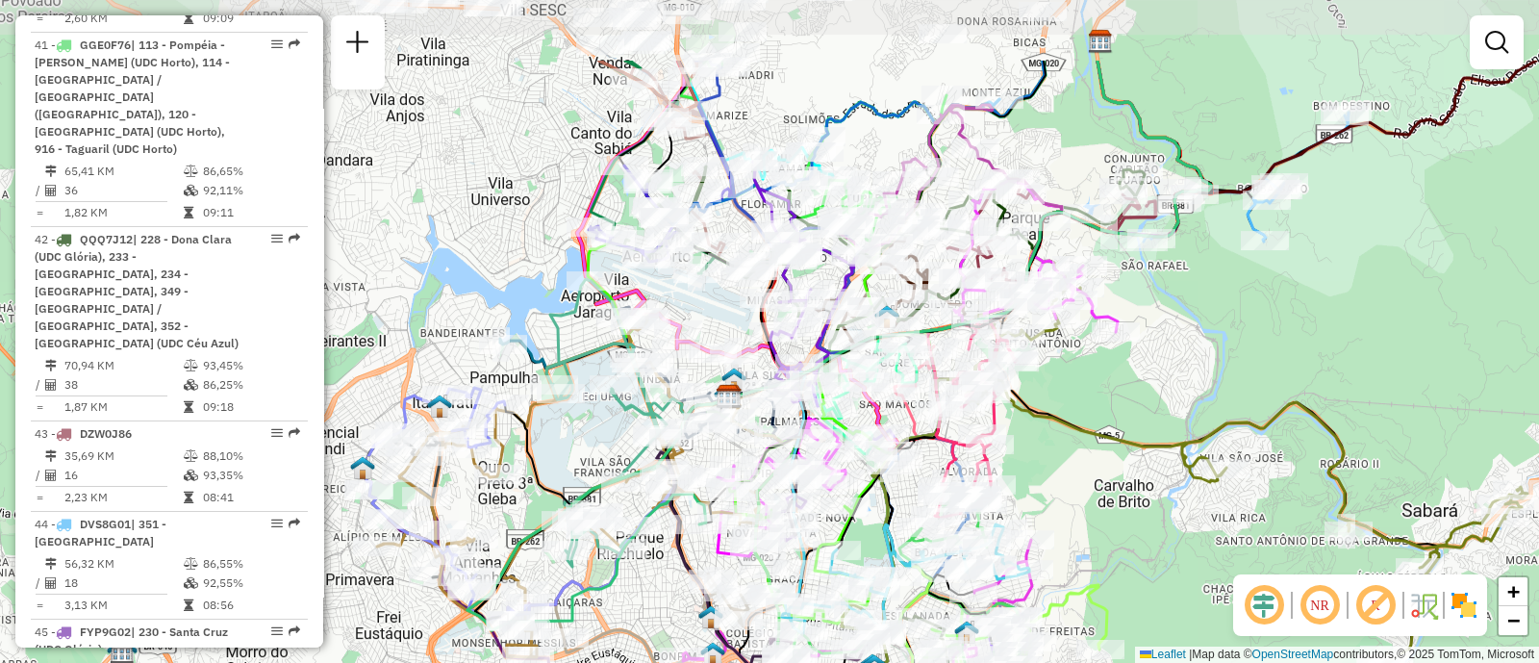
drag, startPoint x: 781, startPoint y: 497, endPoint x: 682, endPoint y: 620, distance: 158.0
click at [682, 620] on div "Rota 31 - Placa NOT0001 63262657 - MARCILENE ROCHA DA S Janela de atendimento G…" at bounding box center [769, 331] width 1539 height 663
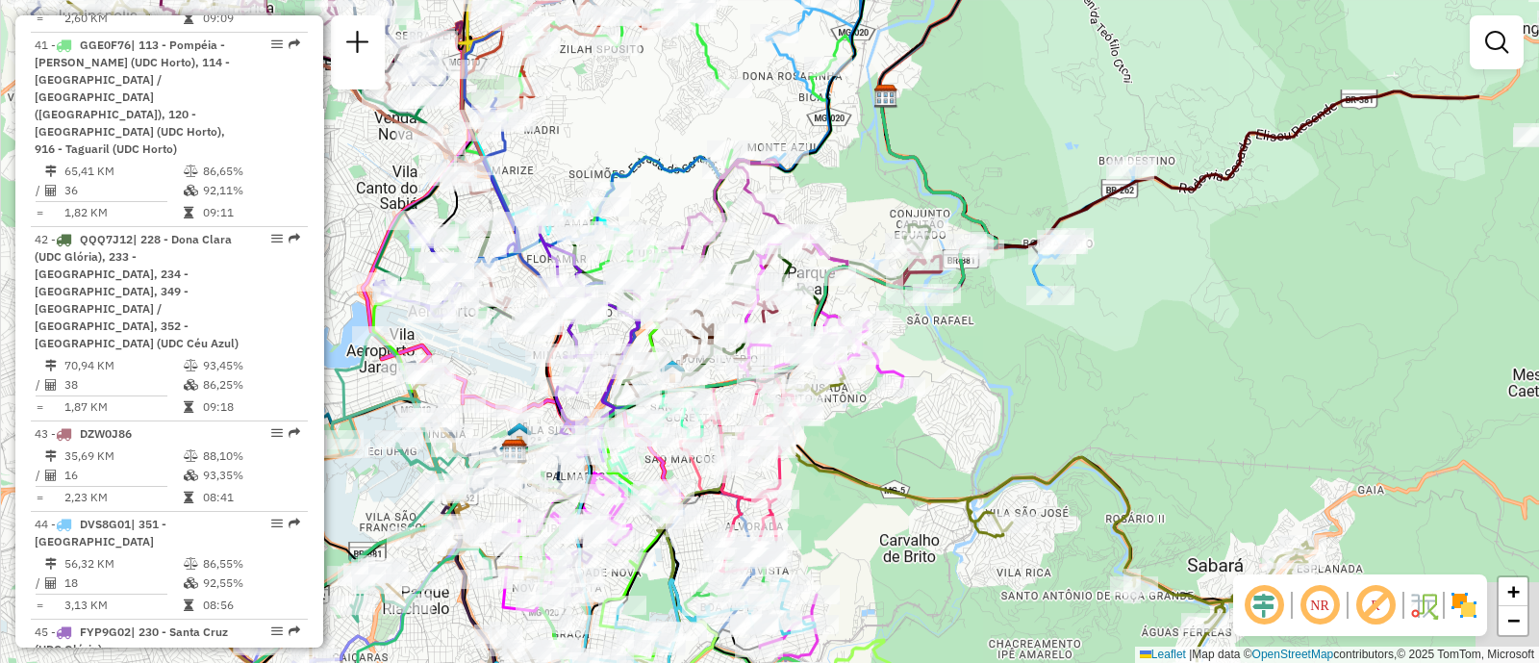
drag, startPoint x: 1195, startPoint y: 332, endPoint x: 808, endPoint y: 279, distance: 390.3
click at [784, 271] on div "Rota 31 - Placa NOT0001 63262657 - MARCILENE ROCHA DA S Janela de atendimento G…" at bounding box center [769, 331] width 1539 height 663
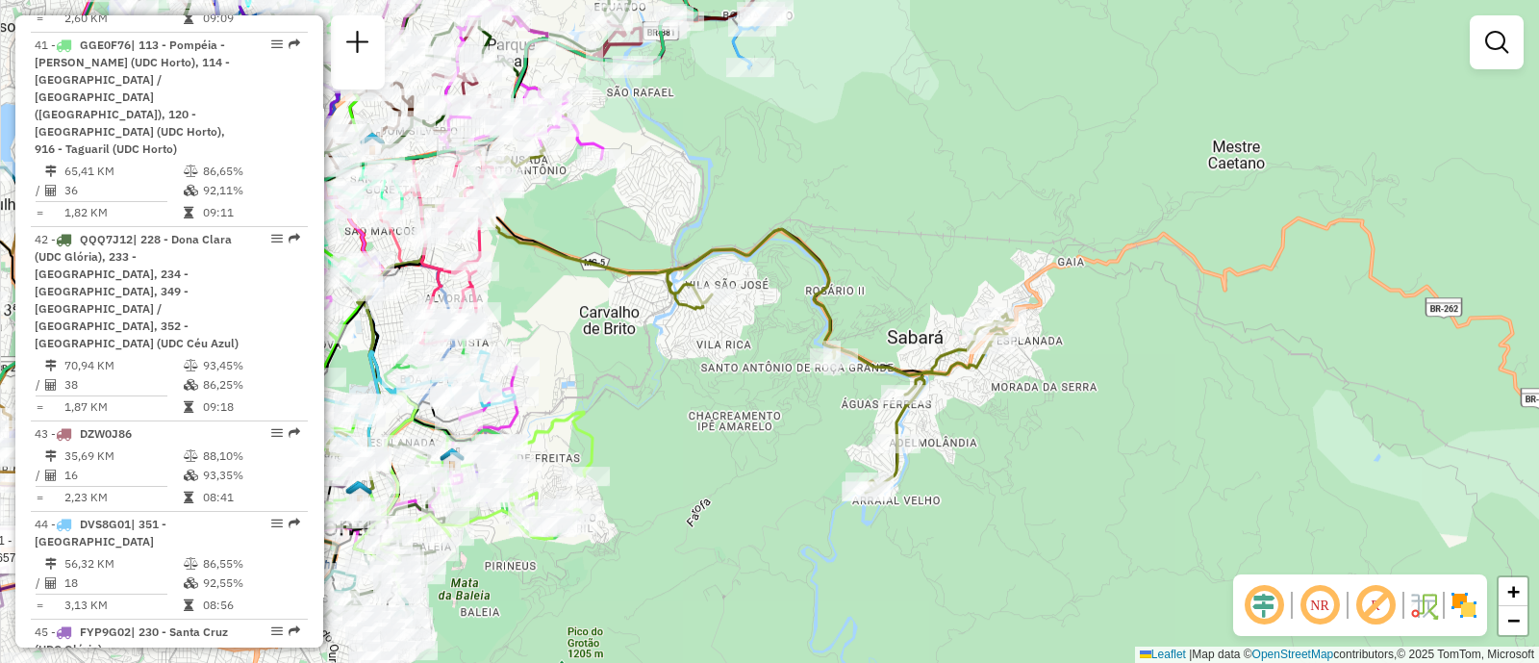
drag, startPoint x: 1127, startPoint y: 302, endPoint x: 1036, endPoint y: 192, distance: 142.7
click at [1026, 185] on div "Rota 31 - Placa NOT0001 63262657 - MARCILENE ROCHA DA S Janela de atendimento G…" at bounding box center [769, 331] width 1539 height 663
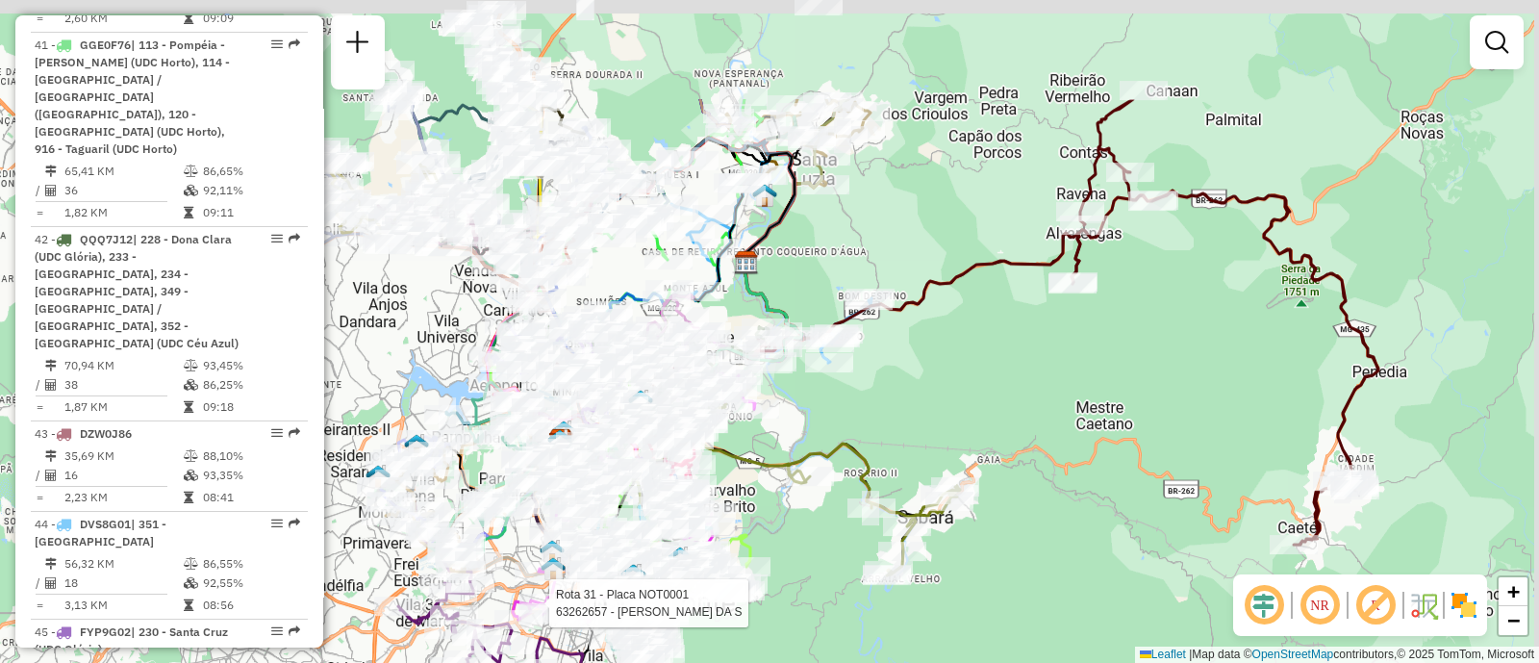
drag, startPoint x: 1252, startPoint y: 372, endPoint x: 1113, endPoint y: 549, distance: 225.4
click at [1113, 549] on div "Rota 31 - Placa NOT0001 63262657 - MARCILENE ROCHA DA S Janela de atendimento G…" at bounding box center [769, 331] width 1539 height 663
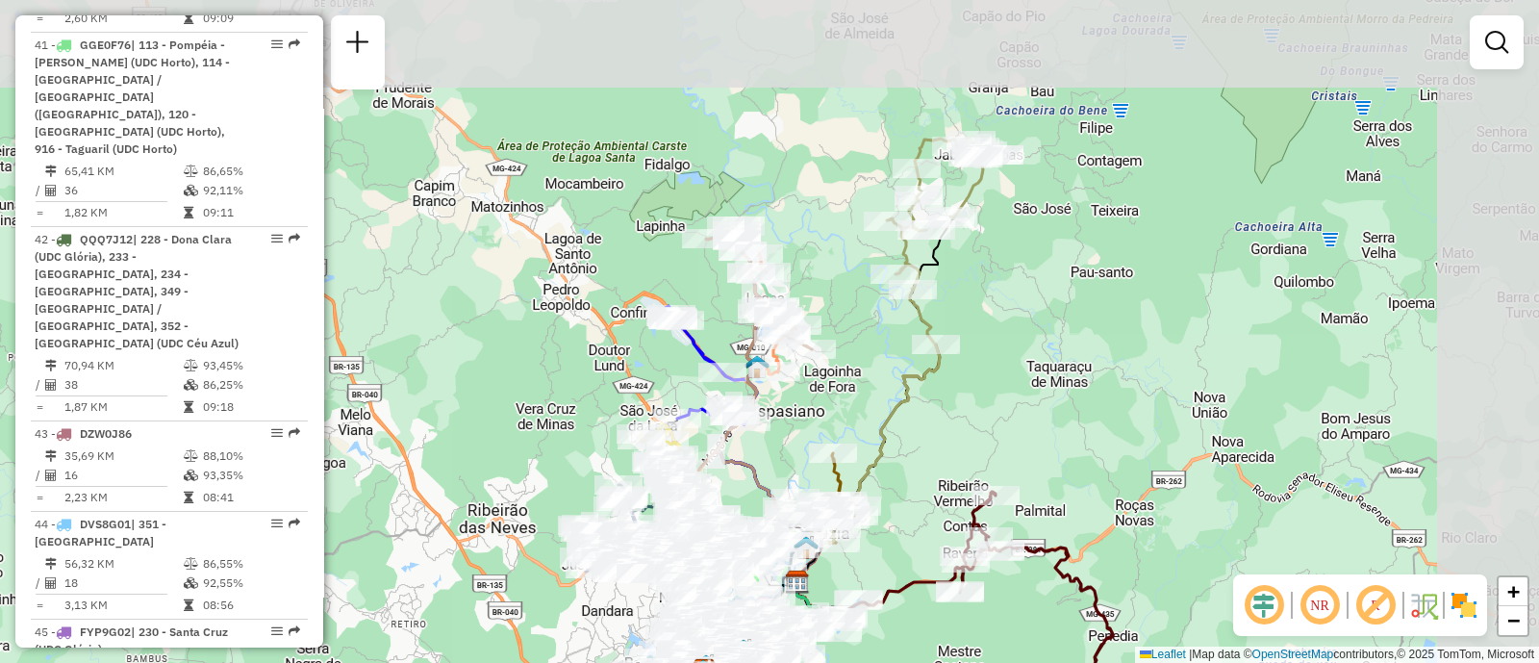
drag, startPoint x: 1254, startPoint y: 254, endPoint x: 1073, endPoint y: 424, distance: 249.1
click at [1073, 424] on div "Rota 31 - Placa NOT0001 63262657 - MARCILENE ROCHA DA S Janela de atendimento G…" at bounding box center [769, 331] width 1539 height 663
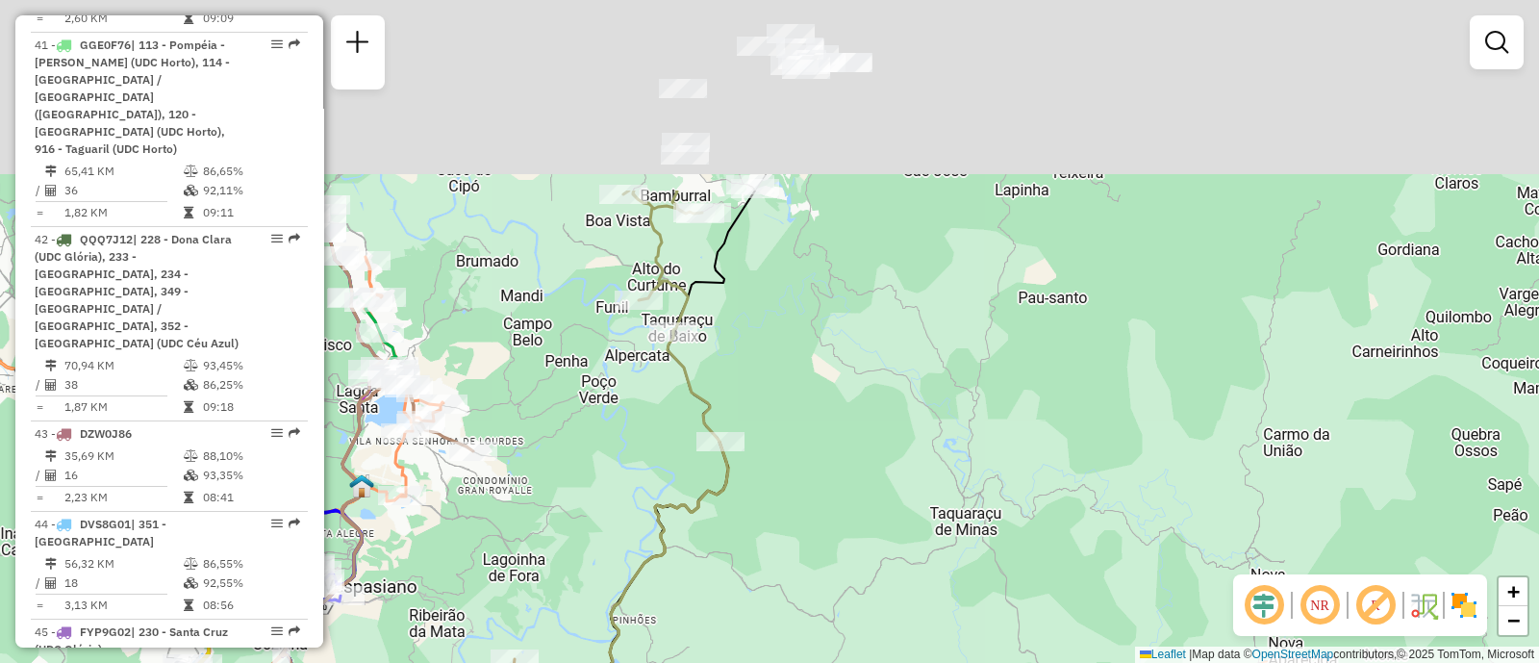
drag, startPoint x: 835, startPoint y: 289, endPoint x: 822, endPoint y: 486, distance: 197.6
click at [824, 510] on div "Rota 31 - Placa NOT0001 63262657 - MARCILENE ROCHA DA S Janela de atendimento G…" at bounding box center [769, 331] width 1539 height 663
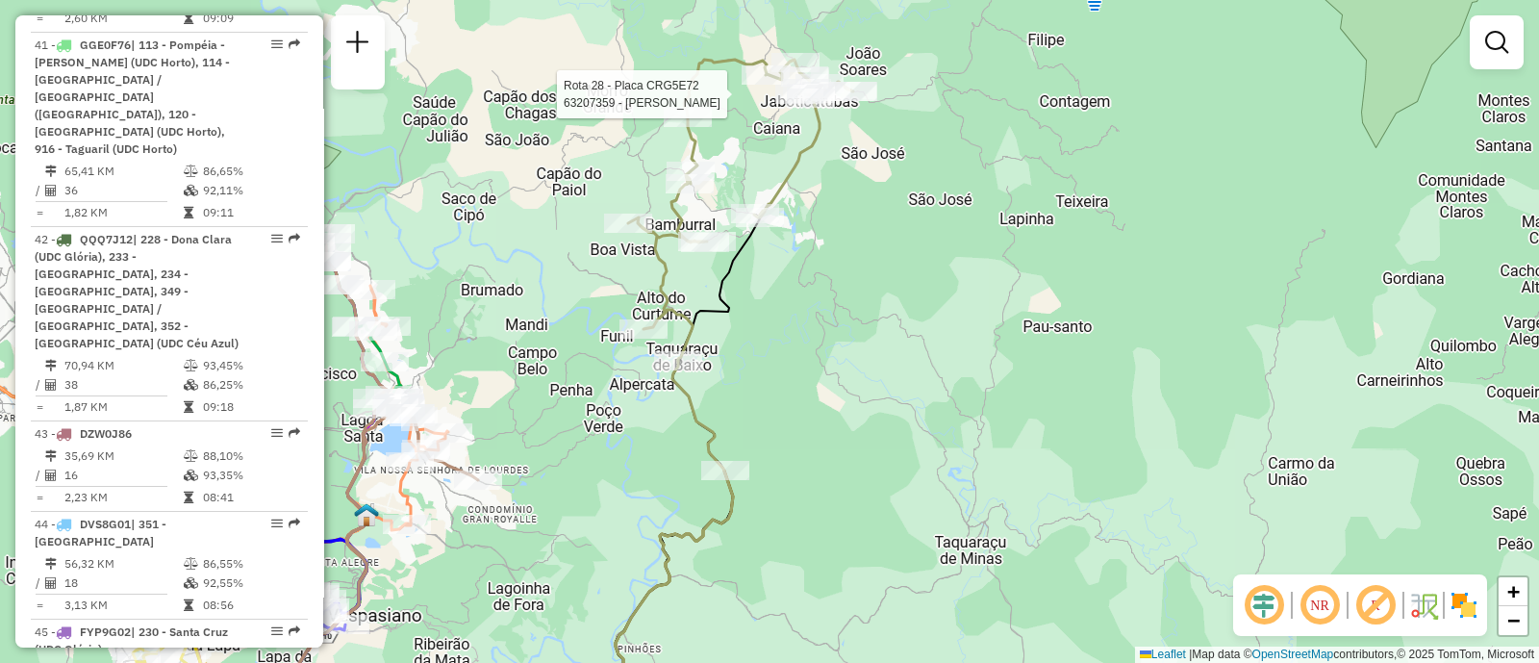
select select "**********"
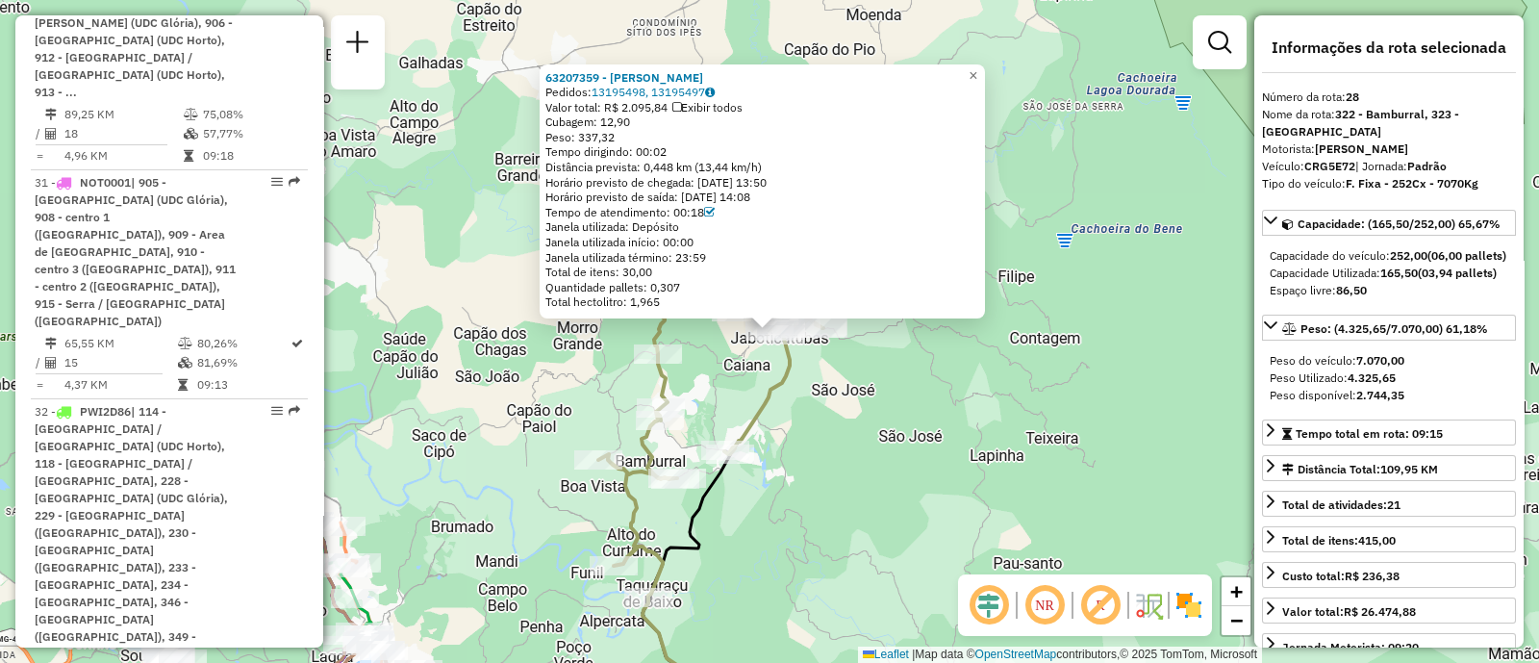
scroll to position [3674, 0]
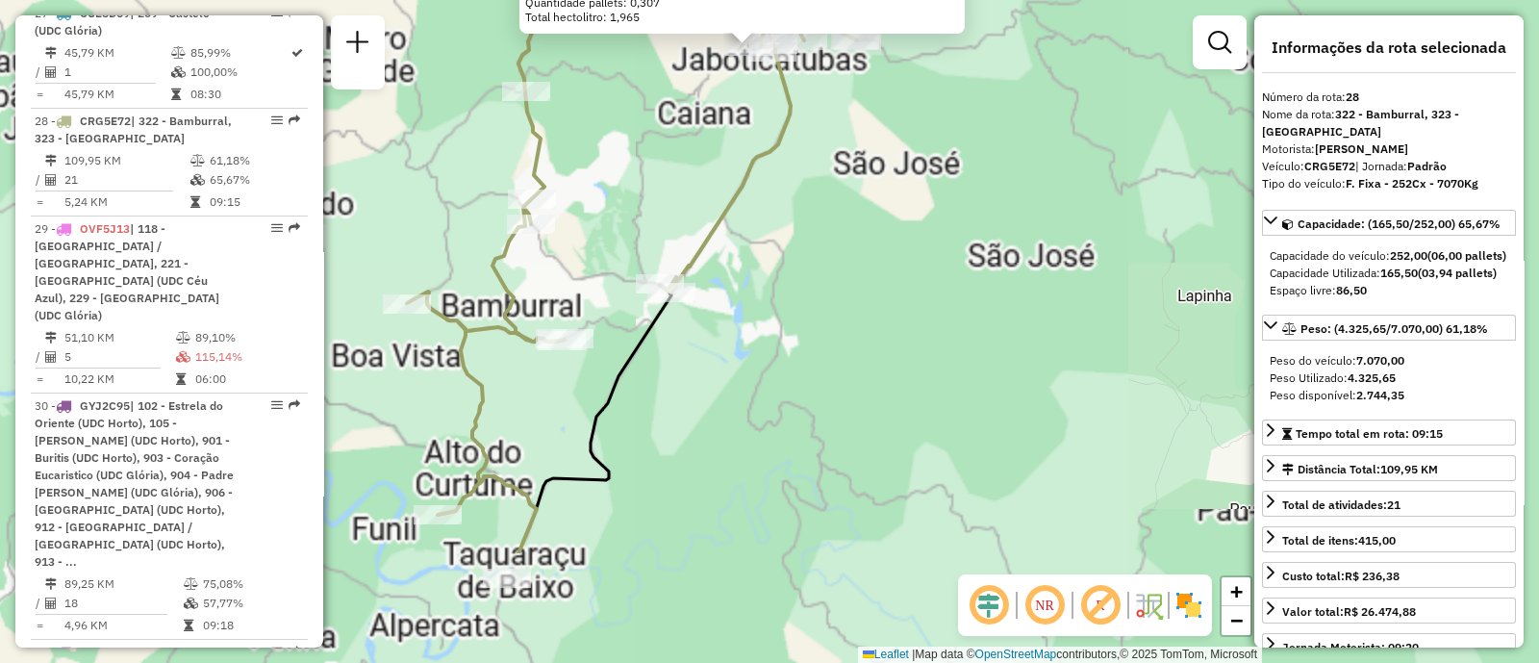
drag, startPoint x: 794, startPoint y: 337, endPoint x: 820, endPoint y: 132, distance: 206.5
click at [815, 146] on div "63207359 - LUIZ EUSTAQUIO DE AGUIAR Pedidos: 13195498, 13195497 Valor total: R$…" at bounding box center [769, 331] width 1539 height 663
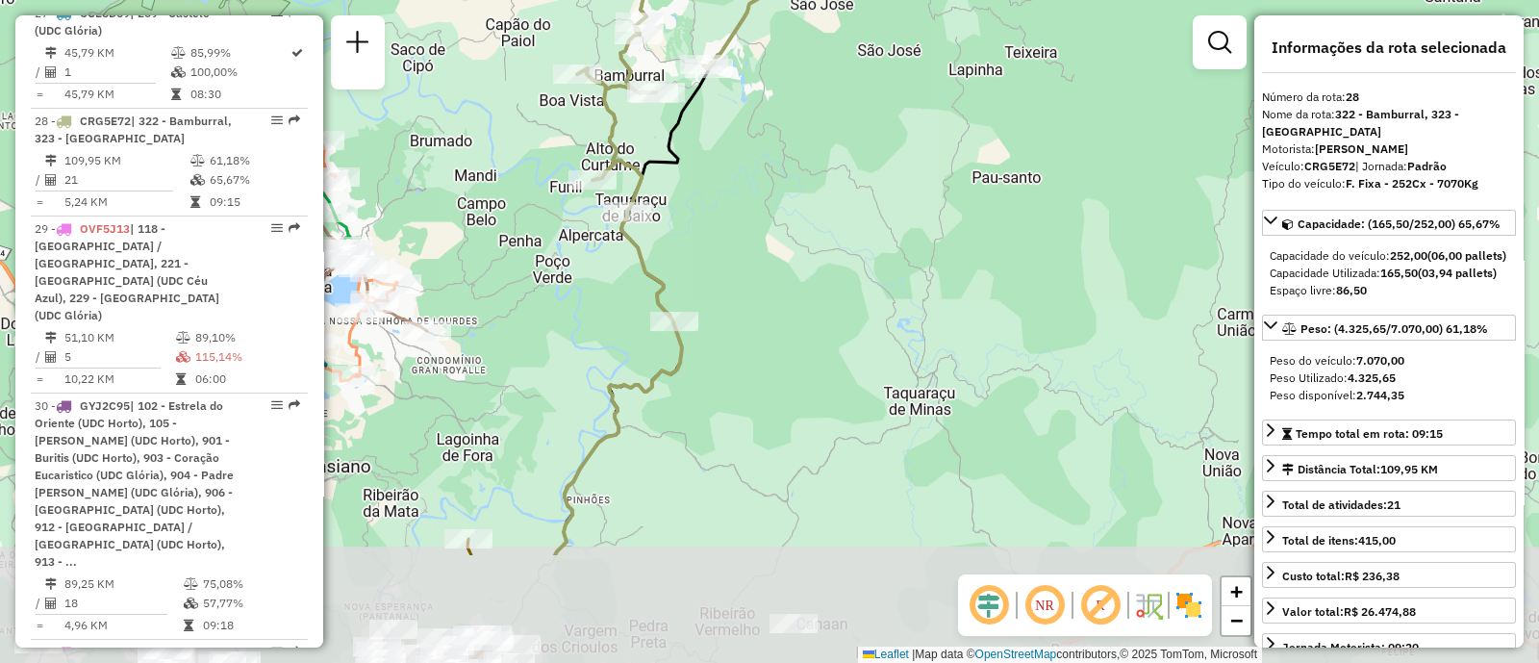
drag, startPoint x: 722, startPoint y: 459, endPoint x: 729, endPoint y: 324, distance: 134.8
click at [729, 324] on div "63207359 - LUIZ EUSTAQUIO DE AGUIAR Pedidos: 13195498, 13195497 Valor total: R$…" at bounding box center [769, 331] width 1539 height 663
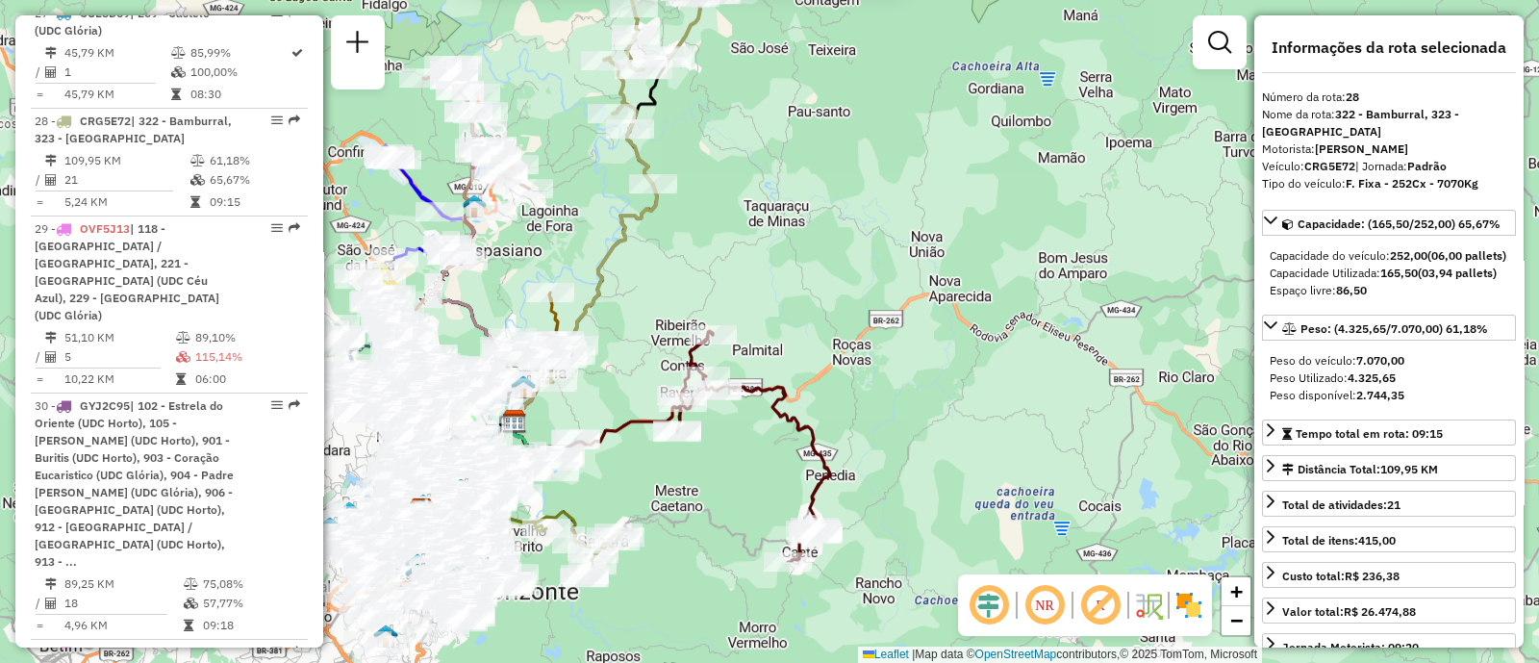
drag, startPoint x: 677, startPoint y: 389, endPoint x: 636, endPoint y: 230, distance: 164.0
click at [636, 238] on div "63207359 - LUIZ EUSTAQUIO DE AGUIAR Pedidos: 13195498, 13195497 Valor total: R$…" at bounding box center [769, 331] width 1539 height 663
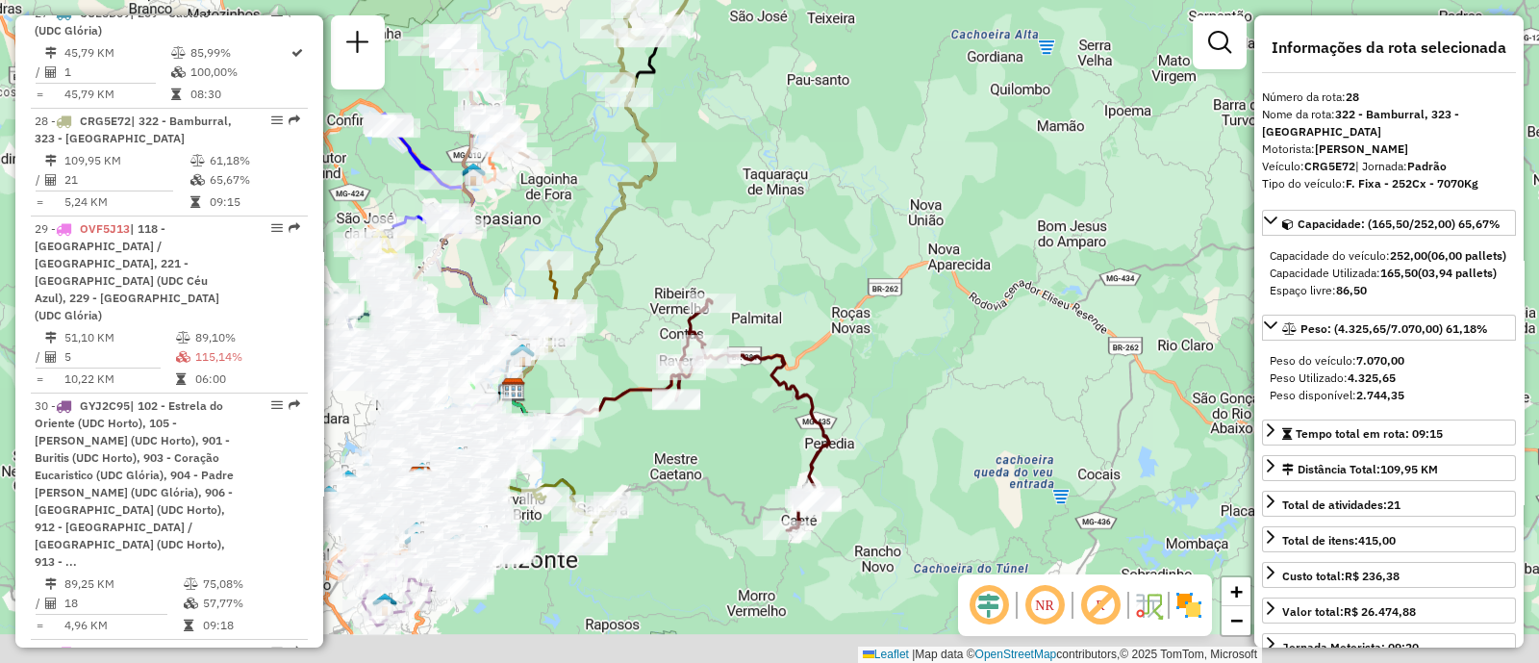
click at [636, 230] on div "63207359 - LUIZ EUSTAQUIO DE AGUIAR Pedidos: 13195498, 13195497 Valor total: R$…" at bounding box center [769, 331] width 1539 height 663
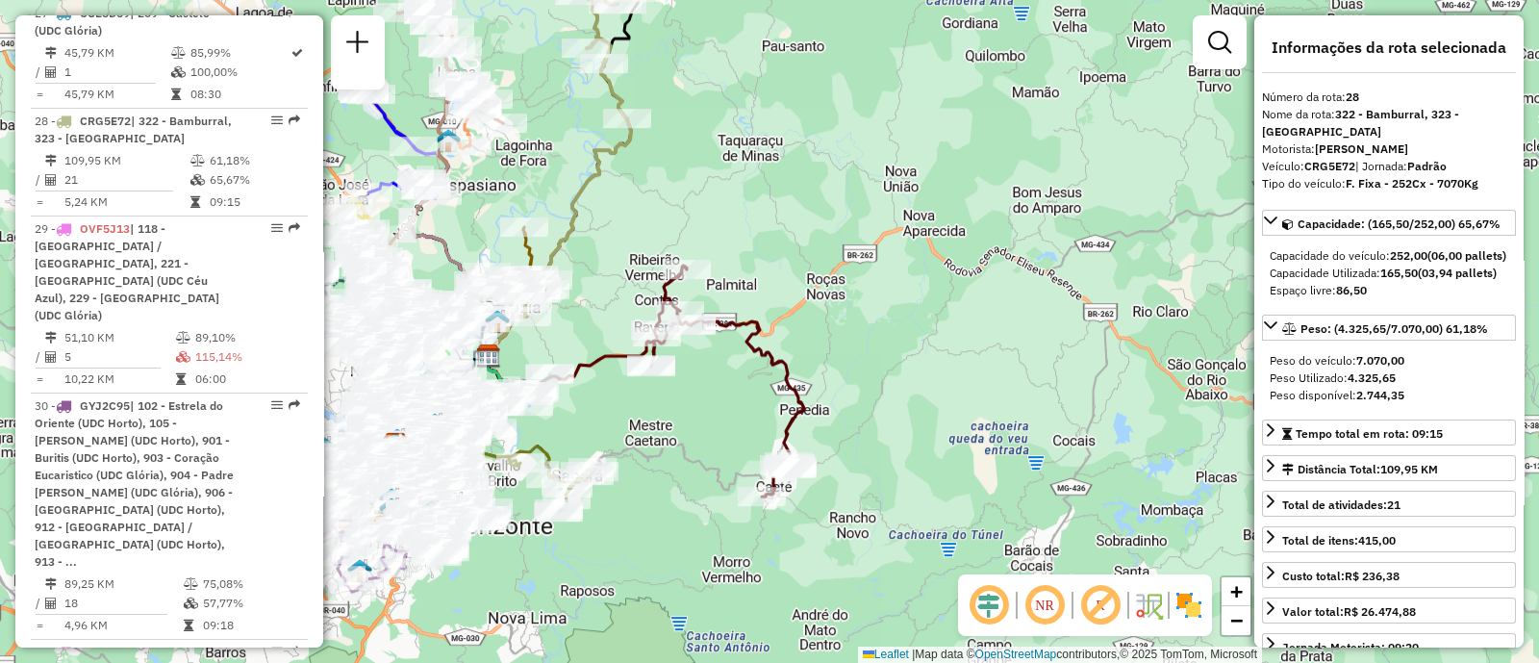
drag, startPoint x: 741, startPoint y: 572, endPoint x: 731, endPoint y: 402, distance: 170.5
click at [723, 543] on div "63207359 - LUIZ EUSTAQUIO DE AGUIAR Pedidos: 13195498, 13195497 Valor total: R$…" at bounding box center [769, 331] width 1539 height 663
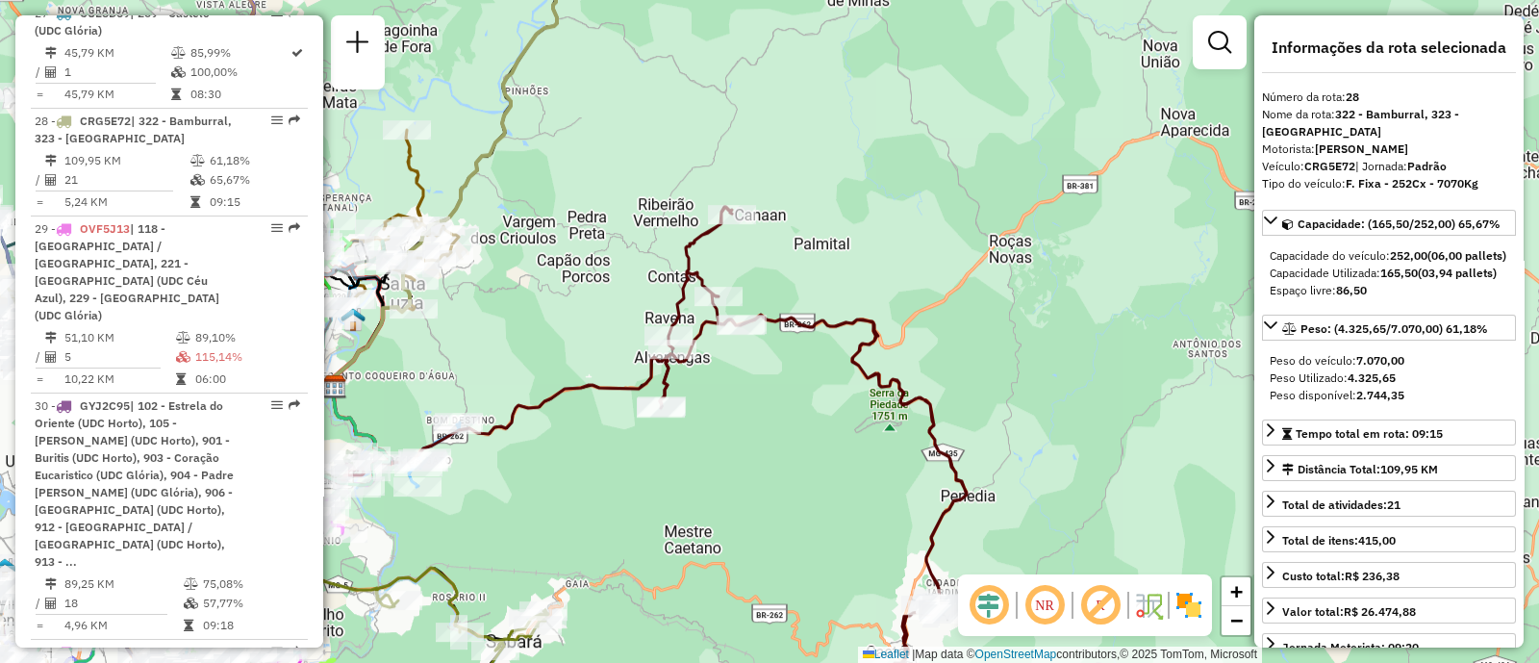
drag, startPoint x: 721, startPoint y: 419, endPoint x: 800, endPoint y: 430, distance: 79.6
click at [800, 430] on div "63207359 - LUIZ EUSTAQUIO DE AGUIAR Pedidos: 13195498, 13195497 Valor total: R$…" at bounding box center [769, 331] width 1539 height 663
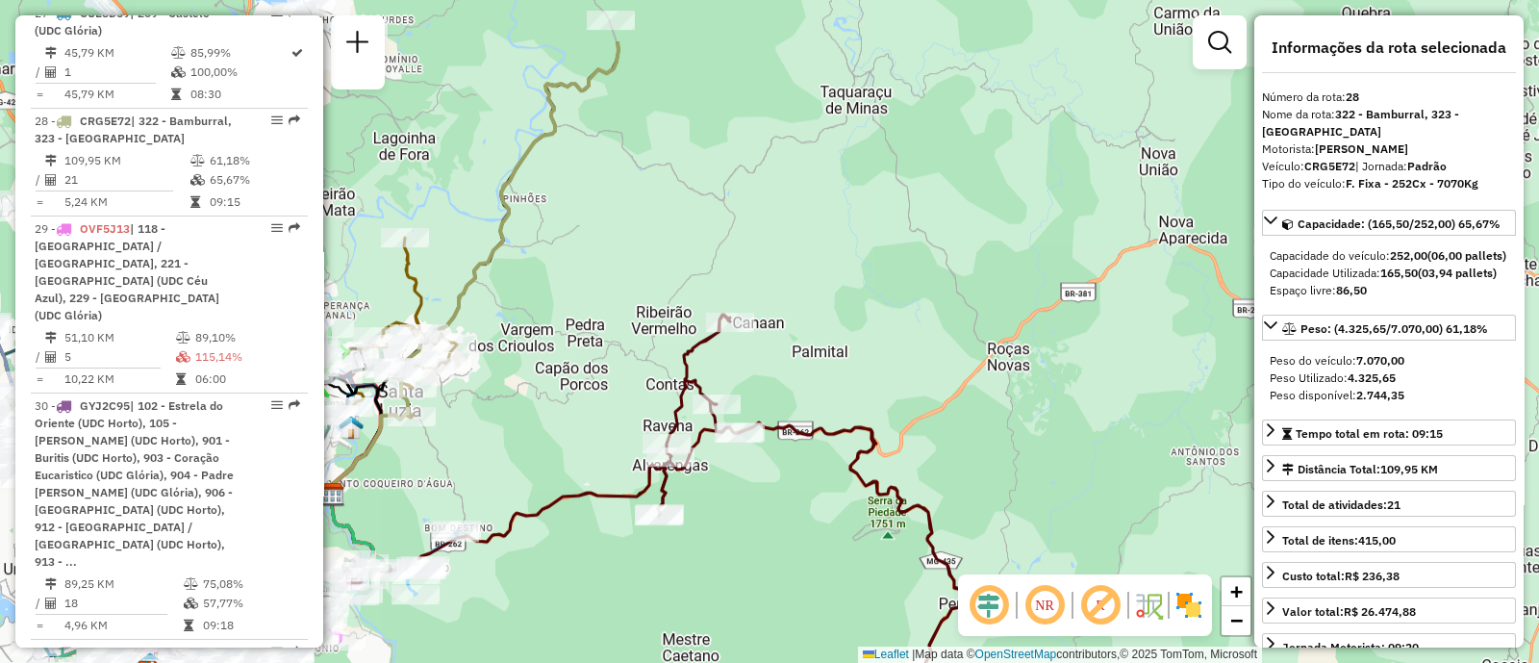
drag, startPoint x: 612, startPoint y: 493, endPoint x: 612, endPoint y: 567, distance: 74.1
click at [612, 567] on div "63207359 - LUIZ EUSTAQUIO DE AGUIAR Pedidos: 13195498, 13195497 Valor total: R$…" at bounding box center [769, 331] width 1539 height 663
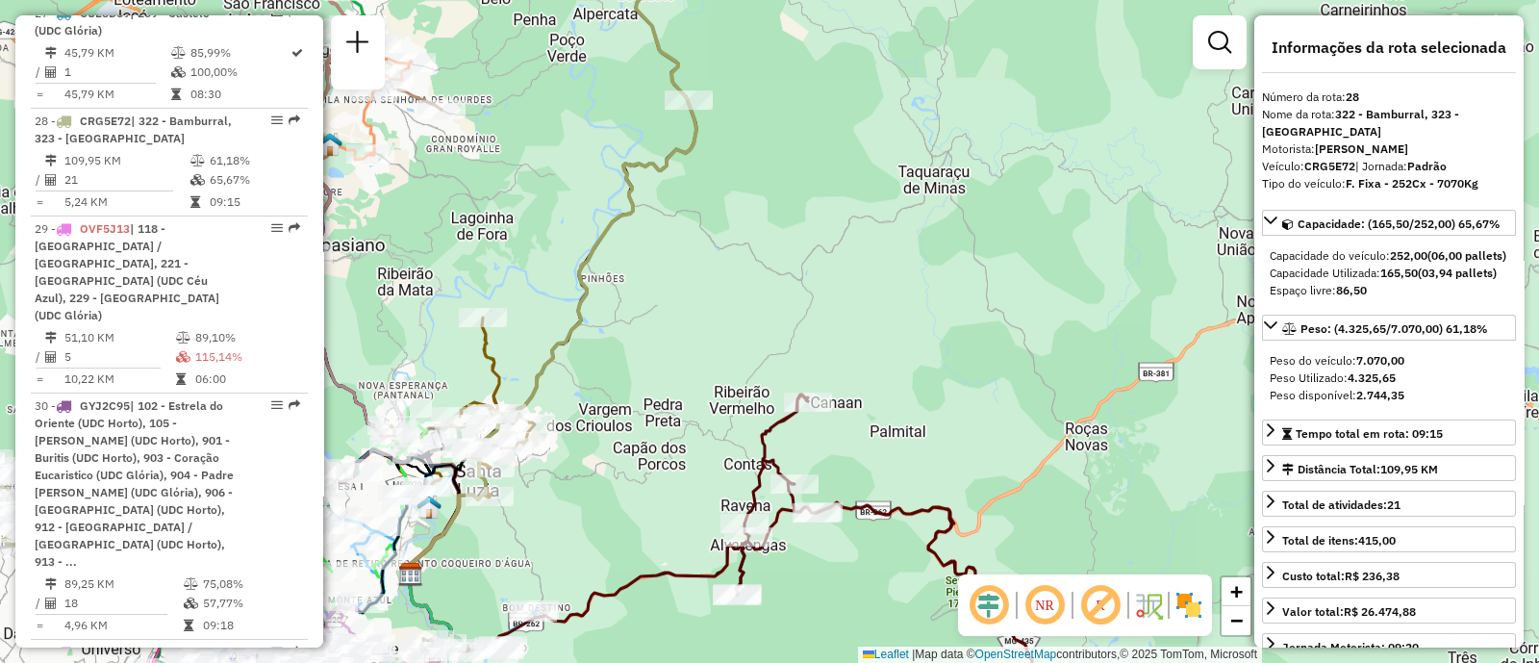
drag, startPoint x: 657, startPoint y: 286, endPoint x: 679, endPoint y: 279, distance: 23.1
click at [679, 284] on div "63207359 - LUIZ EUSTAQUIO DE AGUIAR Pedidos: 13195498, 13195497 Valor total: R$…" at bounding box center [769, 331] width 1539 height 663
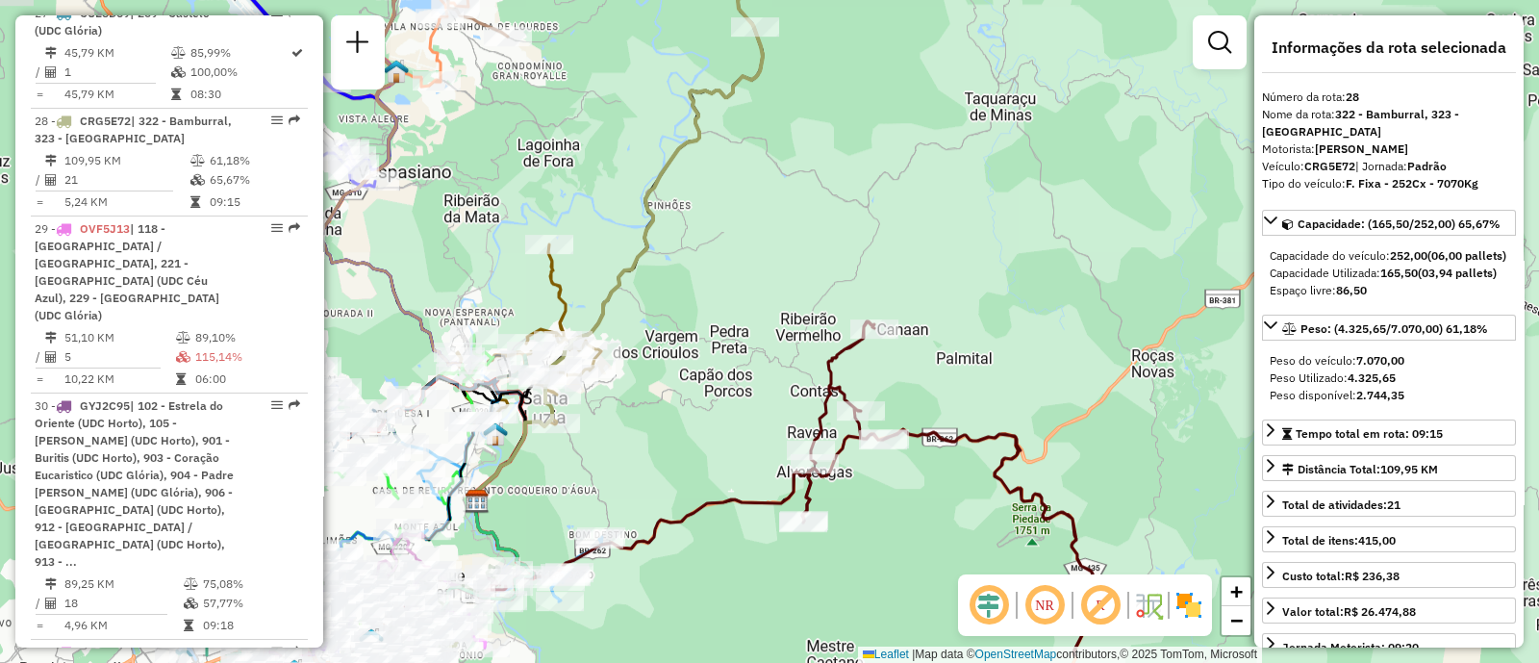
drag, startPoint x: 563, startPoint y: 446, endPoint x: 617, endPoint y: 442, distance: 54.1
click at [617, 442] on div "63207359 - LUIZ EUSTAQUIO DE AGUIAR Pedidos: 13195498, 13195497 Valor total: R$…" at bounding box center [769, 331] width 1539 height 663
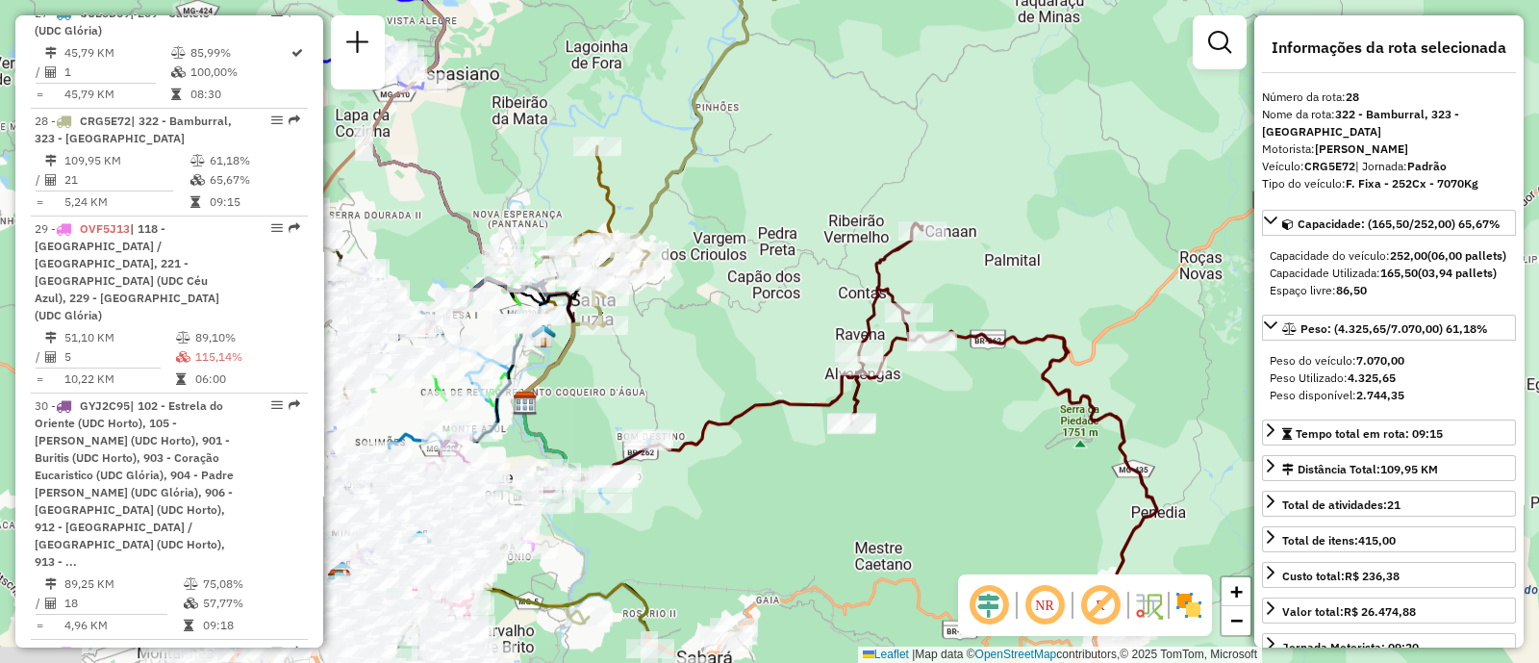
drag, startPoint x: 1000, startPoint y: 341, endPoint x: 1069, endPoint y: 237, distance: 124.3
click at [1073, 243] on div "63207359 - LUIZ EUSTAQUIO DE AGUIAR Pedidos: 13195498, 13195497 Valor total: R$…" at bounding box center [769, 331] width 1539 height 663
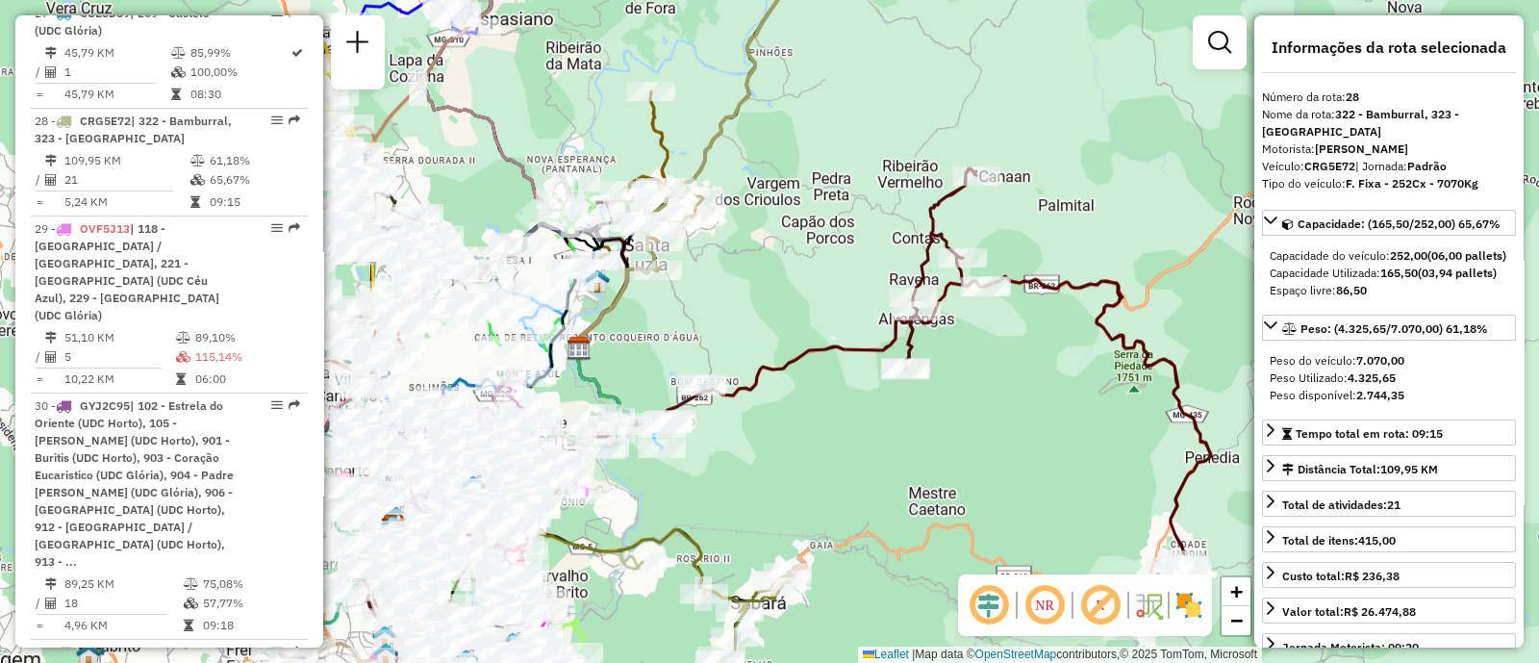
drag, startPoint x: 711, startPoint y: 457, endPoint x: 686, endPoint y: 454, distance: 25.2
click at [713, 453] on div "63207359 - LUIZ EUSTAQUIO DE AGUIAR Pedidos: 13195498, 13195497 Valor total: R$…" at bounding box center [769, 331] width 1539 height 663
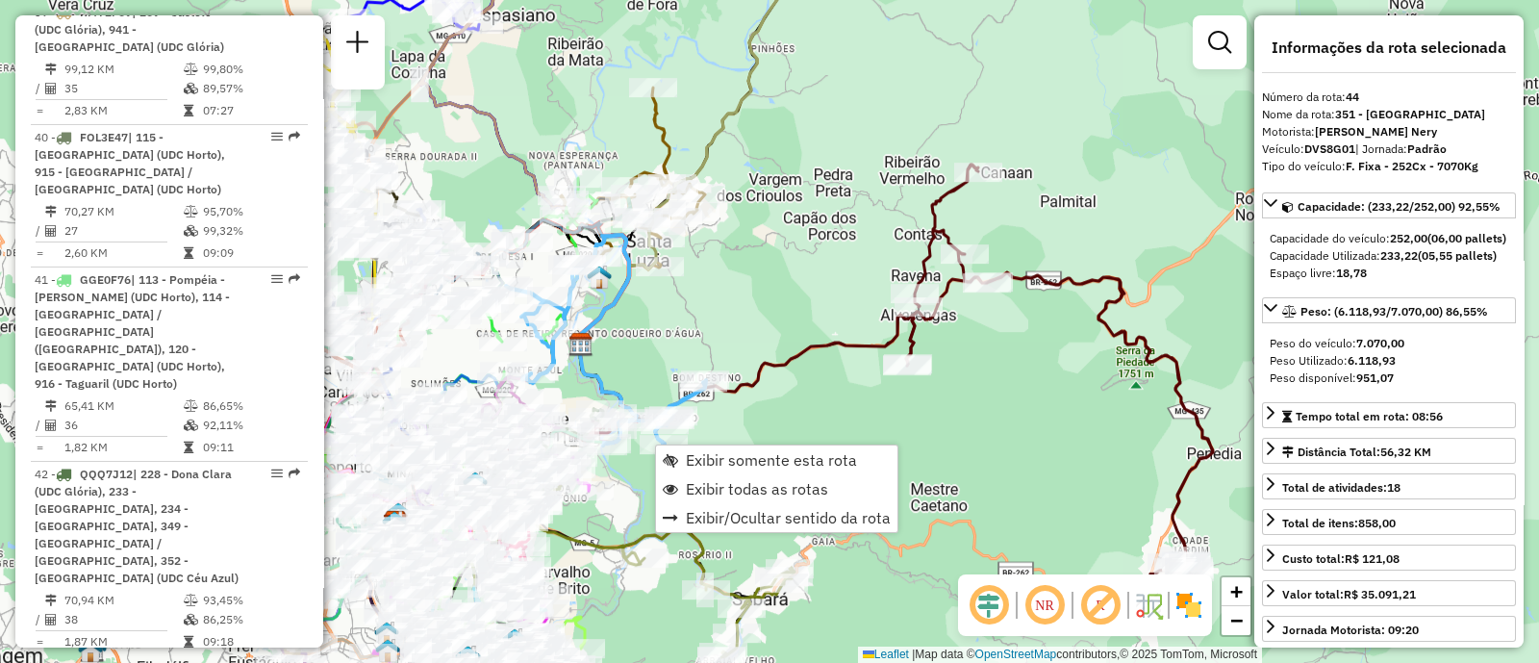
scroll to position [6016, 0]
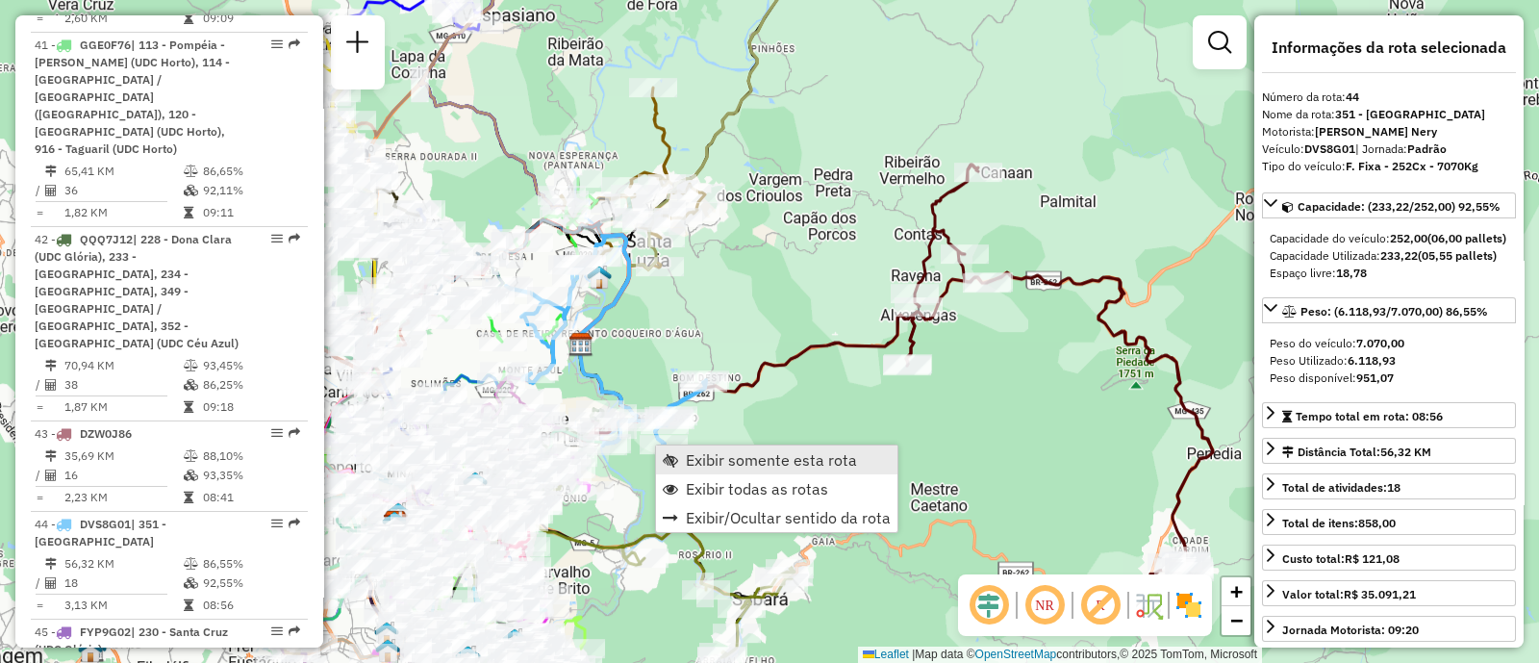
click at [757, 459] on span "Exibir somente esta rota" at bounding box center [771, 459] width 171 height 15
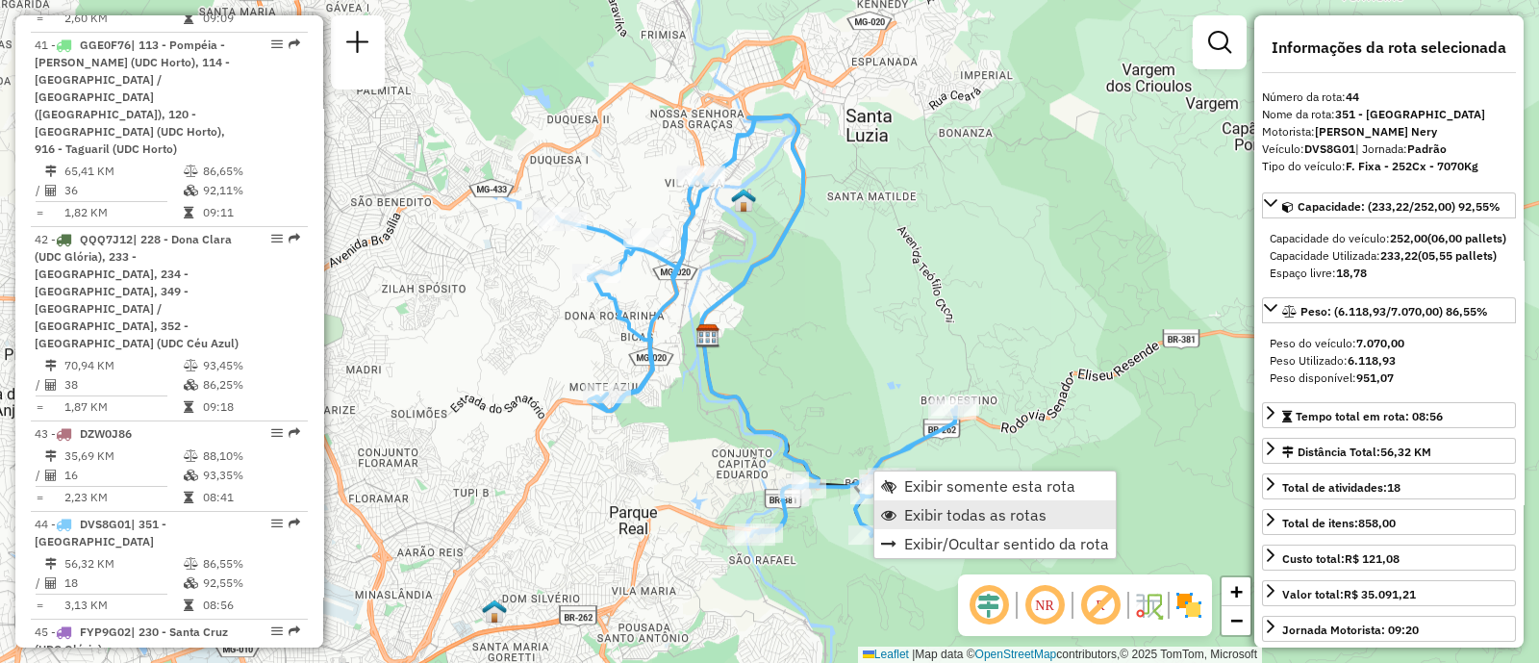
click at [1013, 517] on span "Exibir todas as rotas" at bounding box center [975, 514] width 142 height 15
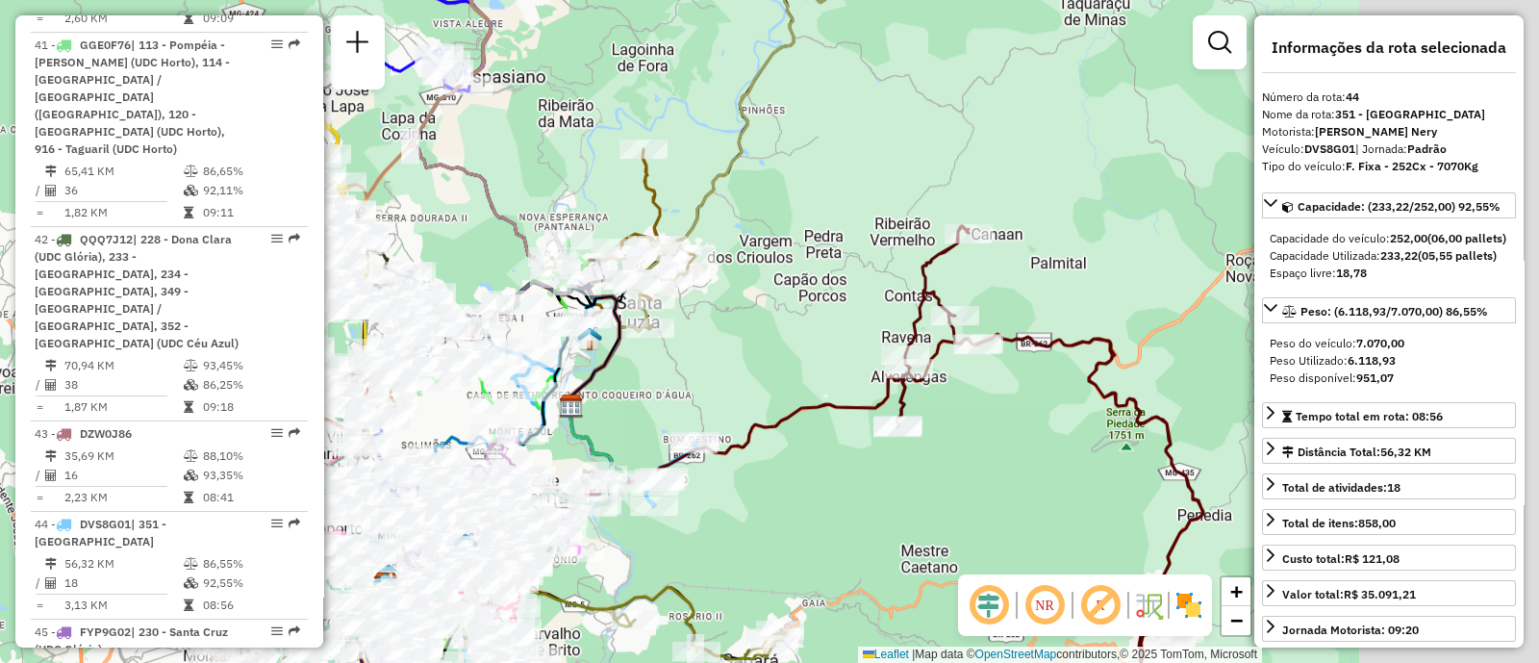
drag, startPoint x: 1077, startPoint y: 440, endPoint x: 817, endPoint y: 445, distance: 260.8
click at [790, 466] on div "Janela de atendimento Grade de atendimento Capacidade Transportadoras Veículos …" at bounding box center [769, 331] width 1539 height 663
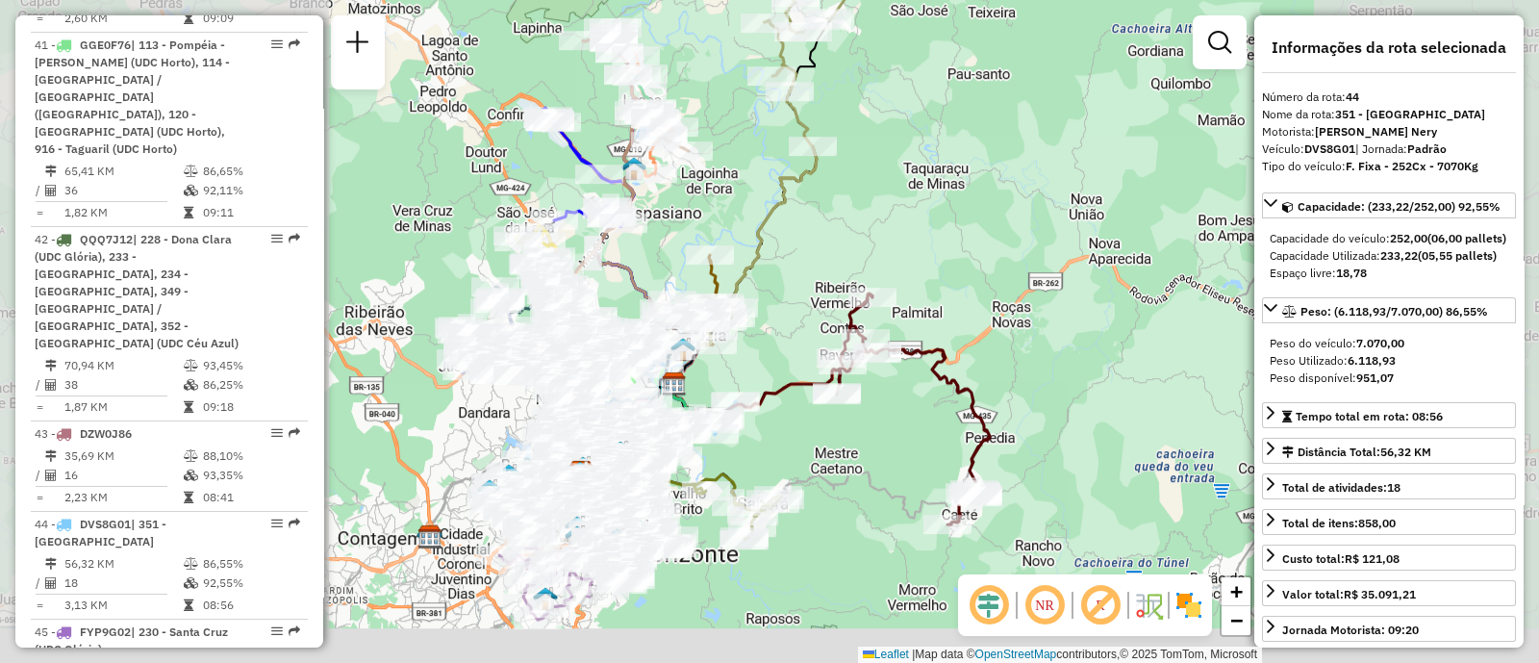
drag, startPoint x: 952, startPoint y: 432, endPoint x: 904, endPoint y: 373, distance: 75.9
click at [897, 377] on div "Janela de atendimento Grade de atendimento Capacidade Transportadoras Veículos …" at bounding box center [769, 331] width 1539 height 663
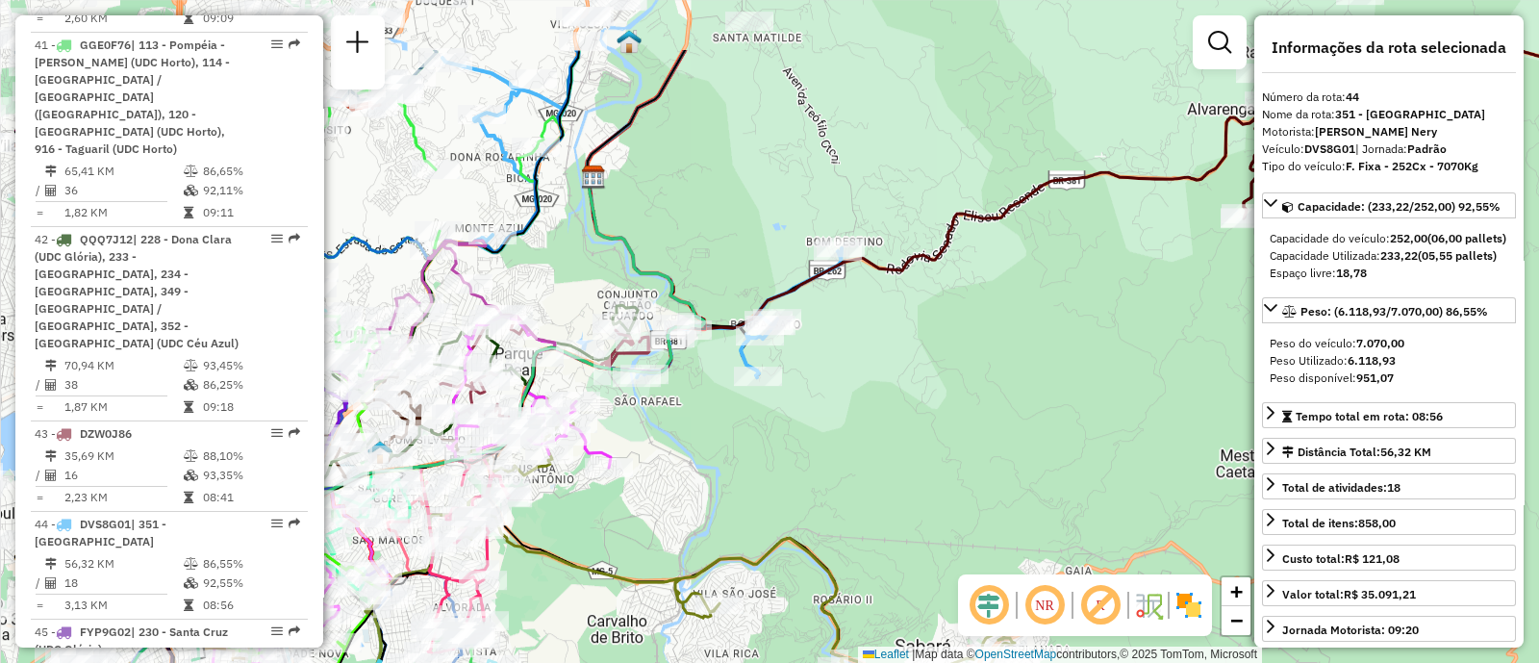
drag, startPoint x: 626, startPoint y: 348, endPoint x: 794, endPoint y: 463, distance: 202.8
click at [794, 466] on div "Janela de atendimento Grade de atendimento Capacidade Transportadoras Veículos …" at bounding box center [769, 331] width 1539 height 663
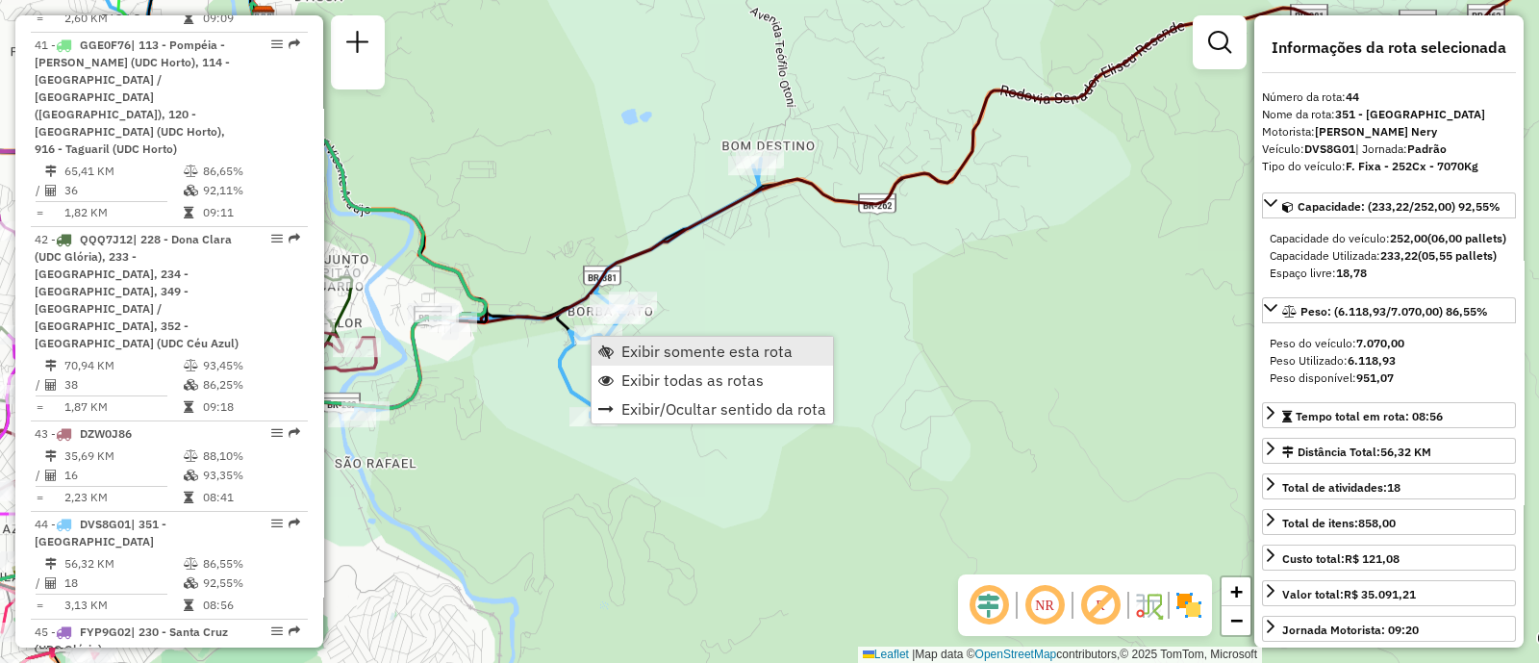
click at [640, 343] on span "Exibir somente esta rota" at bounding box center [706, 350] width 171 height 15
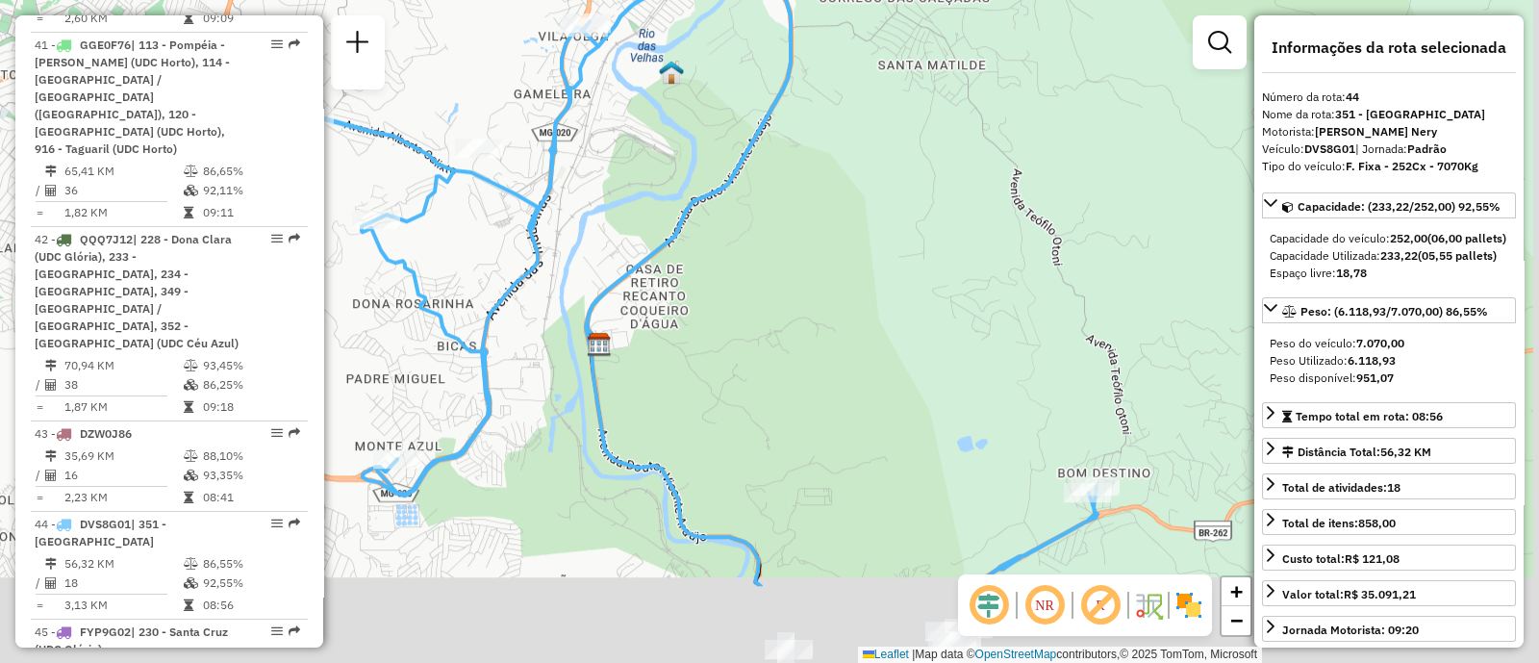
drag, startPoint x: 760, startPoint y: 343, endPoint x: 690, endPoint y: 223, distance: 139.2
click at [692, 229] on div "Janela de atendimento Grade de atendimento Capacidade Transportadoras Veículos …" at bounding box center [769, 331] width 1539 height 663
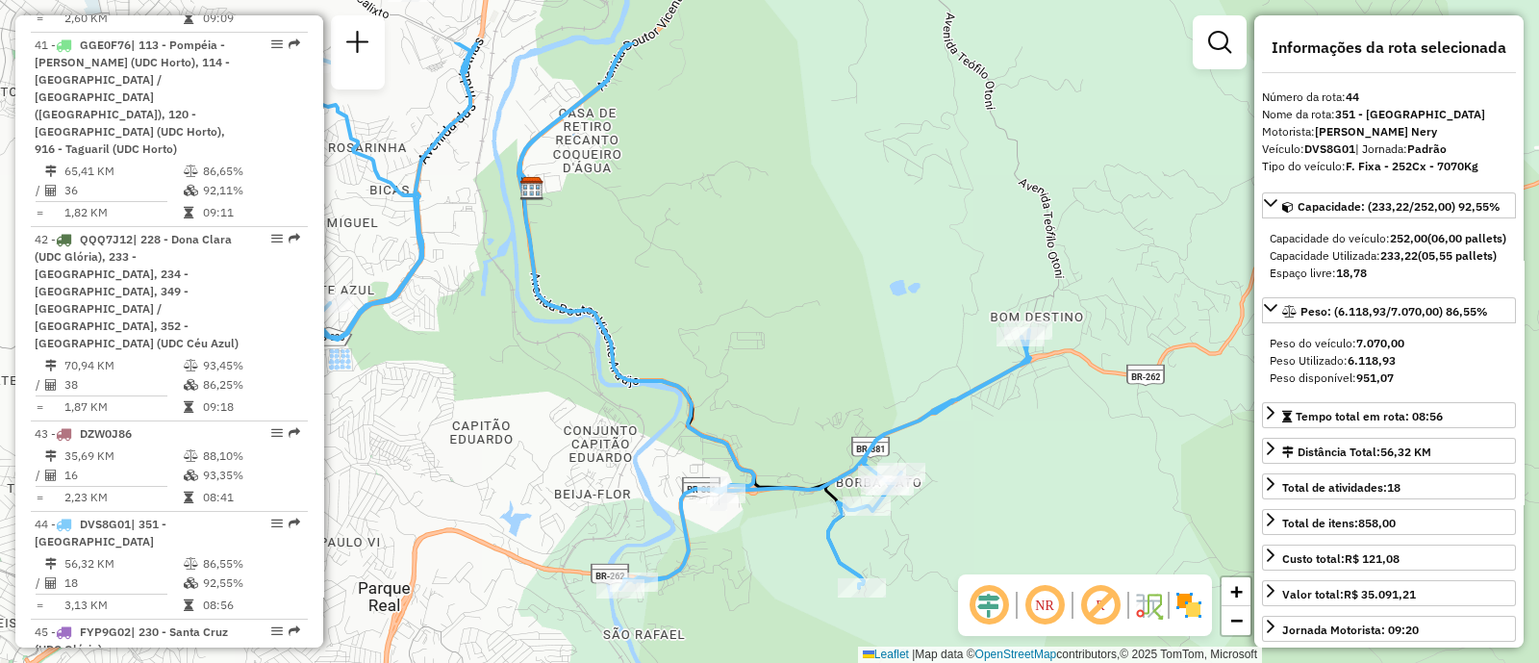
drag, startPoint x: 475, startPoint y: 278, endPoint x: 863, endPoint y: 348, distance: 394.0
click at [861, 348] on div "Janela de atendimento Grade de atendimento Capacidade Transportadoras Veículos …" at bounding box center [769, 331] width 1539 height 663
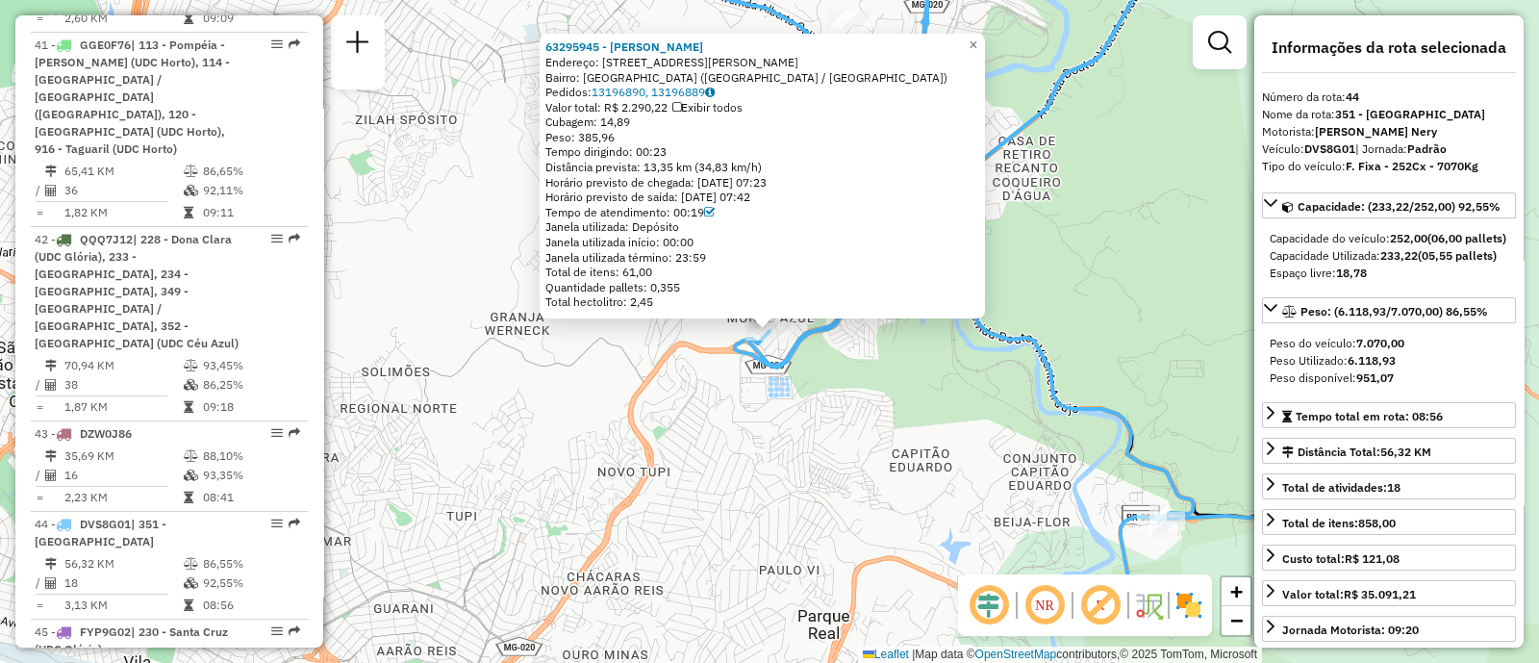
click at [1063, 132] on div "63295945 - JOSE SOARES DA SILVA Endereço: R JOSE RESENDE 87 Bairro: MONTE AZUL …" at bounding box center [769, 331] width 1539 height 663
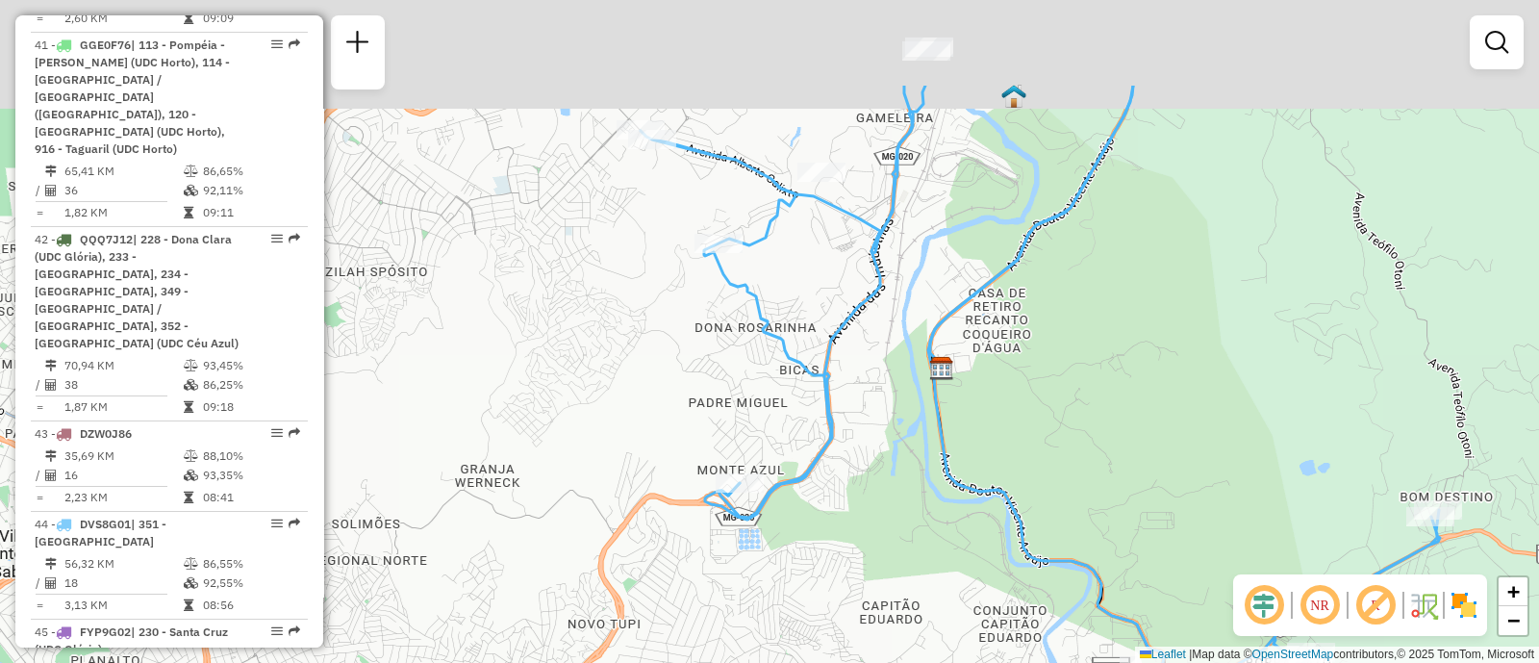
drag, startPoint x: 896, startPoint y: 266, endPoint x: 856, endPoint y: 397, distance: 136.6
click at [865, 416] on div "Janela de atendimento Grade de atendimento Capacidade Transportadoras Veículos …" at bounding box center [769, 331] width 1539 height 663
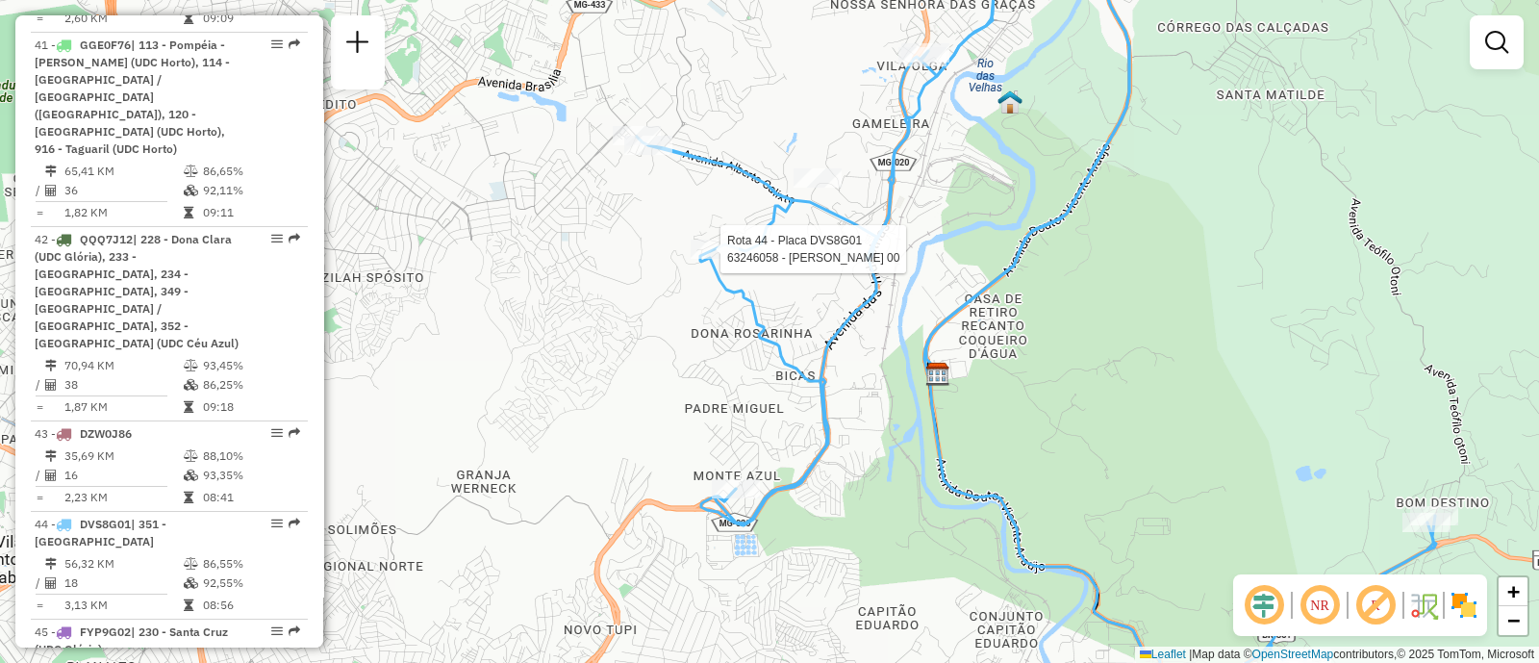
select select "**********"
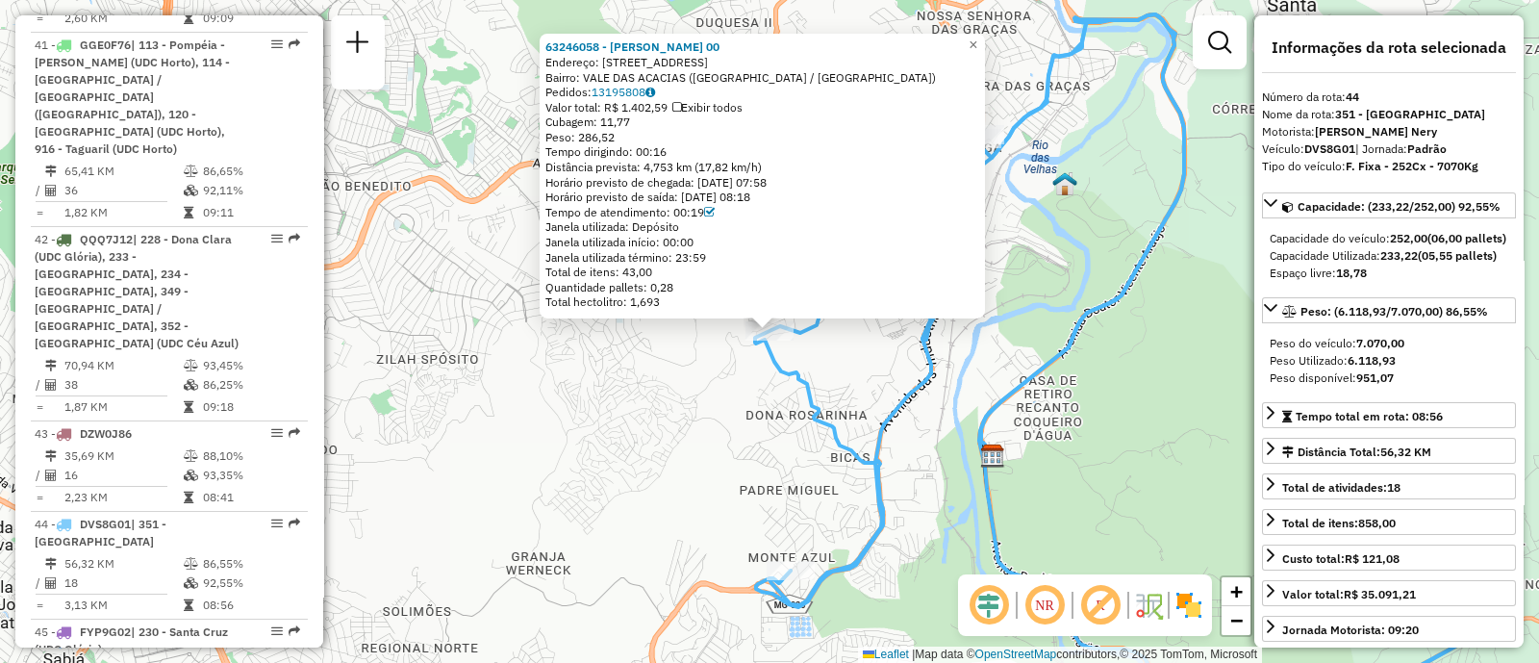
drag, startPoint x: 535, startPoint y: 400, endPoint x: 639, endPoint y: 238, distance: 192.9
click at [535, 399] on div "63246058 - ALEXANDRE MIRANDA 00 Endereço: R DALIA 170 Bairro: VALE DAS ACACIAS …" at bounding box center [769, 331] width 1539 height 663
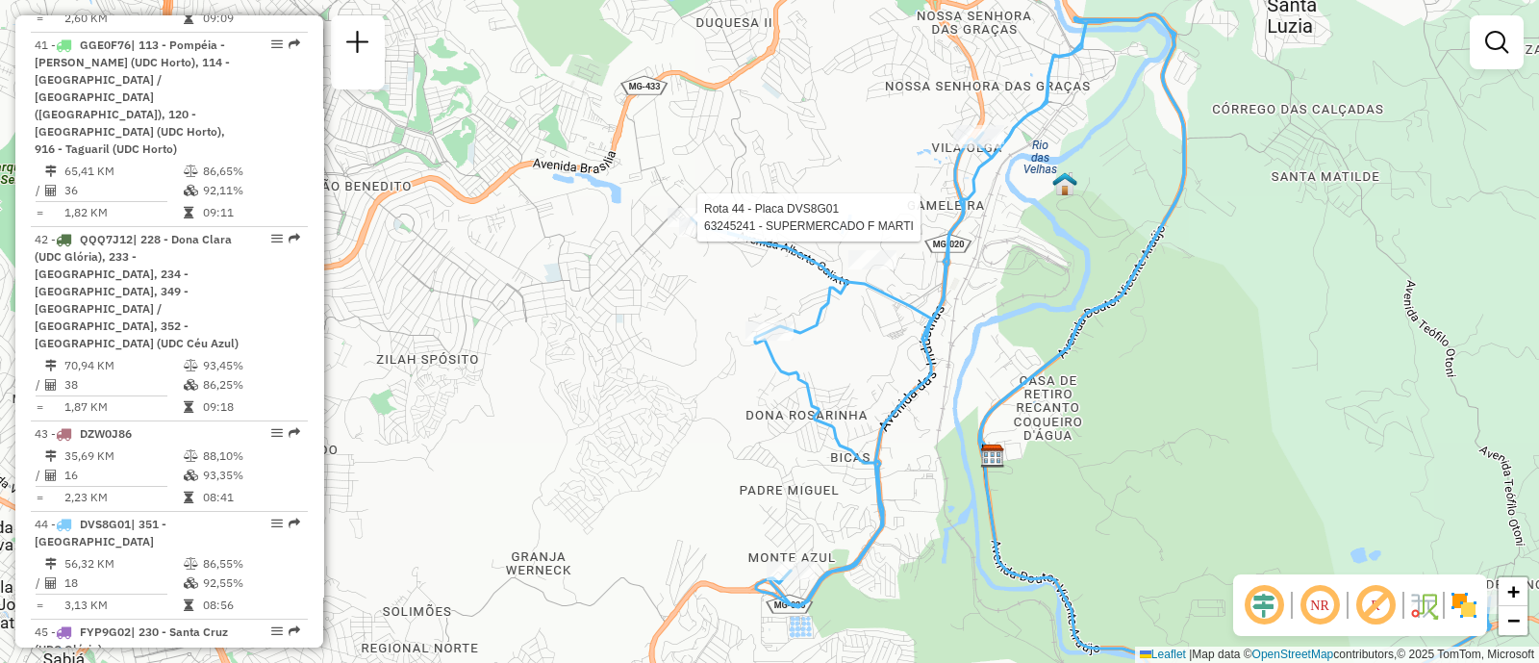
select select "**********"
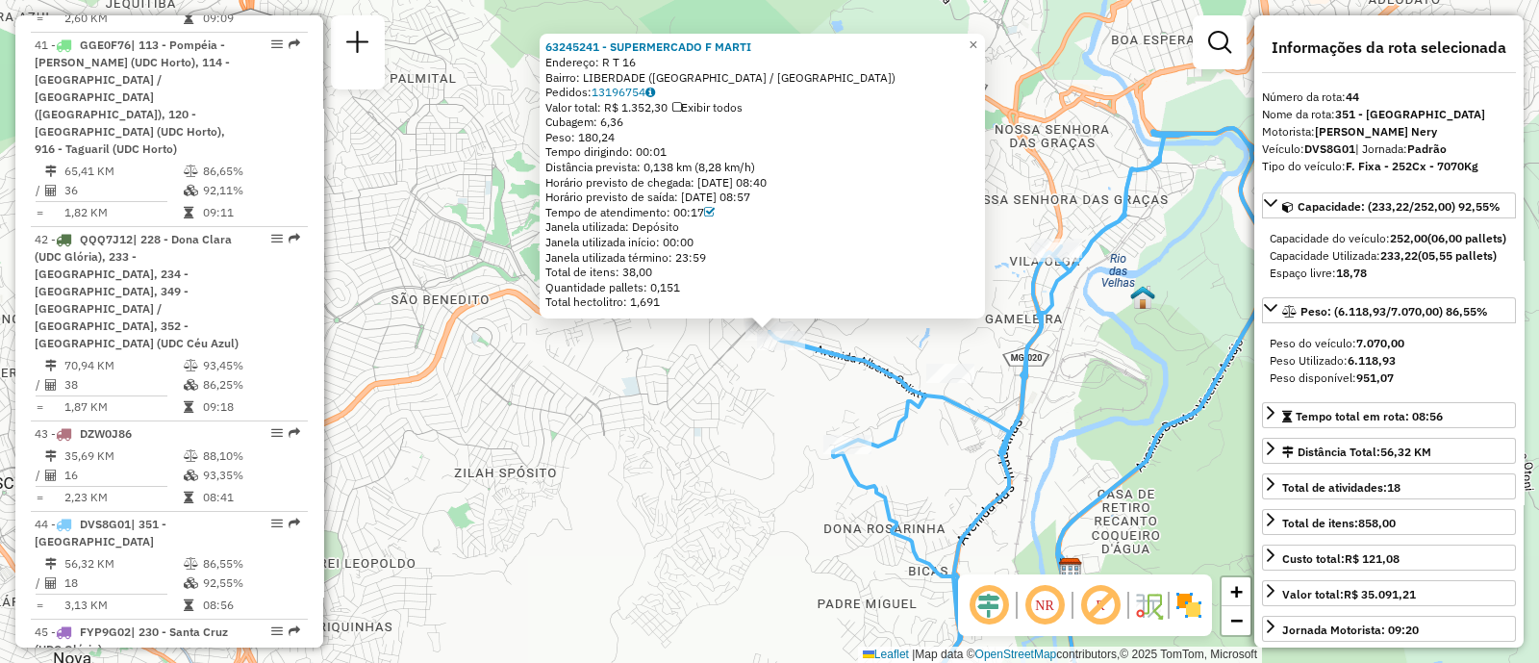
click at [702, 330] on div "63245241 - SUPERMERCADO F MARTI Endereço: R T 16 Bairro: LIBERDADE (SANTA LUZIA…" at bounding box center [769, 331] width 1539 height 663
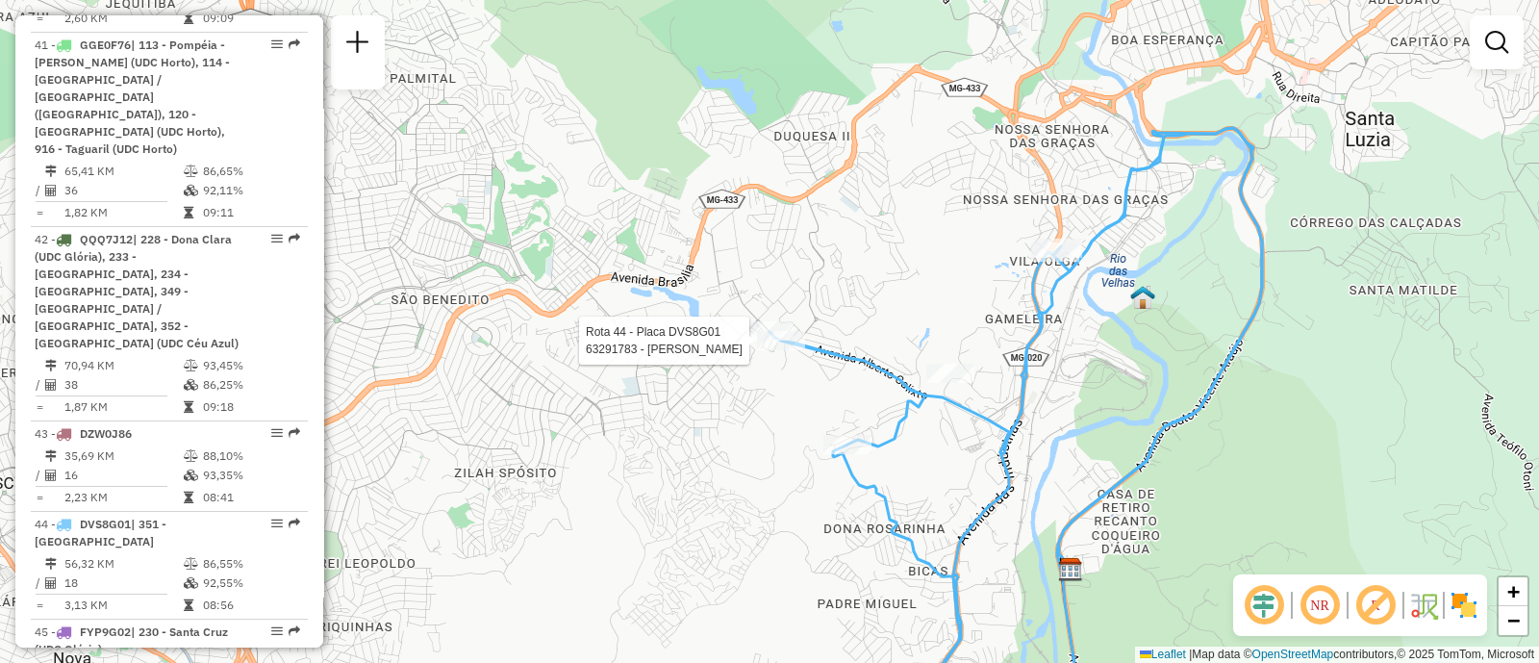
click at [787, 350] on div at bounding box center [781, 340] width 48 height 19
select select "**********"
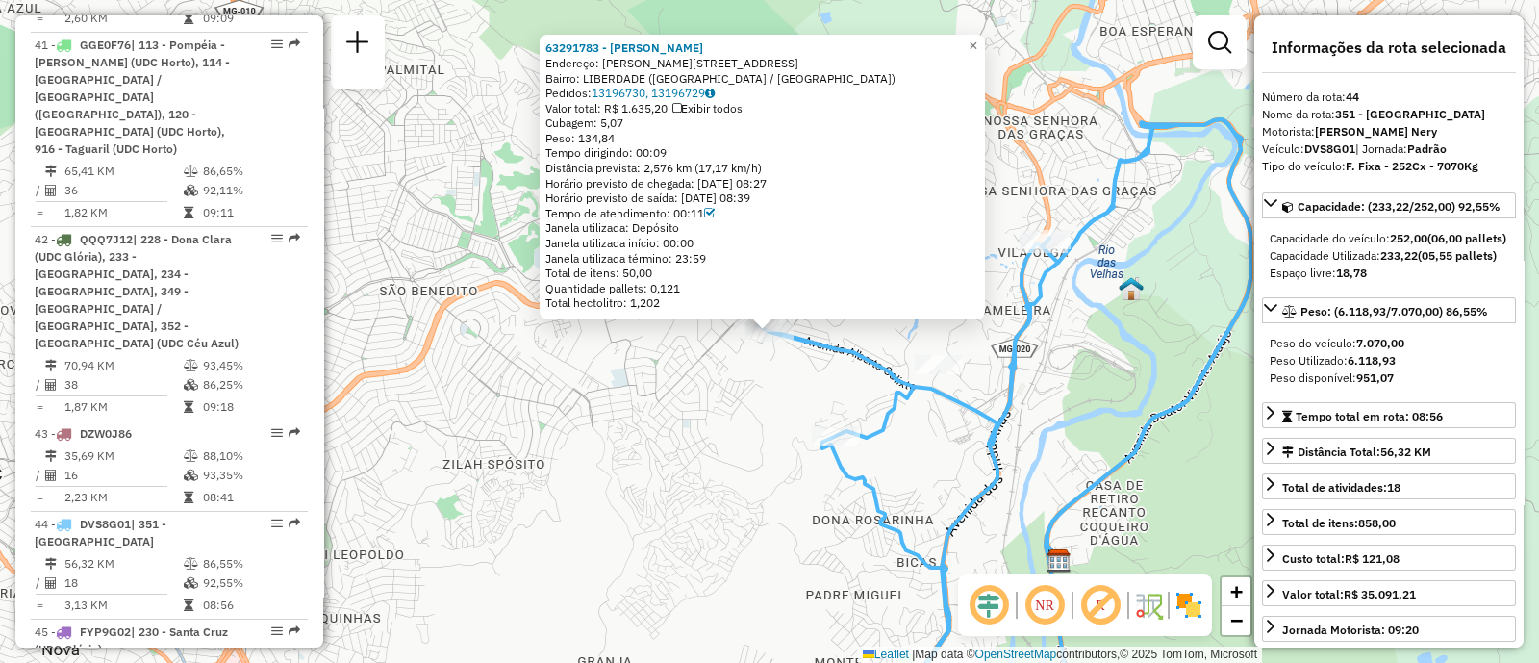
click at [1033, 121] on div "63291783 - CINTHIA CRISTINA CR Endereço: R COLETORA QUATRO 104 Bairro: LIBERDAD…" at bounding box center [769, 331] width 1539 height 663
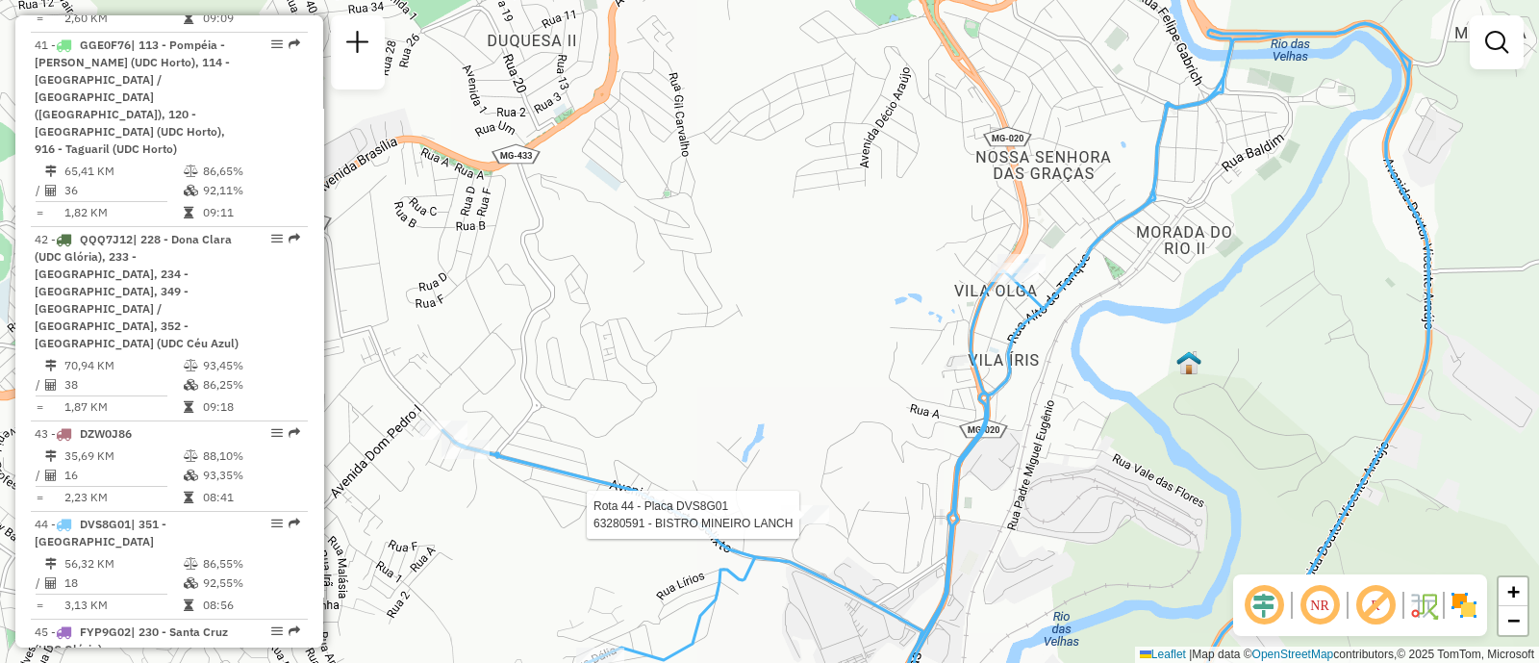
select select "**********"
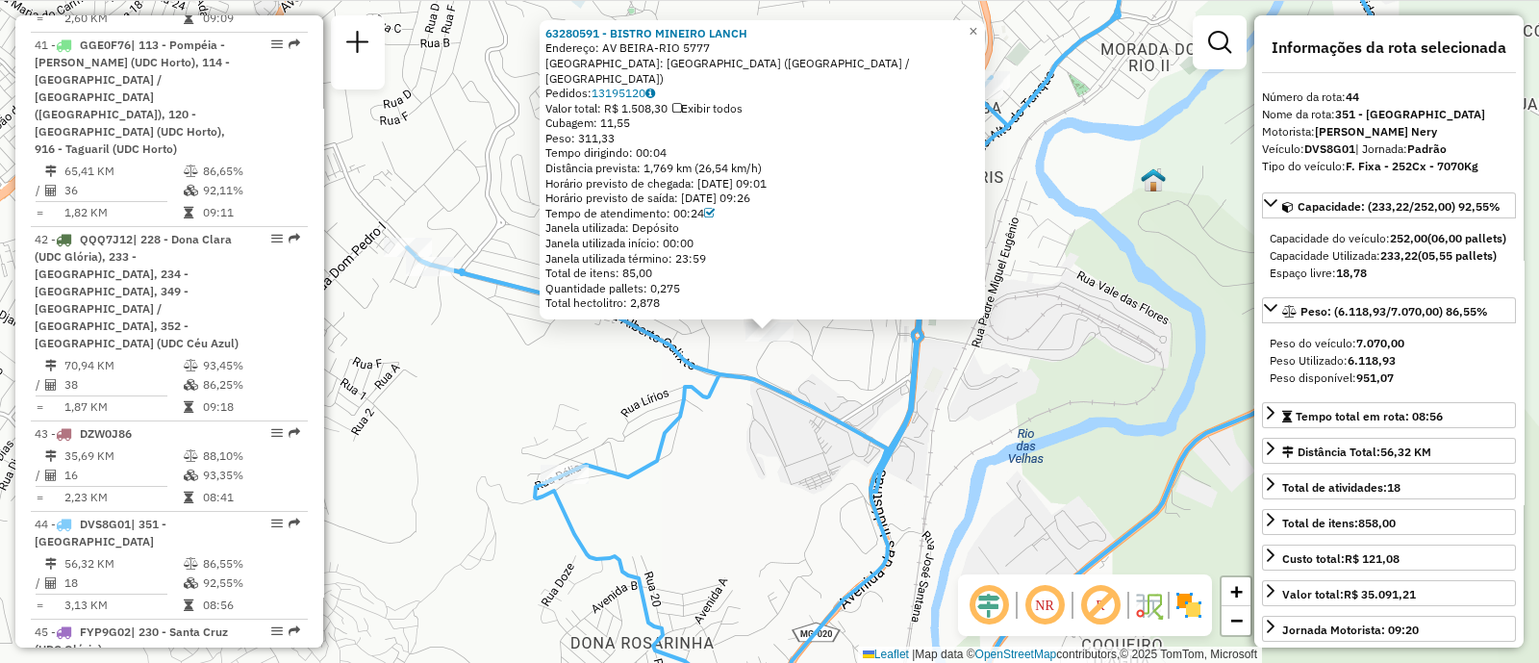
drag, startPoint x: 1092, startPoint y: 141, endPoint x: 1071, endPoint y: 142, distance: 21.2
click at [1092, 141] on div "63280591 - BISTRO MINEIRO LANCH Endereço: AV BEIRA-RIO 5777 Bairro: DISTRITO IN…" at bounding box center [769, 331] width 1539 height 663
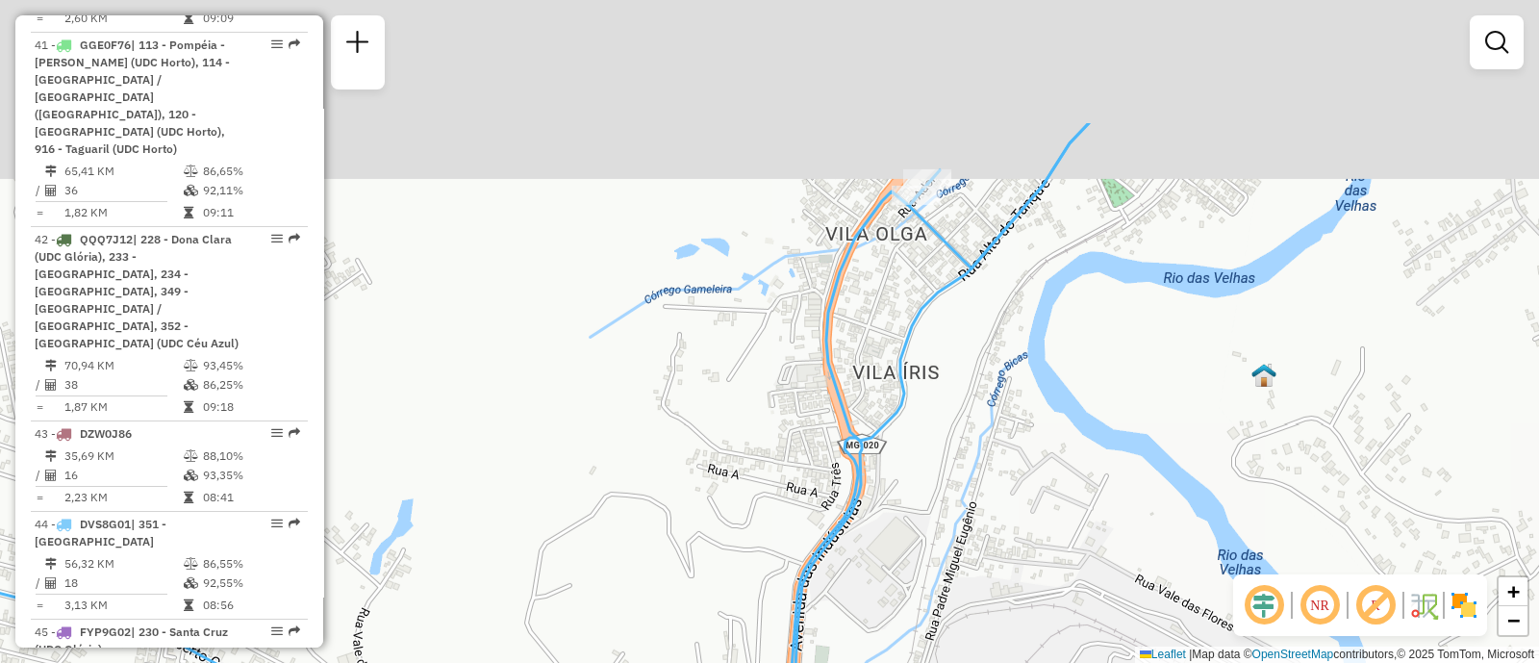
drag, startPoint x: 923, startPoint y: 122, endPoint x: 913, endPoint y: 299, distance: 177.3
click at [914, 316] on div "Janela de atendimento Grade de atendimento Capacidade Transportadoras Veículos …" at bounding box center [769, 331] width 1539 height 663
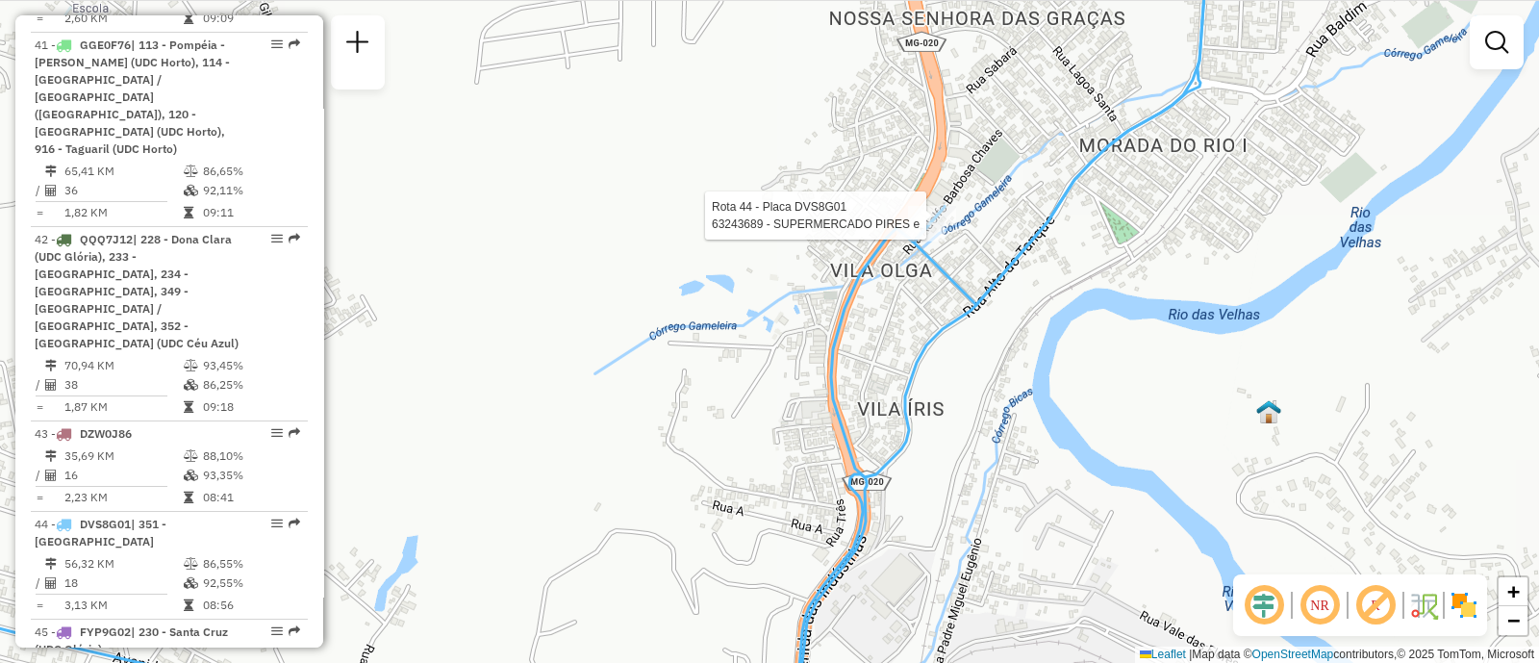
select select "**********"
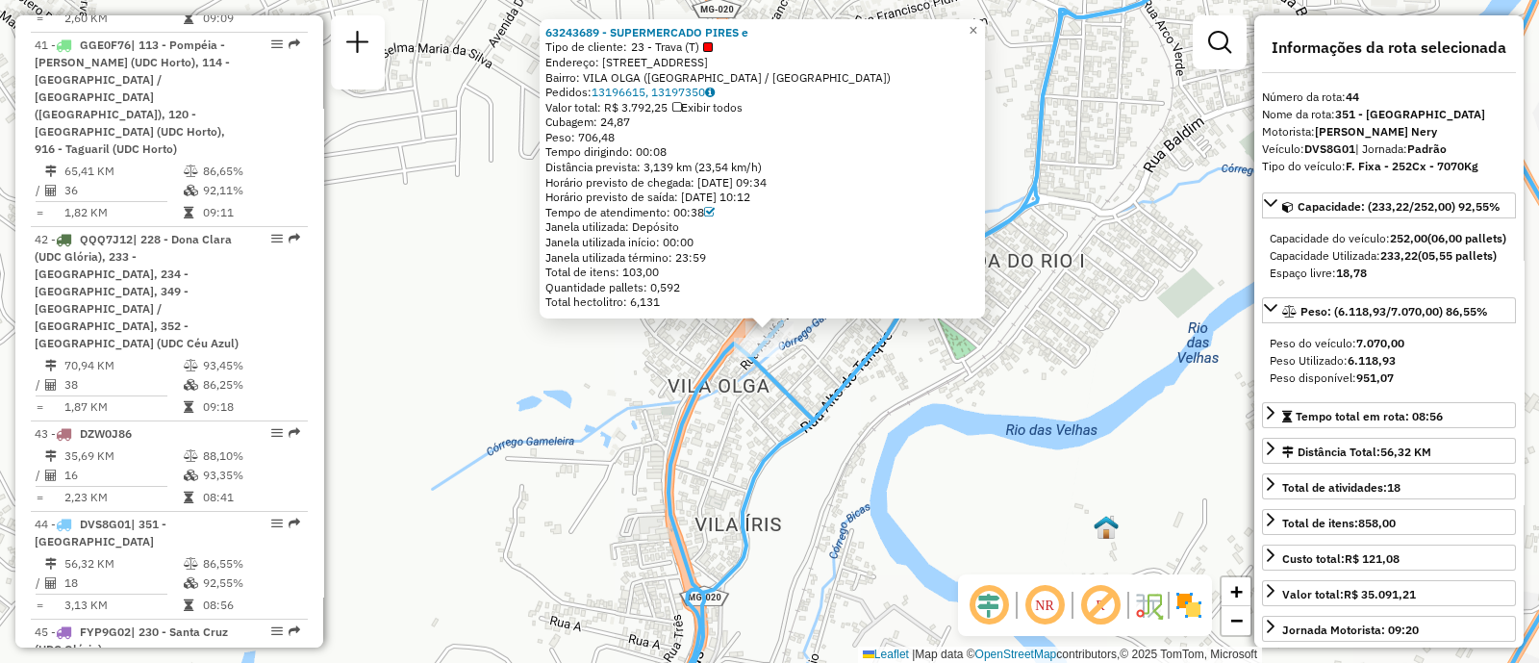
click at [1044, 122] on icon at bounding box center [1116, 332] width 937 height 796
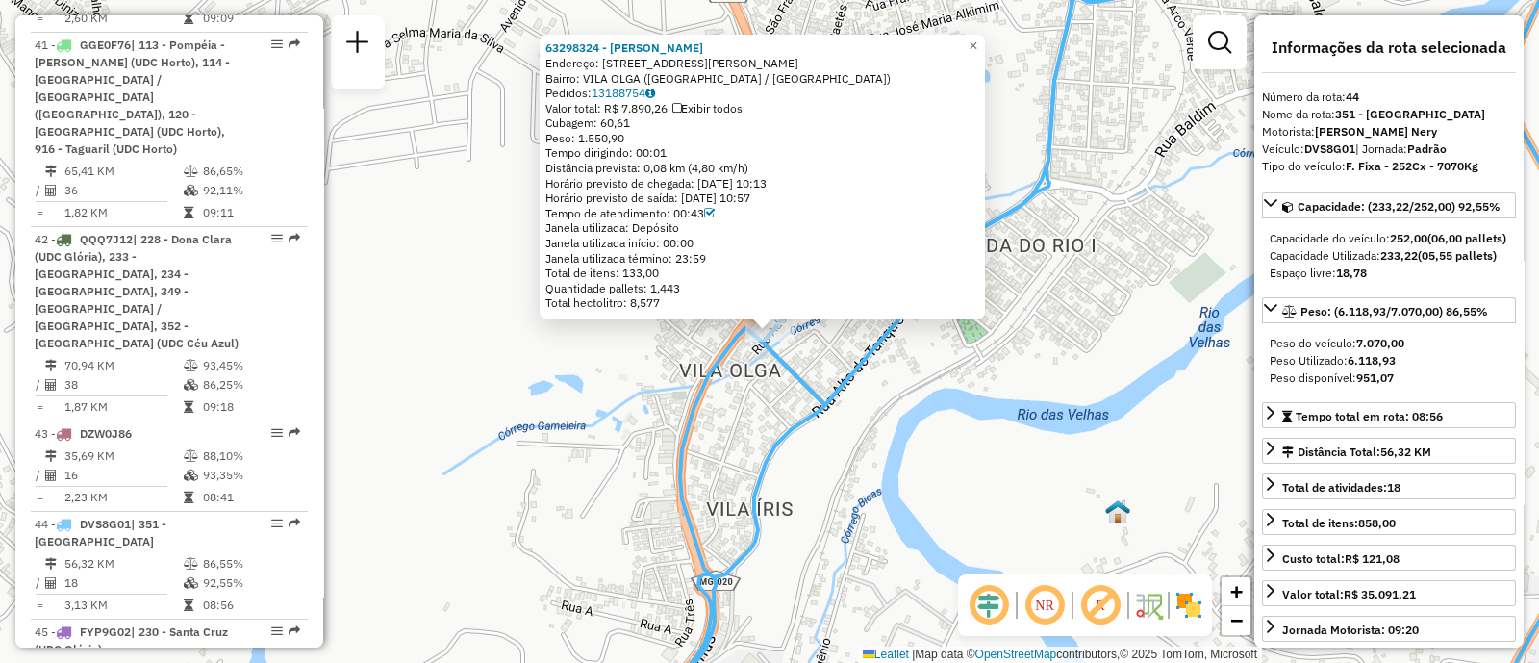
click at [501, 411] on div "63298324 - GILSON DA CRUZ FRAGA Endereço: R ADOLFO BARBOSA CHAVES 244 Bairro: V…" at bounding box center [769, 331] width 1539 height 663
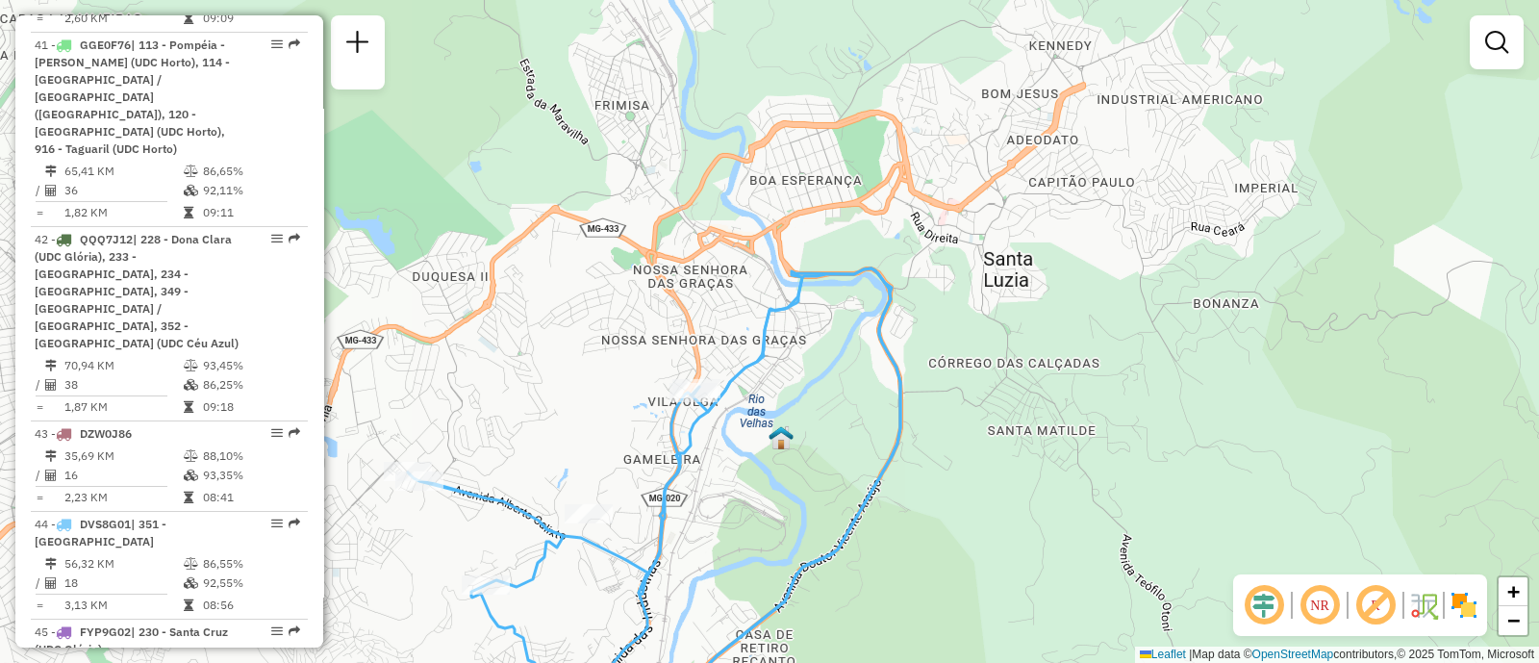
drag, startPoint x: 921, startPoint y: 469, endPoint x: 906, endPoint y: 303, distance: 167.0
click at [904, 305] on div "Janela de atendimento Grade de atendimento Capacidade Transportadoras Veículos …" at bounding box center [769, 331] width 1539 height 663
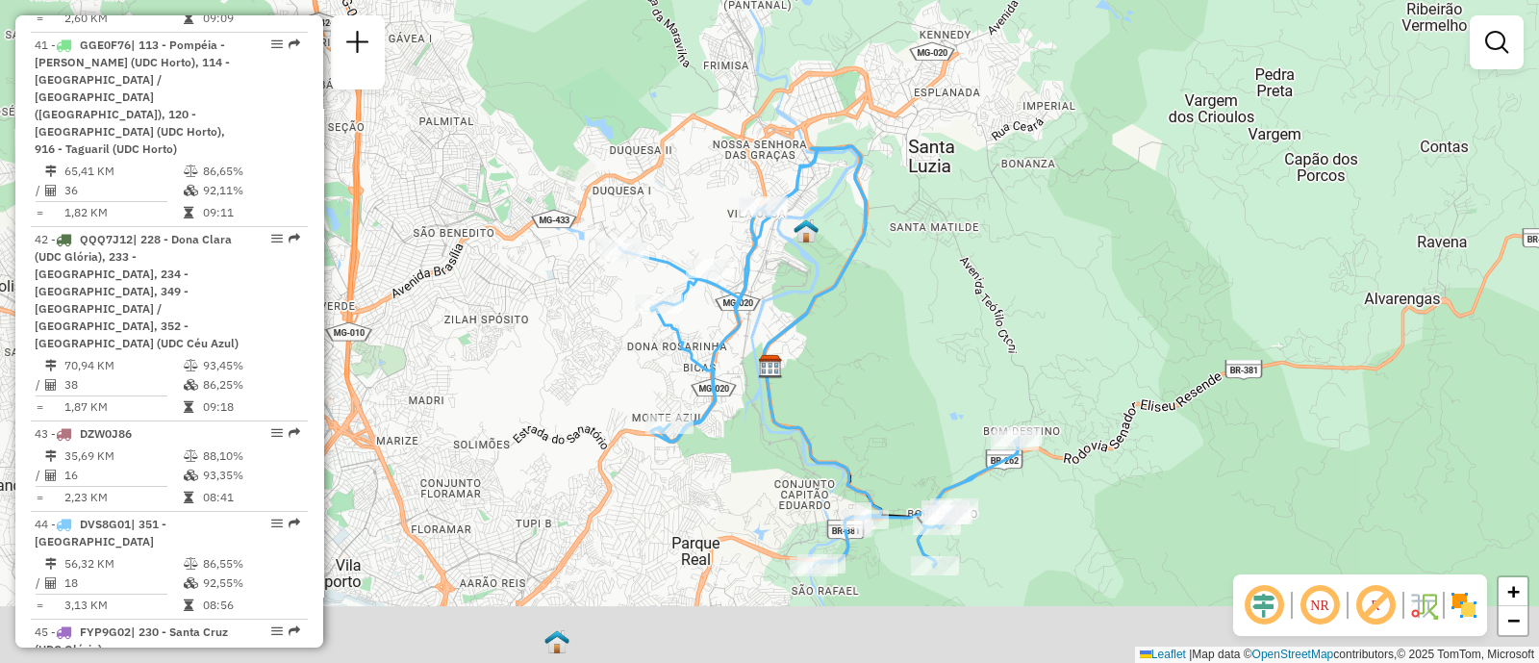
drag, startPoint x: 924, startPoint y: 372, endPoint x: 897, endPoint y: 310, distance: 68.5
click at [897, 310] on div "Janela de atendimento Grade de atendimento Capacidade Transportadoras Veículos …" at bounding box center [769, 331] width 1539 height 663
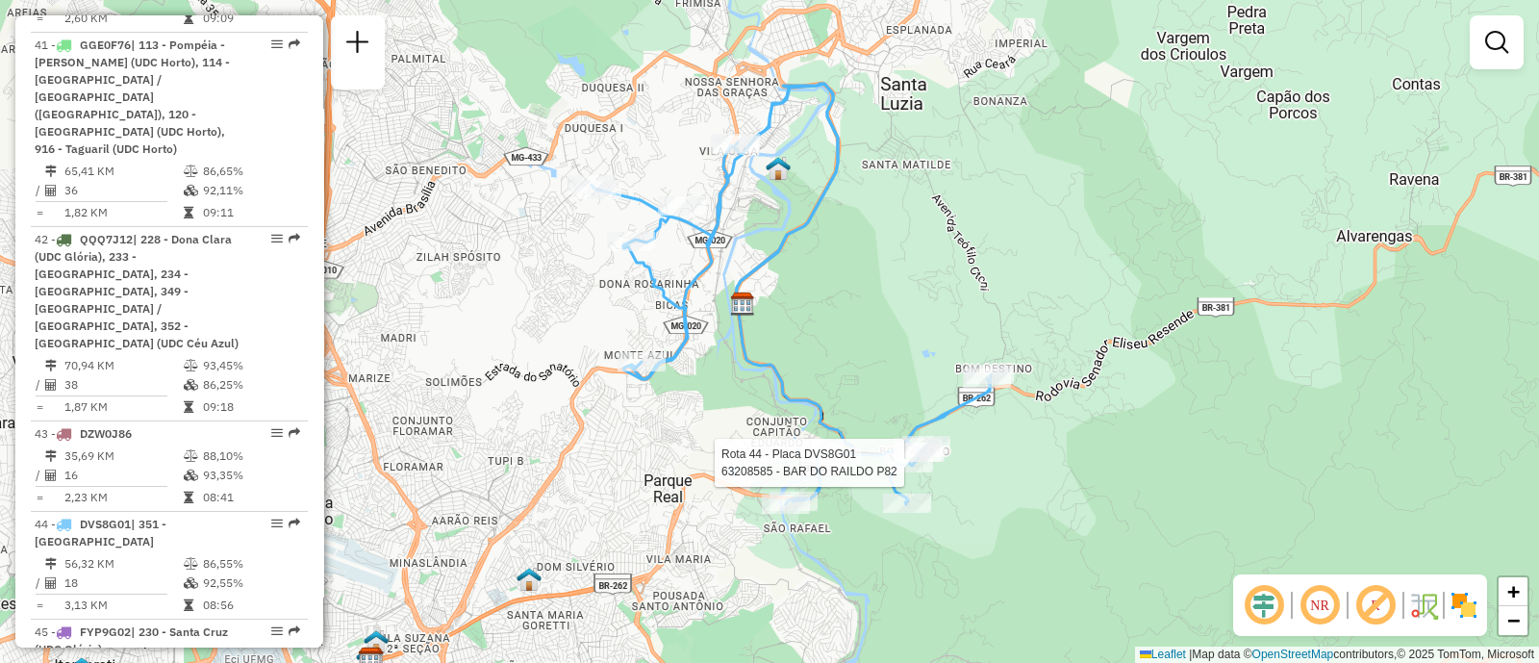
select select "**********"
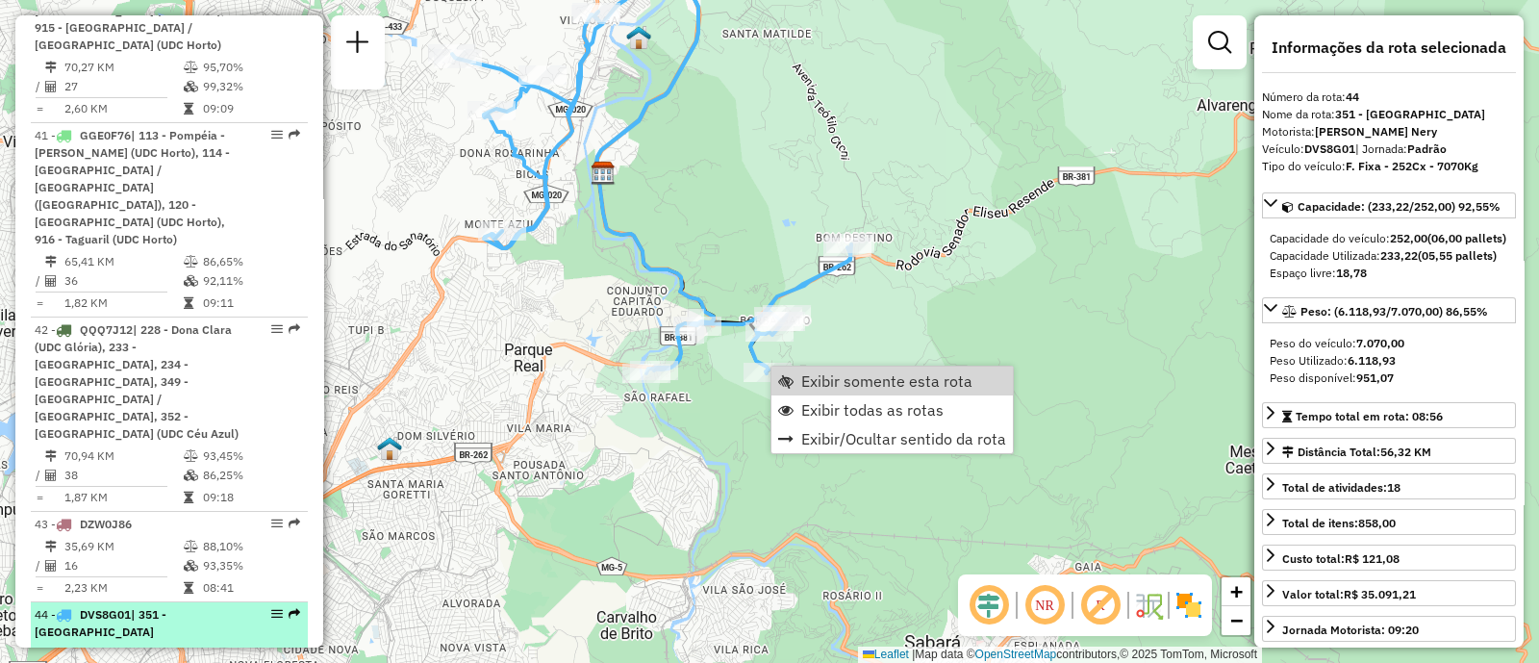
scroll to position [5897, 0]
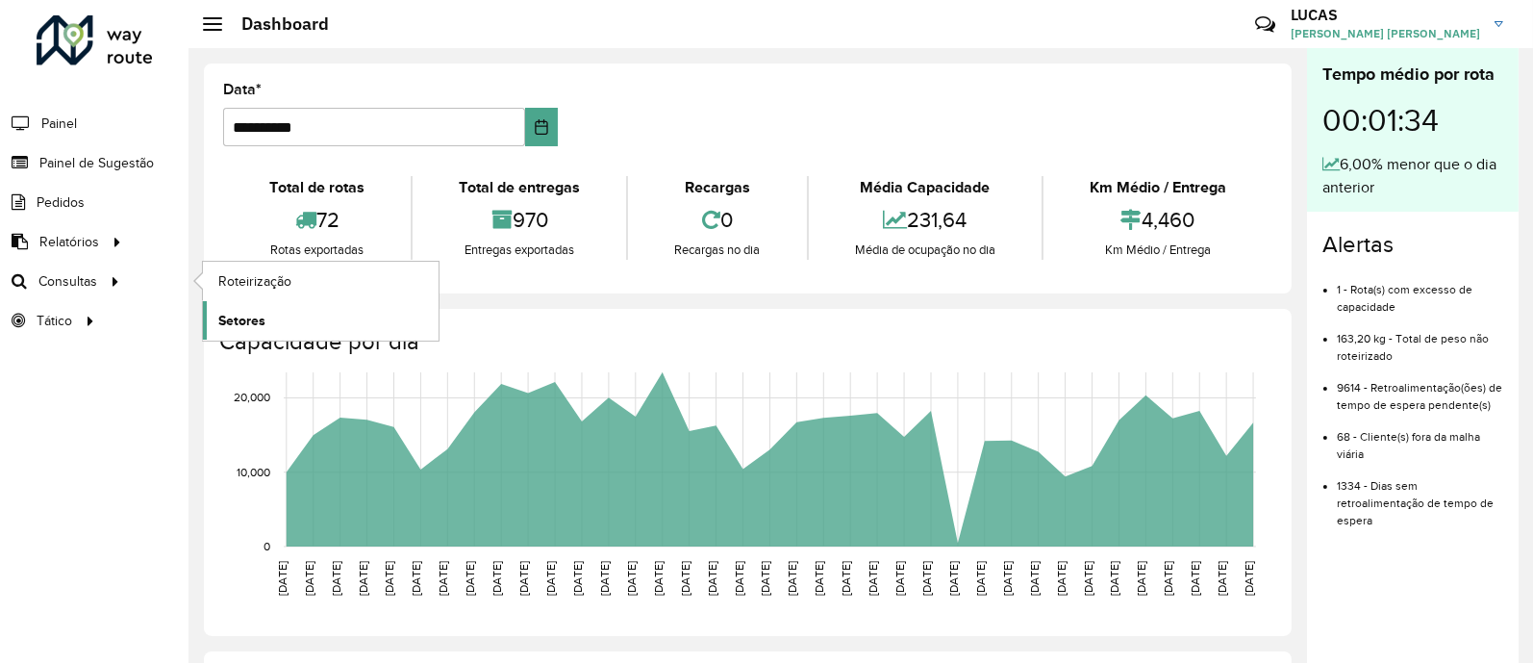
click at [261, 315] on span "Setores" at bounding box center [241, 321] width 47 height 20
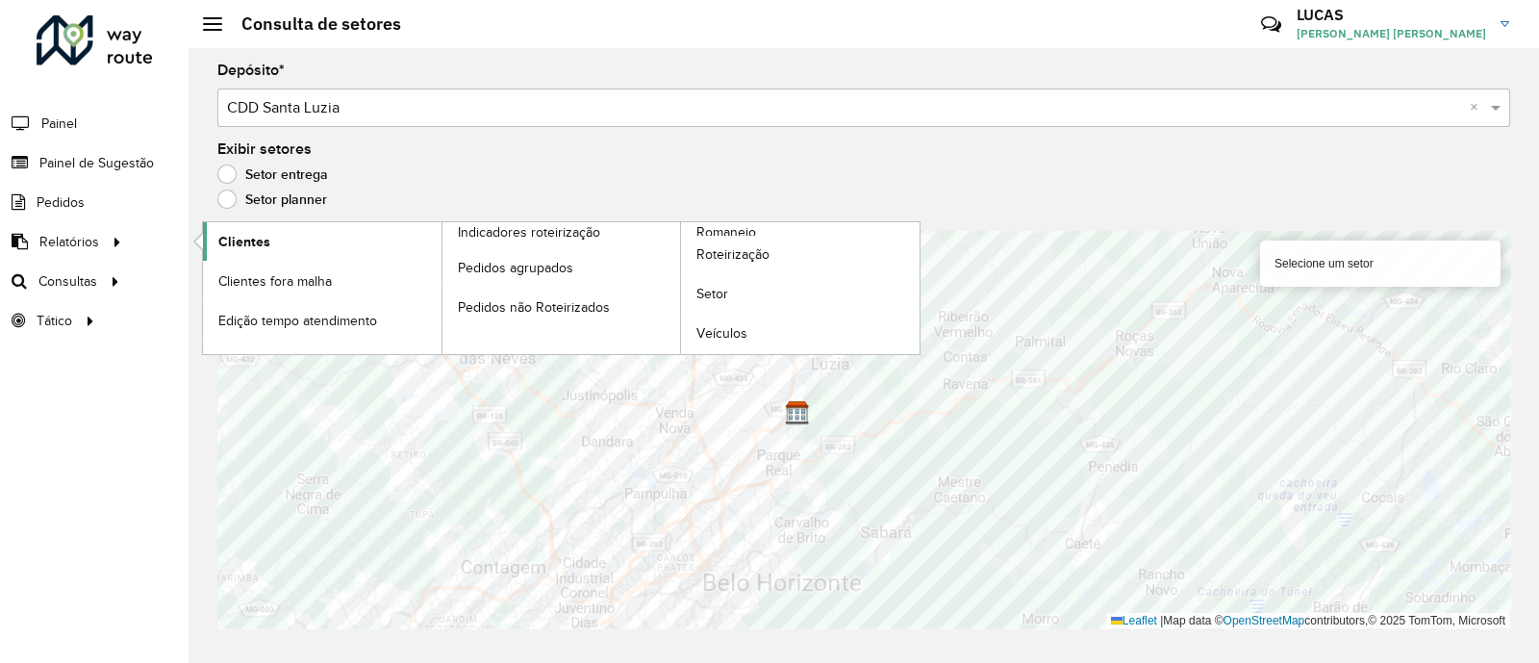
click at [265, 246] on span "Clientes" at bounding box center [244, 242] width 52 height 20
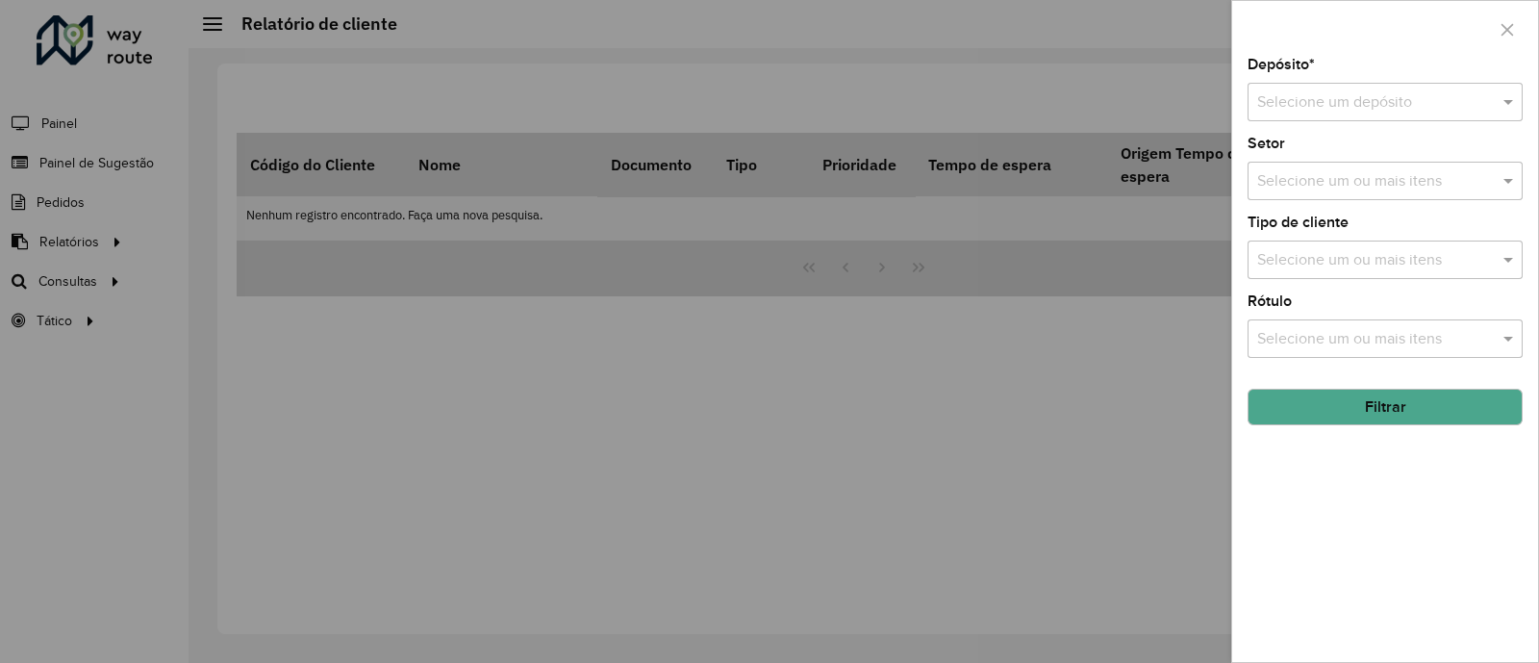
click at [1414, 119] on div "Selecione um depósito" at bounding box center [1385, 102] width 275 height 38
click at [1341, 161] on span "CDD Santa Luzia" at bounding box center [1312, 158] width 113 height 16
click at [1345, 406] on button "Filtrar" at bounding box center [1385, 407] width 275 height 37
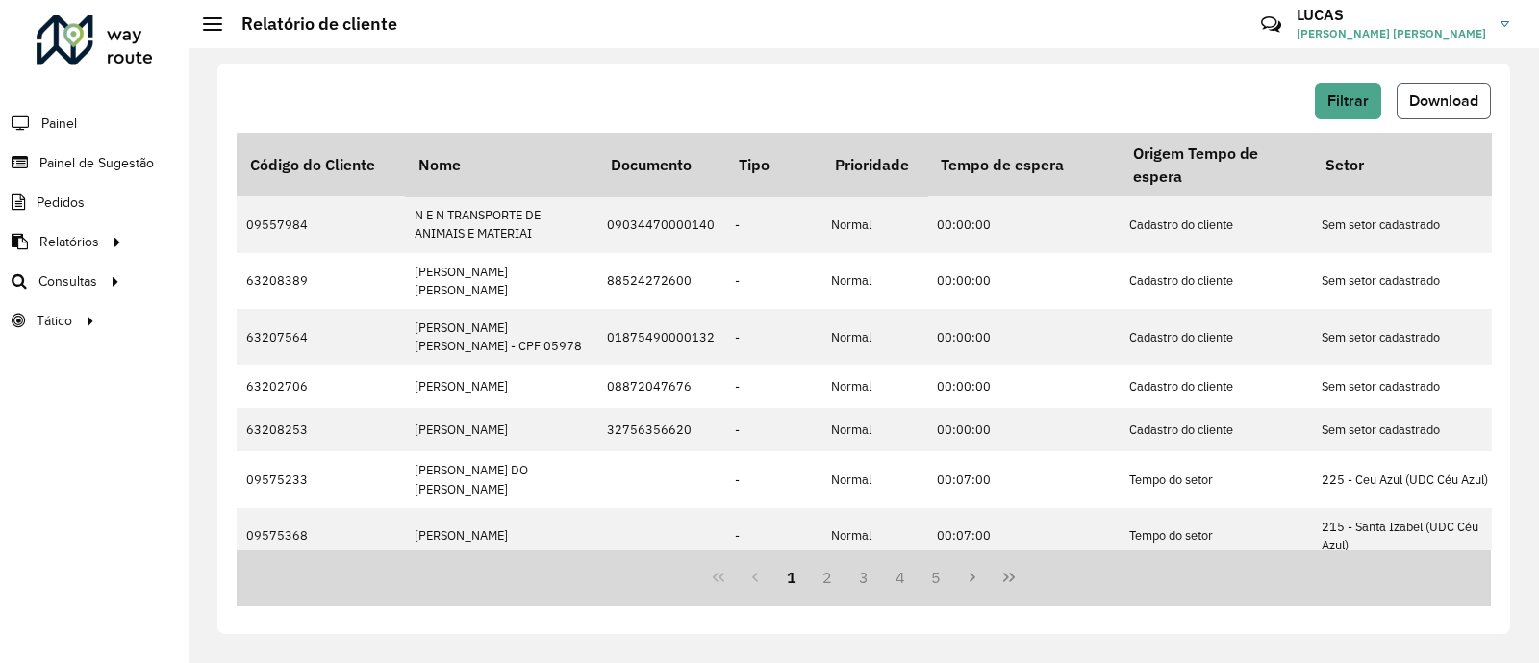
click at [1438, 116] on button "Download" at bounding box center [1444, 101] width 94 height 37
